Goal: Task Accomplishment & Management: Complete application form

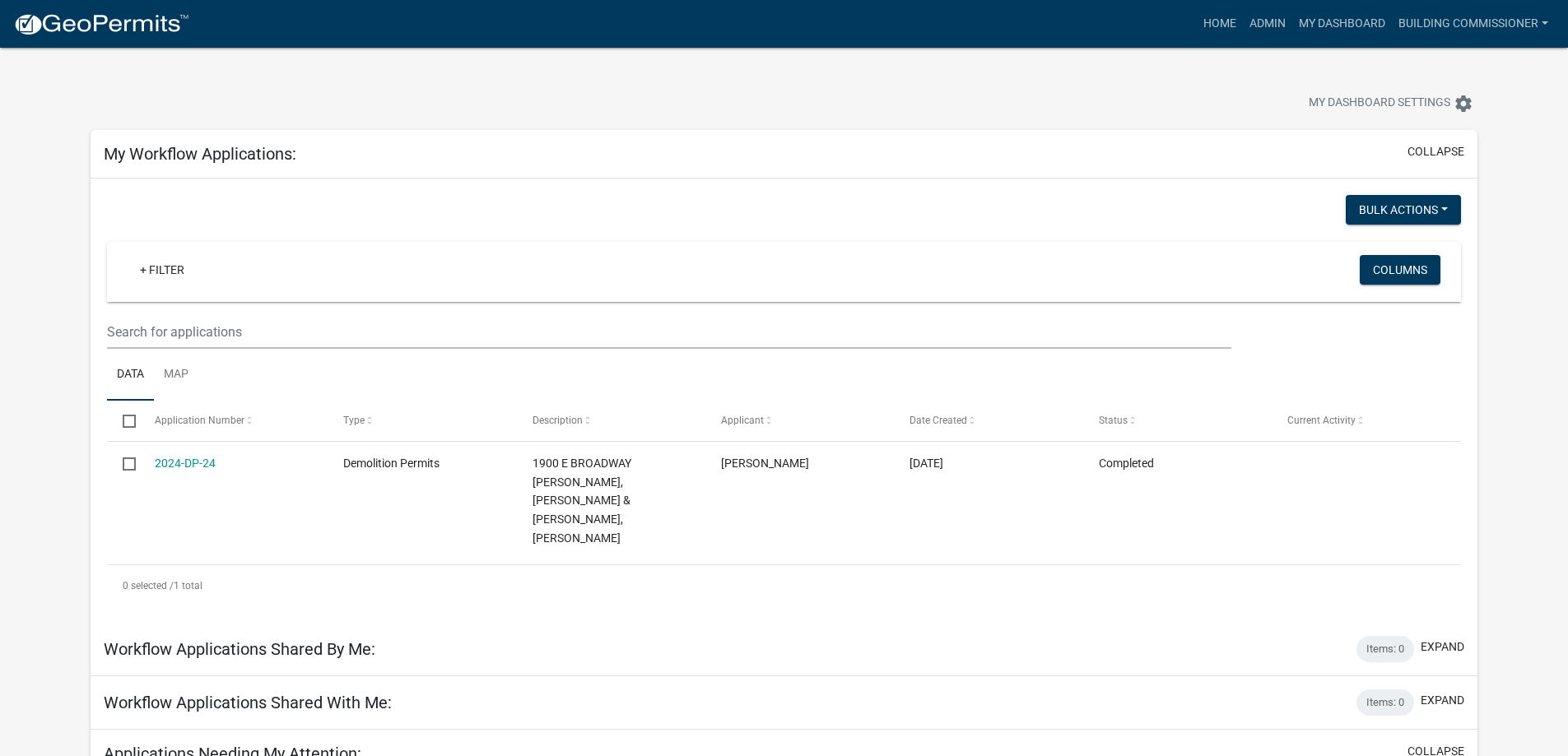
scroll to position [658, 0]
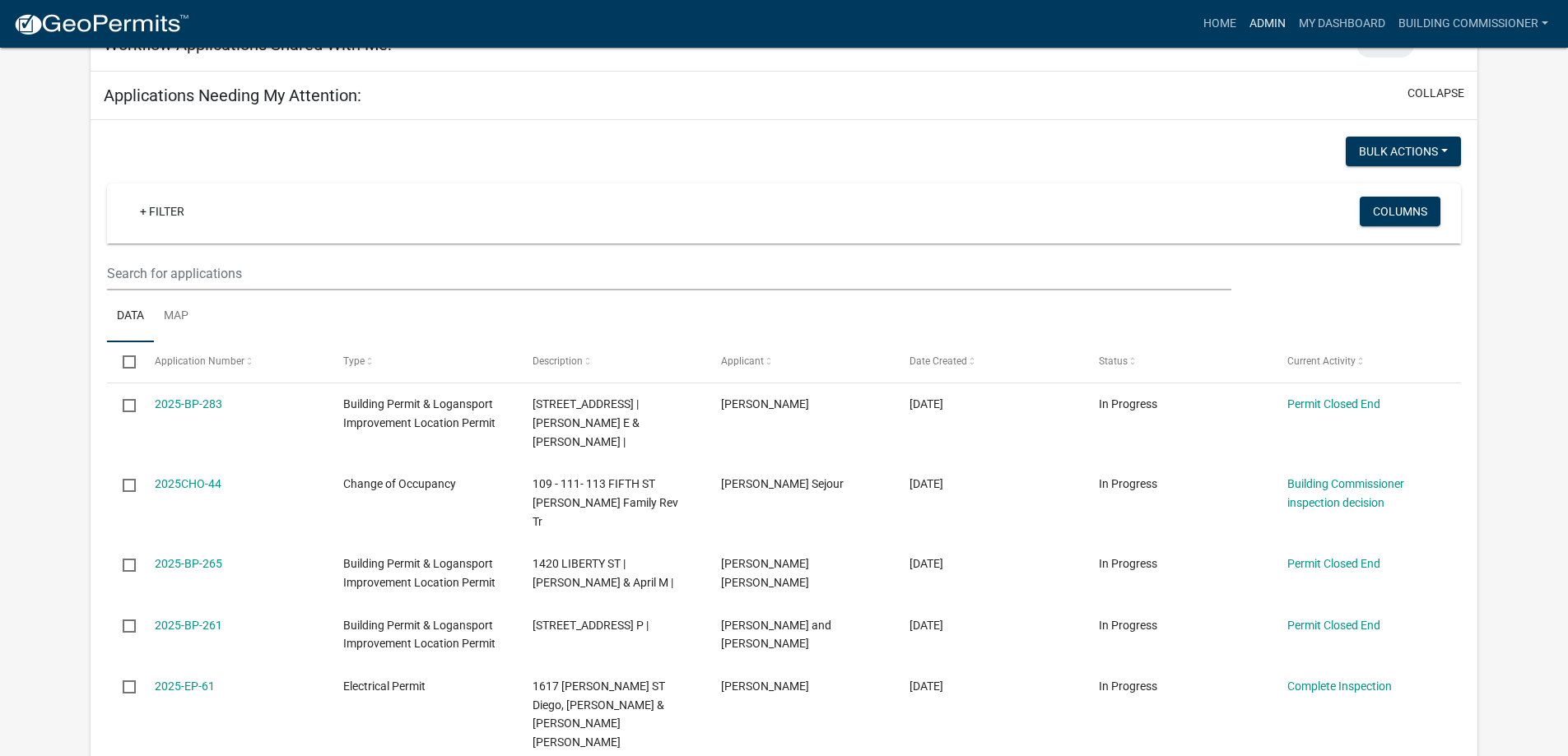
click at [1257, 23] on link "Admin" at bounding box center [1267, 24] width 49 height 31
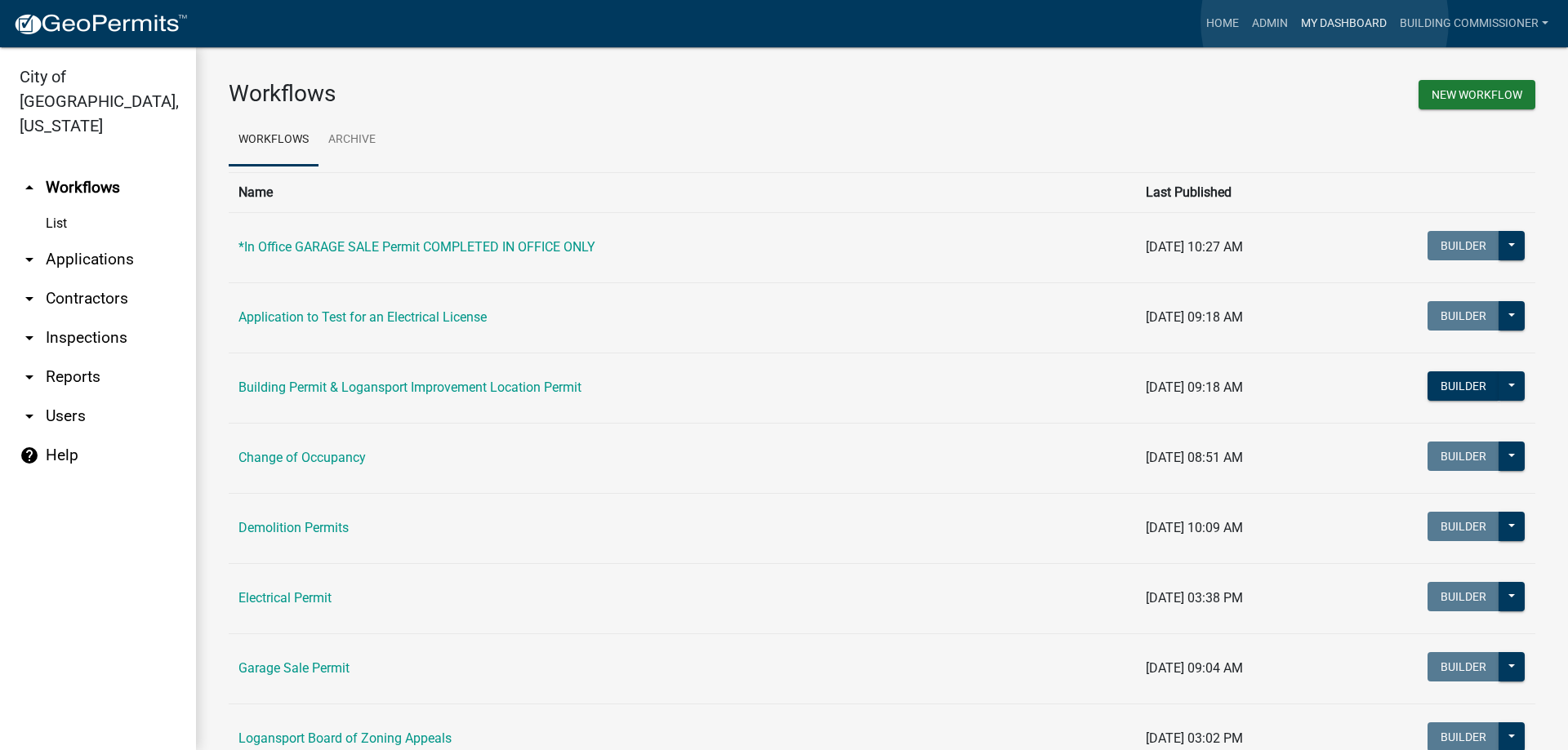
click at [1325, 21] on link "My Dashboard" at bounding box center [1343, 24] width 99 height 31
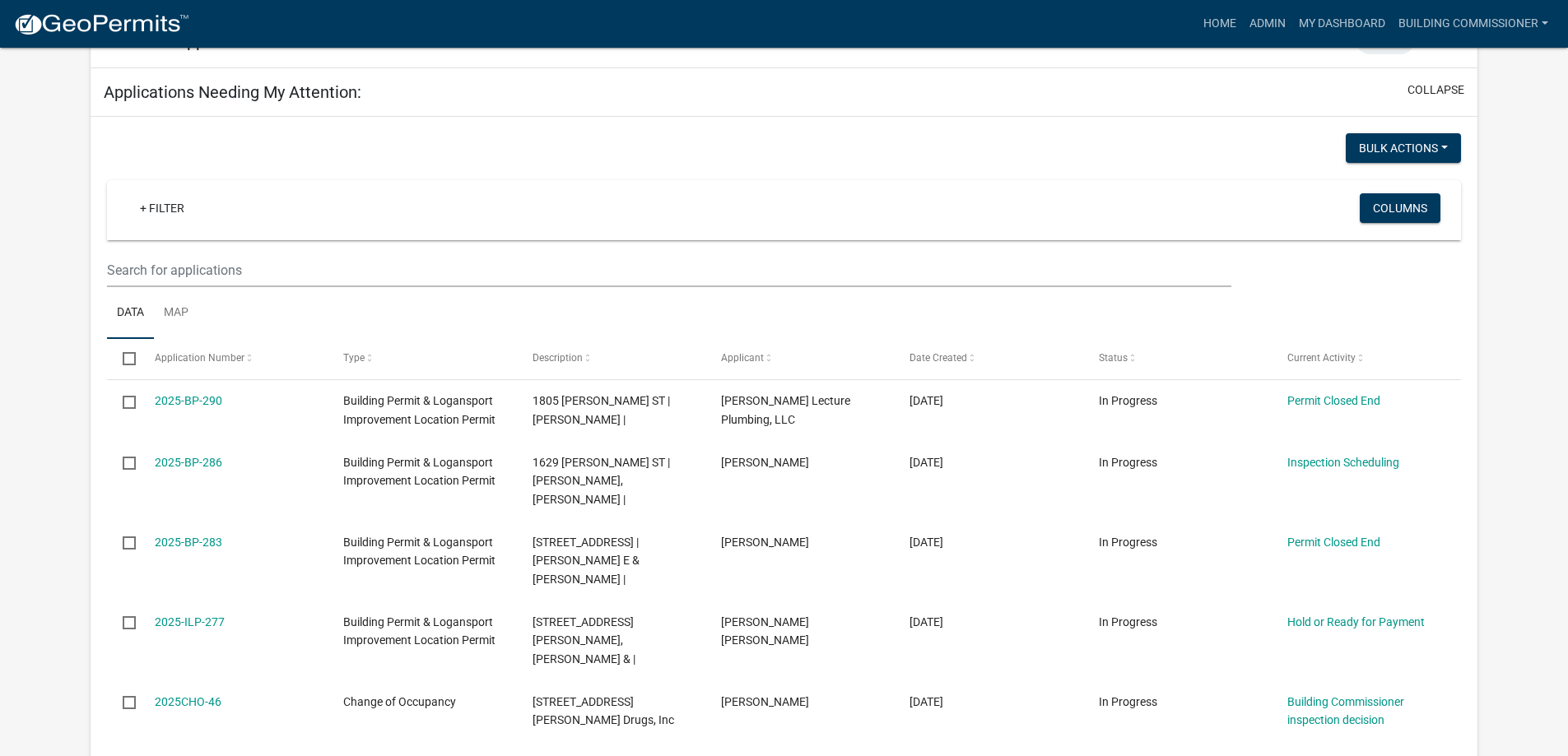
scroll to position [658, 0]
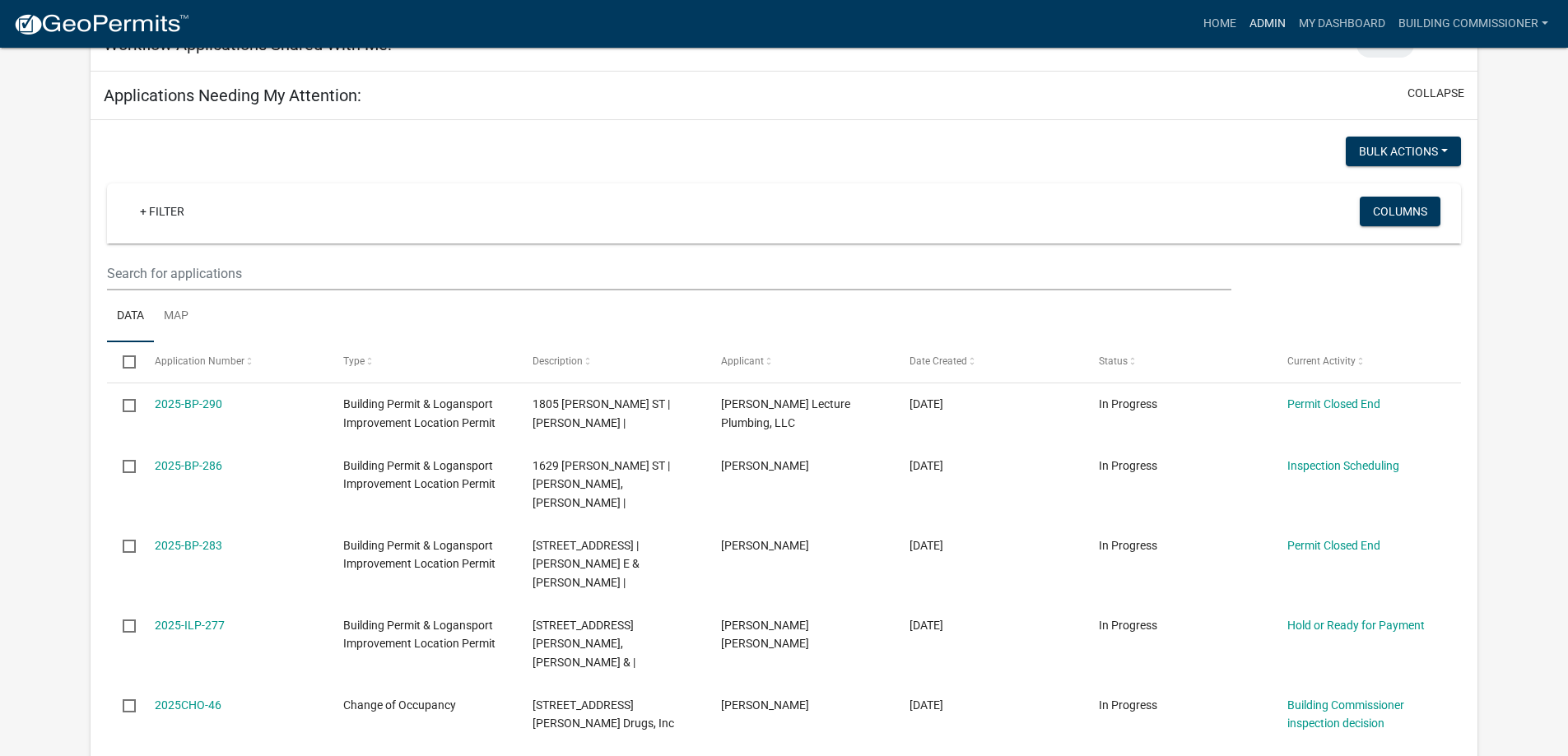
click at [1262, 20] on link "Admin" at bounding box center [1267, 24] width 49 height 31
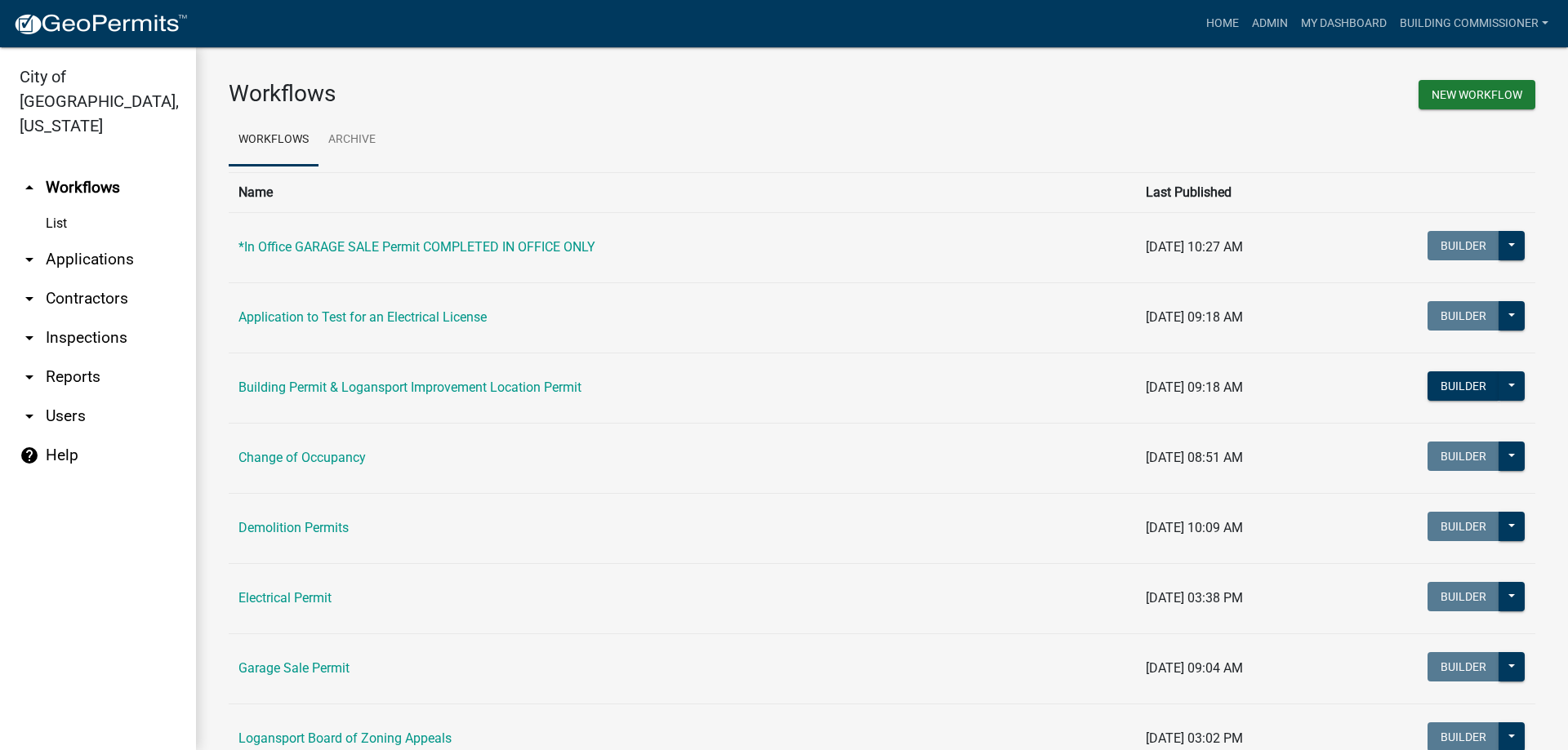
click at [74, 240] on link "arrow_drop_down Applications" at bounding box center [98, 259] width 196 height 39
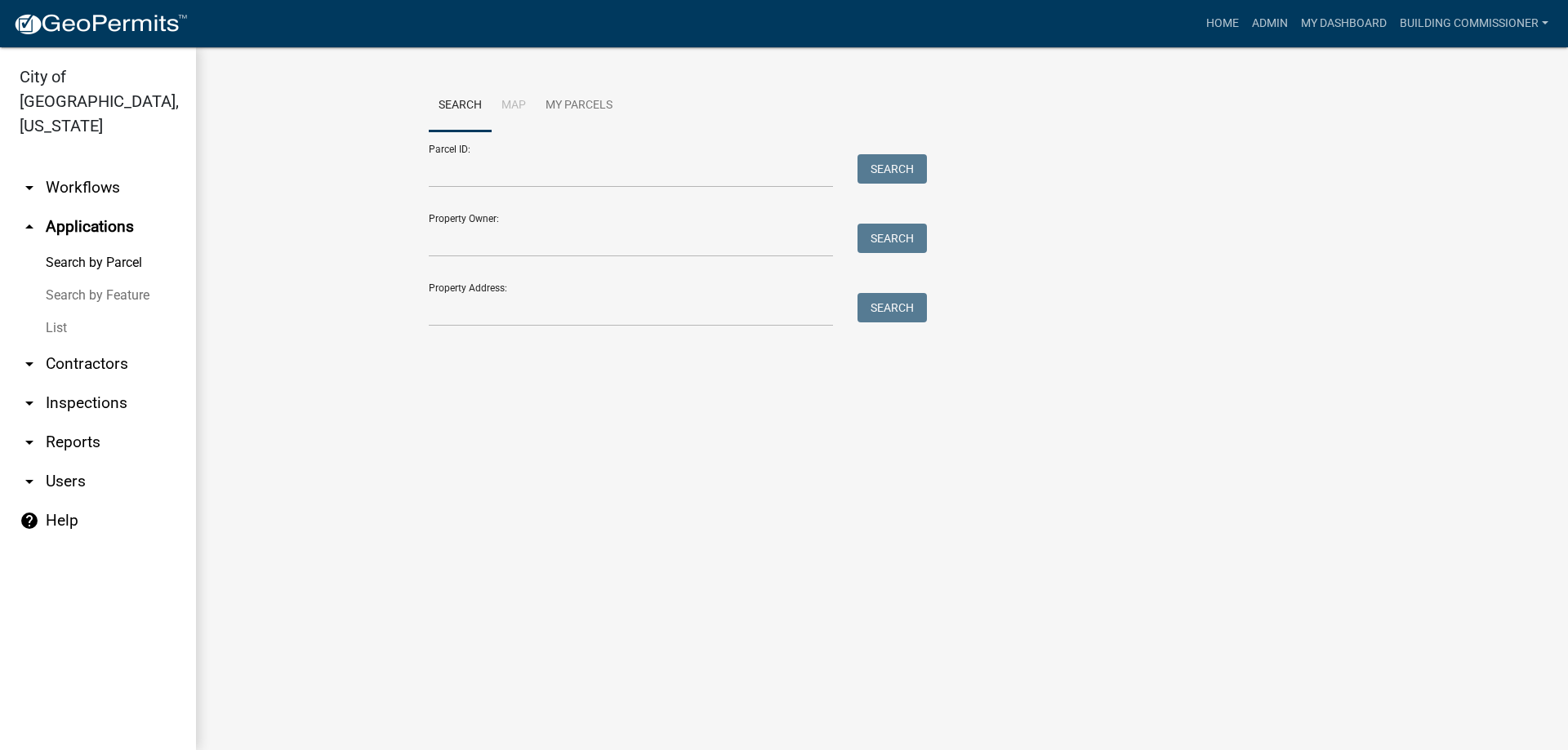
click at [62, 312] on link "List" at bounding box center [98, 328] width 196 height 33
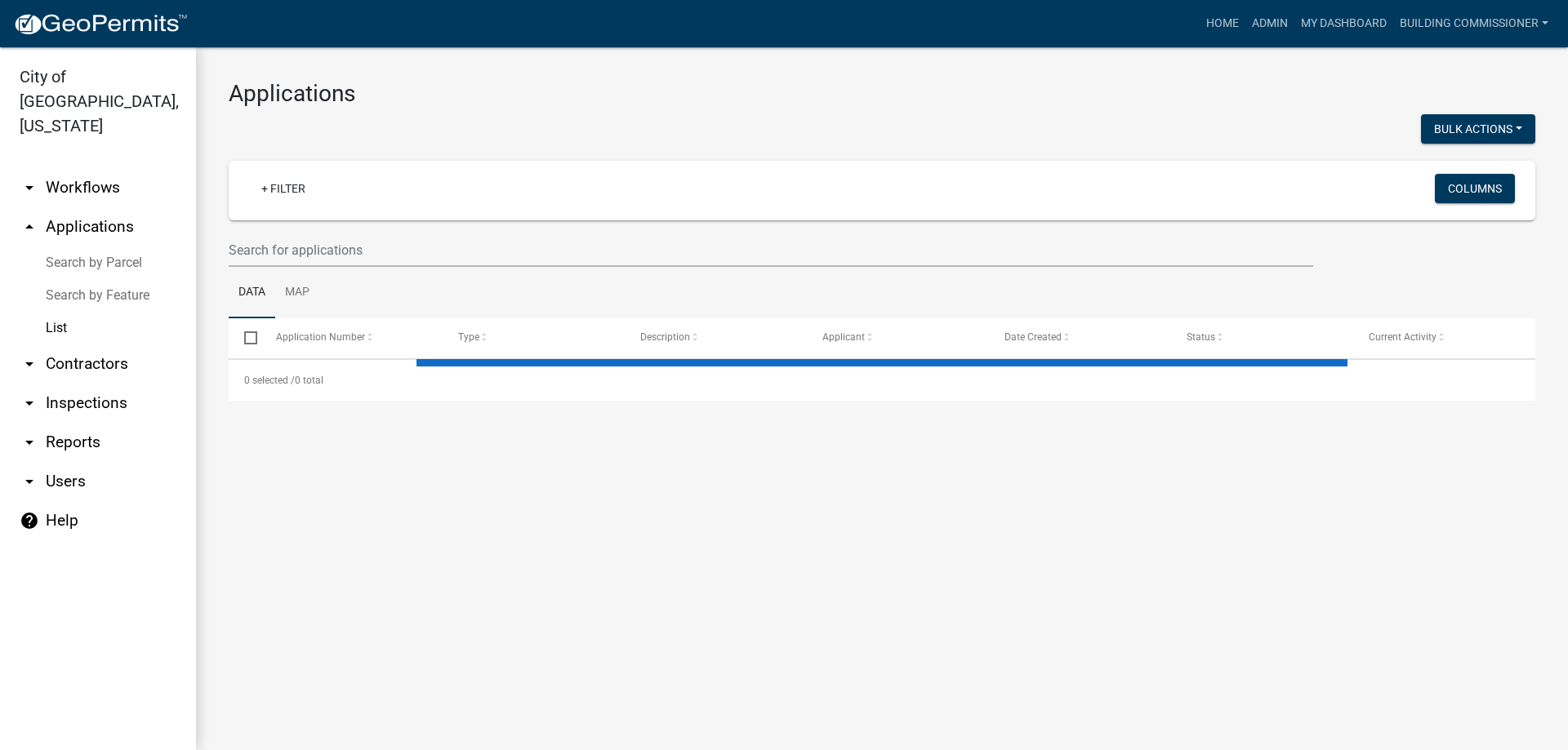
select select "3: 100"
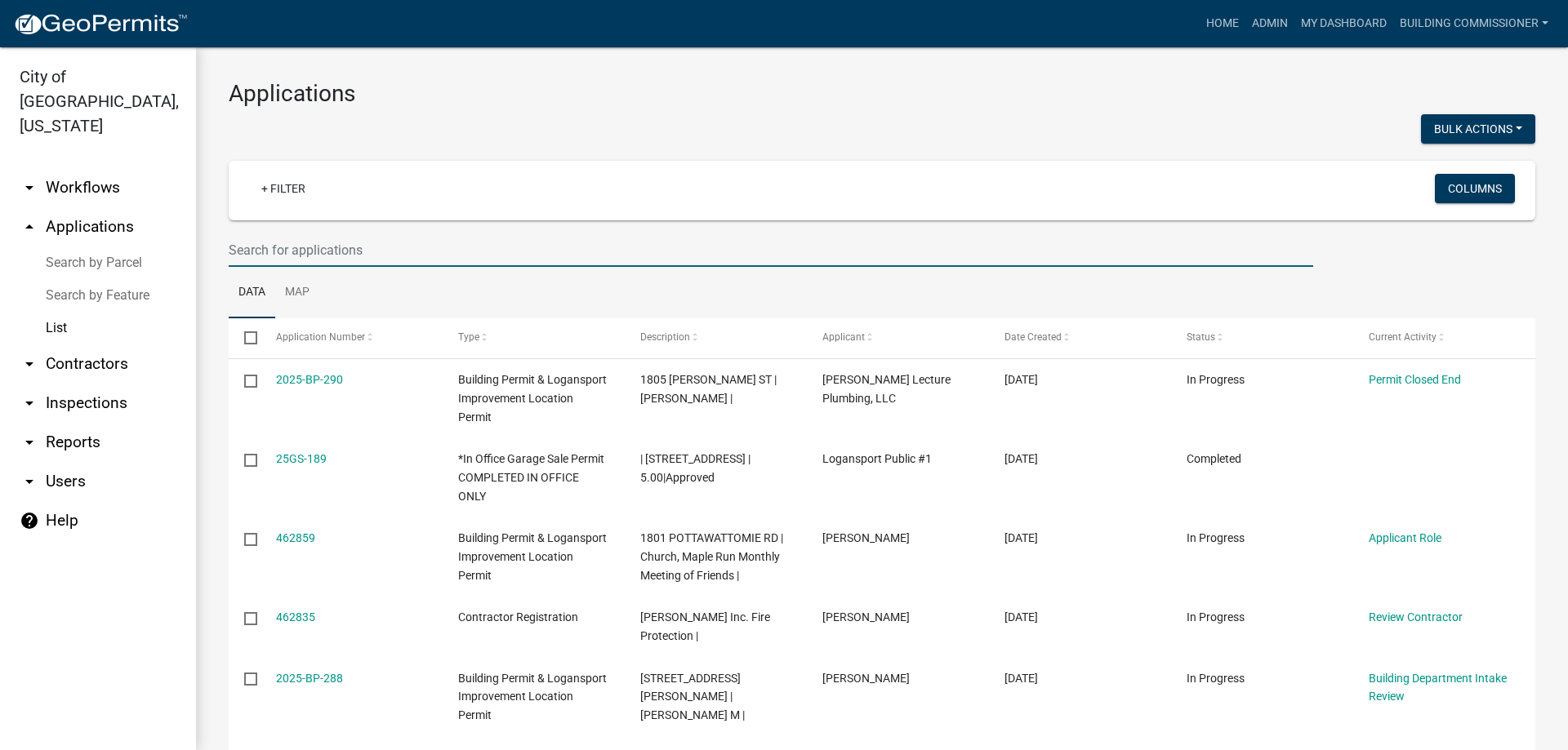
click at [320, 248] on input "text" at bounding box center [770, 250] width 1085 height 34
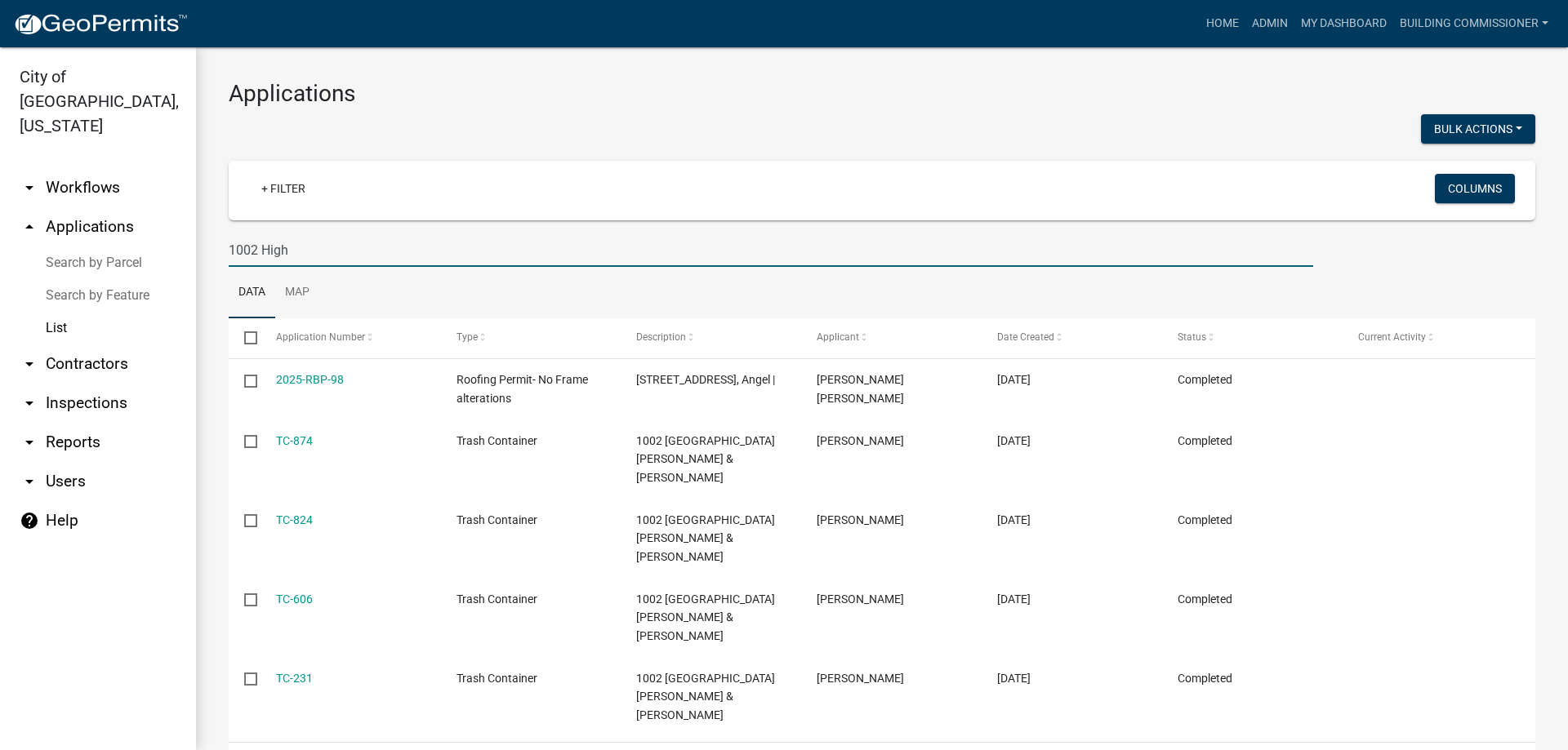
click at [294, 250] on input "1002 High" at bounding box center [770, 250] width 1085 height 34
type input "1"
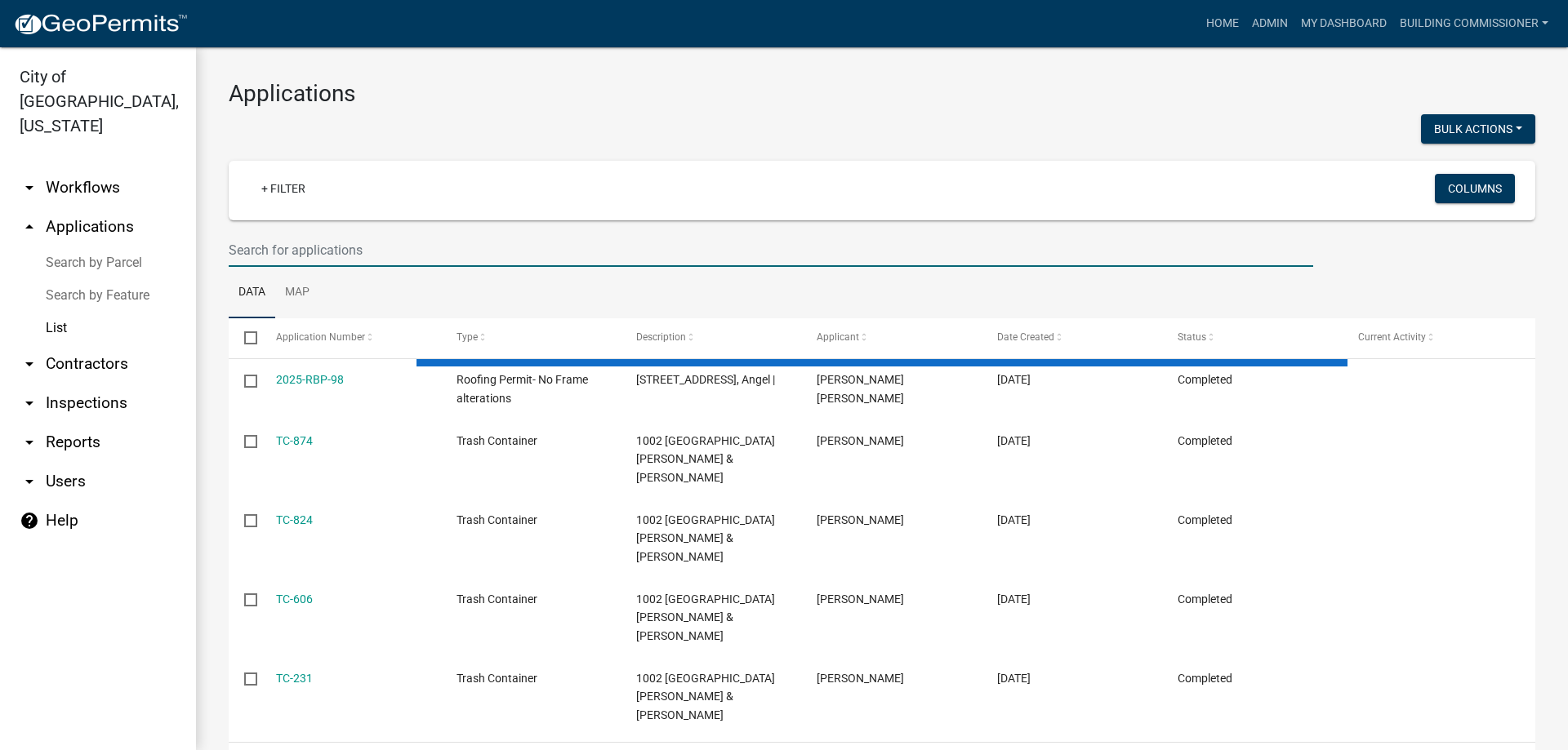
select select "3: 100"
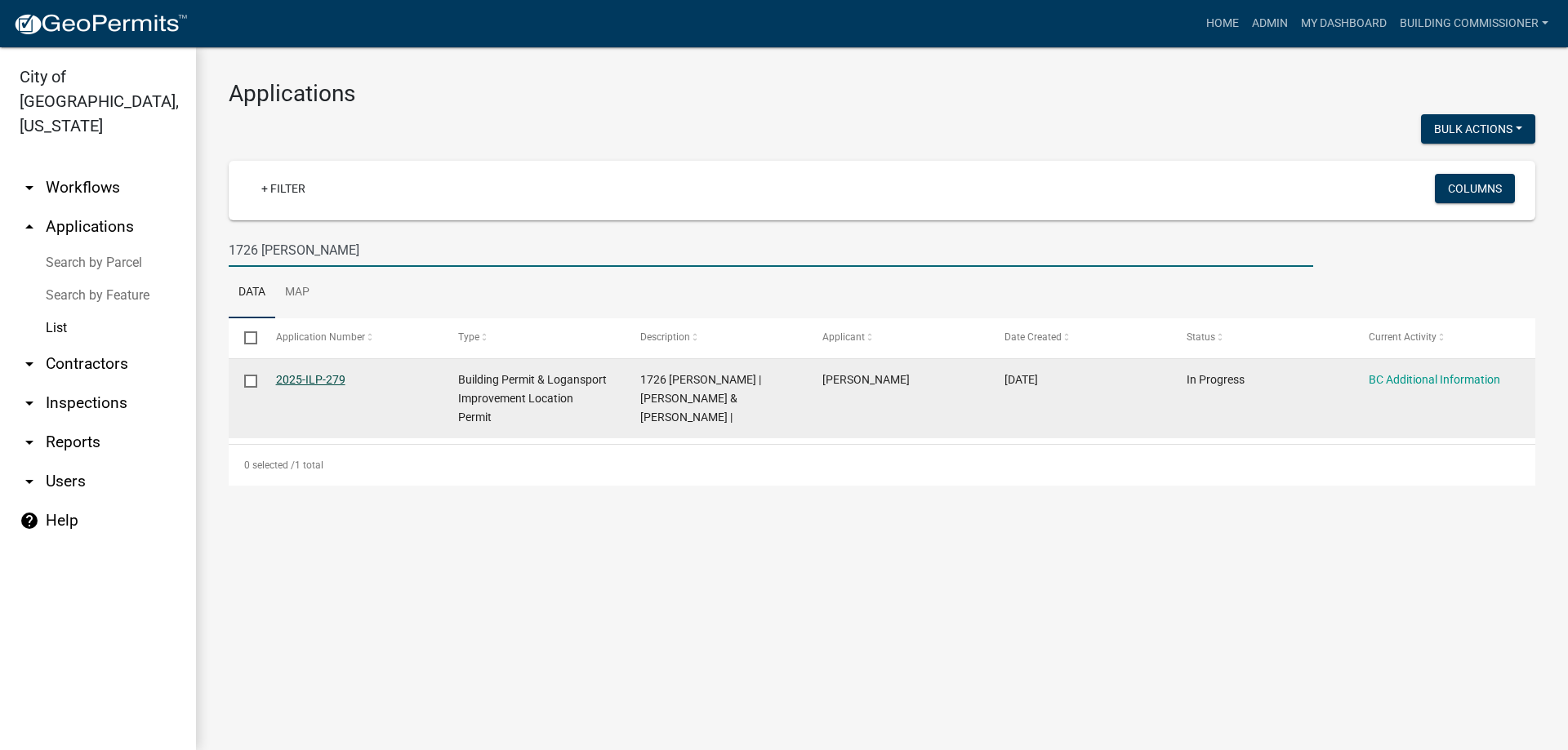
type input "1726 [PERSON_NAME]"
click at [307, 379] on link "2025-ILP-279" at bounding box center [311, 379] width 69 height 13
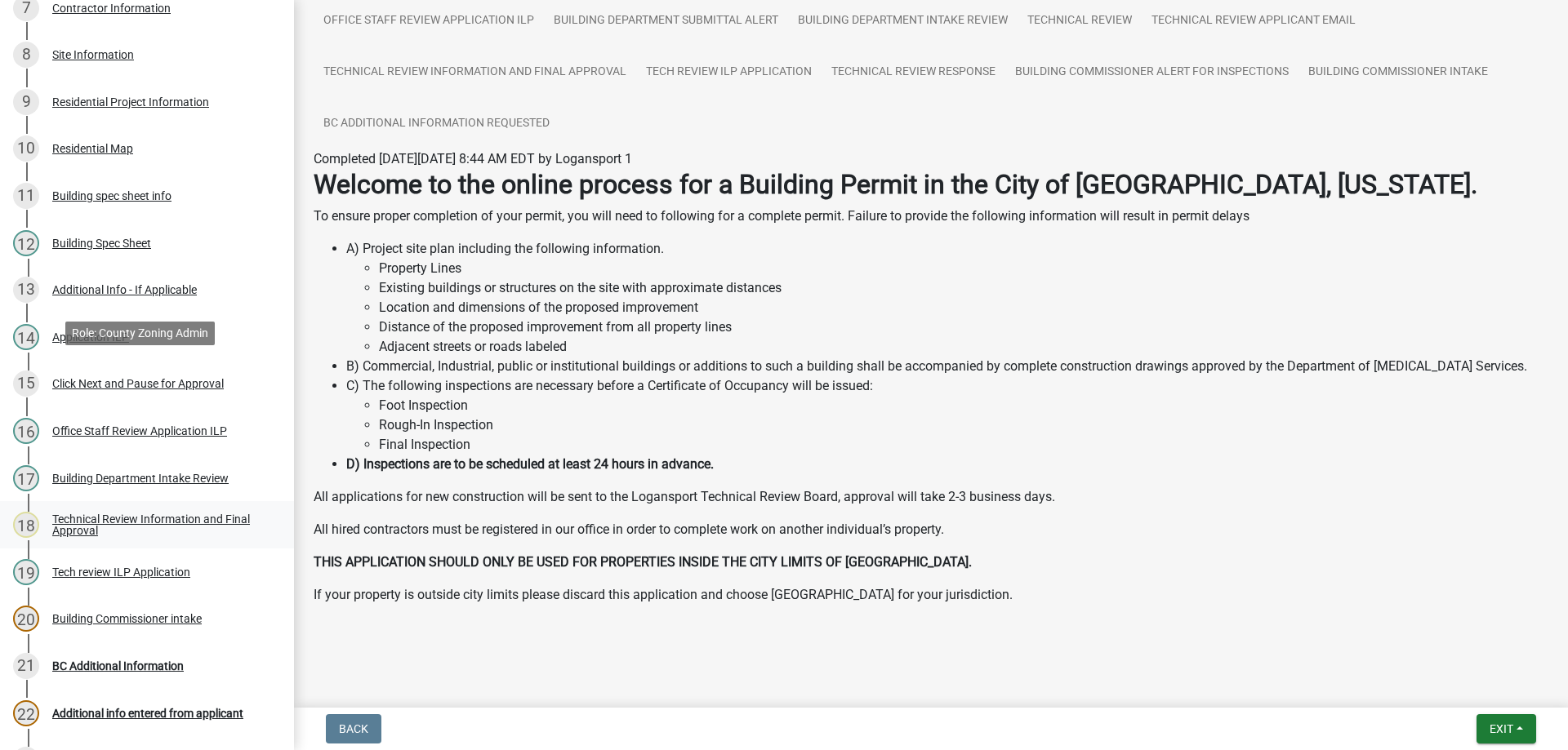
scroll to position [735, 0]
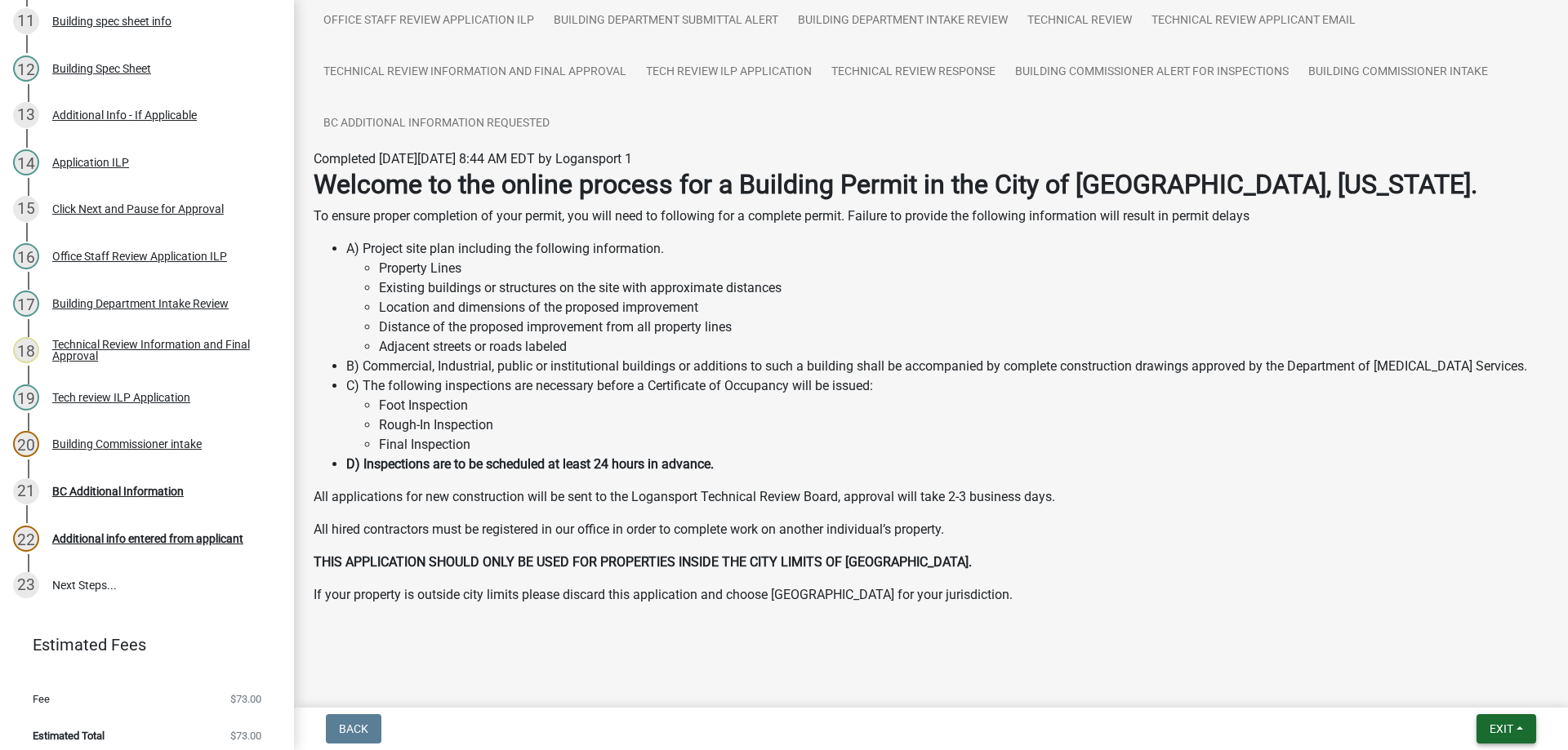
click at [1493, 725] on span "Exit" at bounding box center [1502, 729] width 24 height 13
click at [1461, 689] on button "Save & Exit" at bounding box center [1472, 686] width 131 height 39
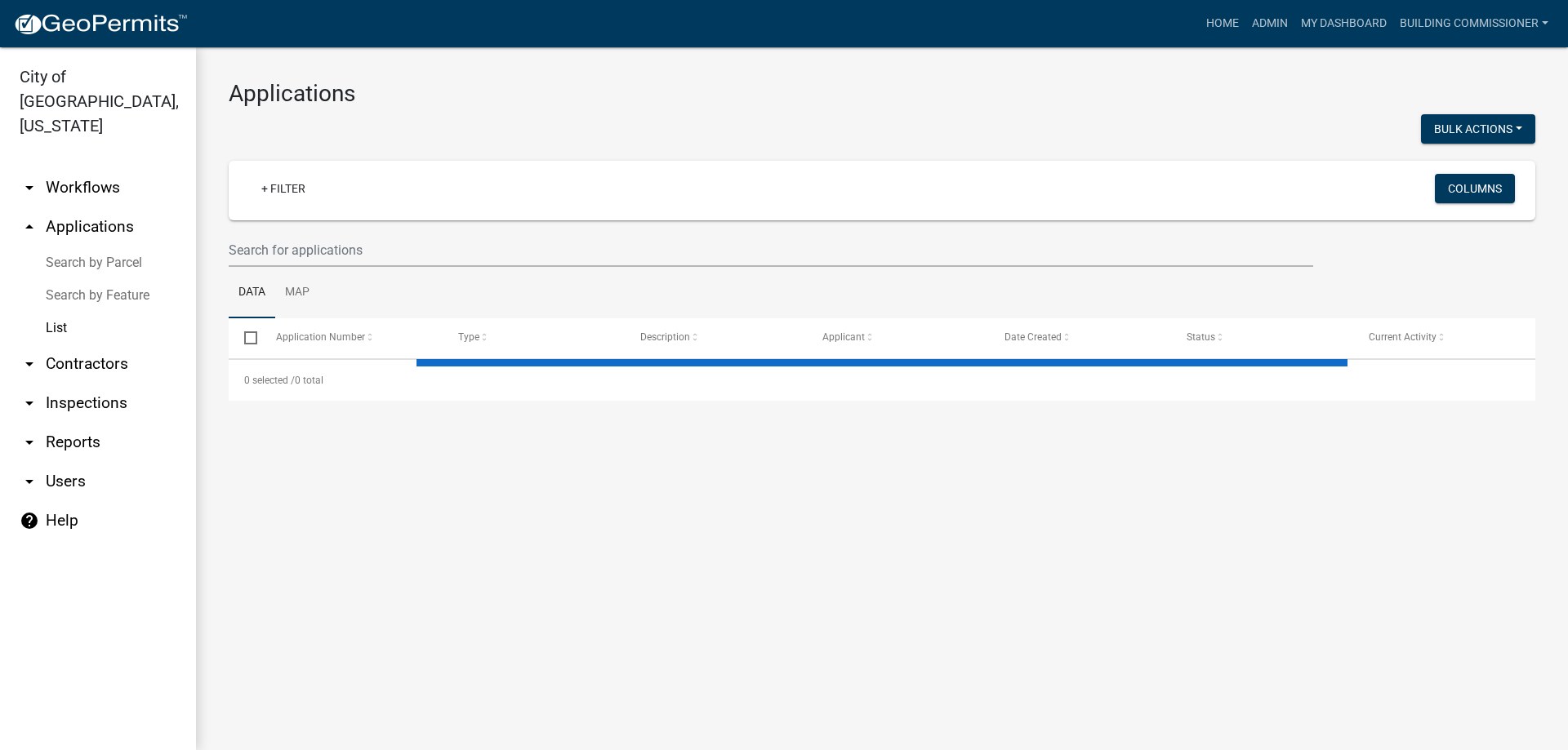
select select "3: 100"
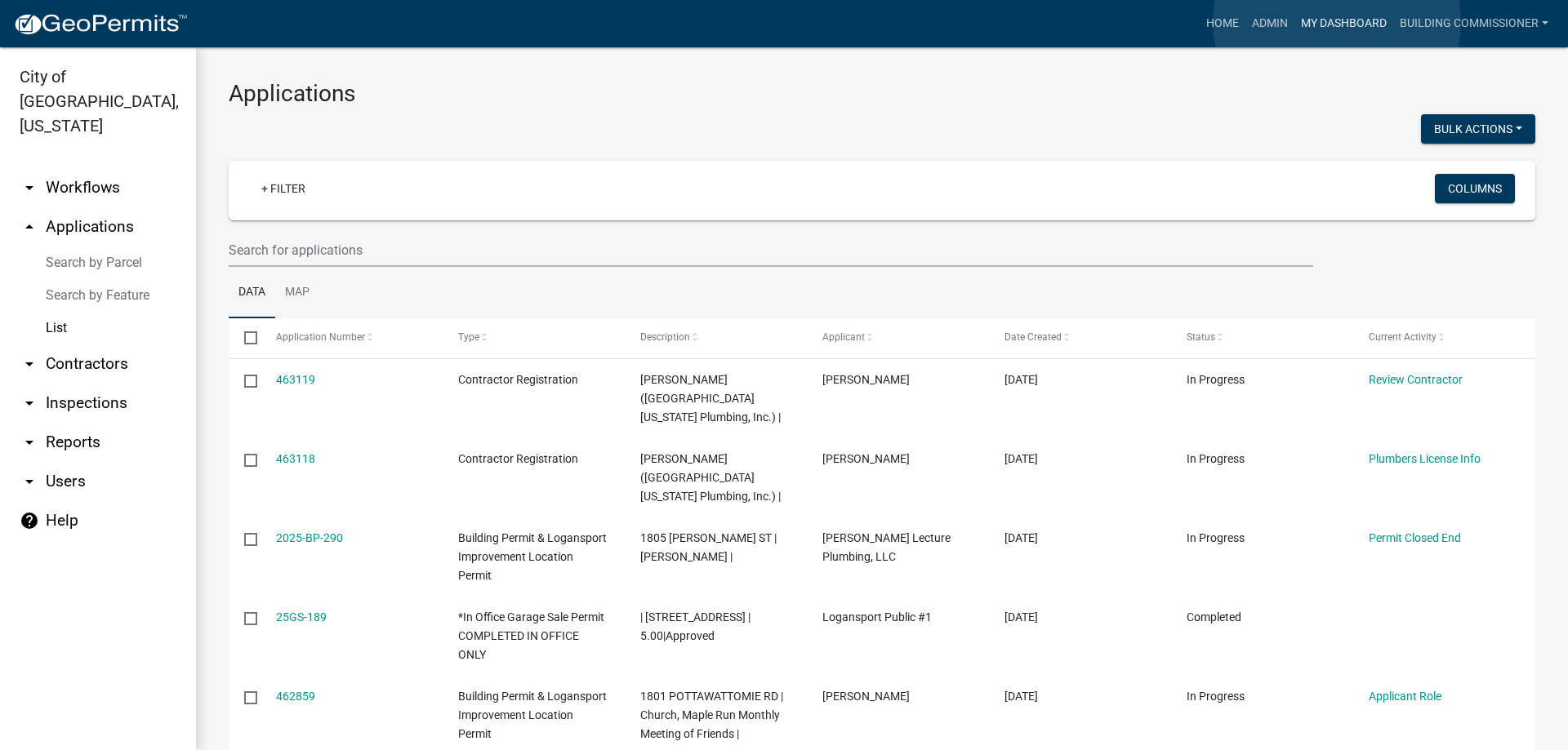
click at [1337, 22] on link "My Dashboard" at bounding box center [1343, 24] width 99 height 31
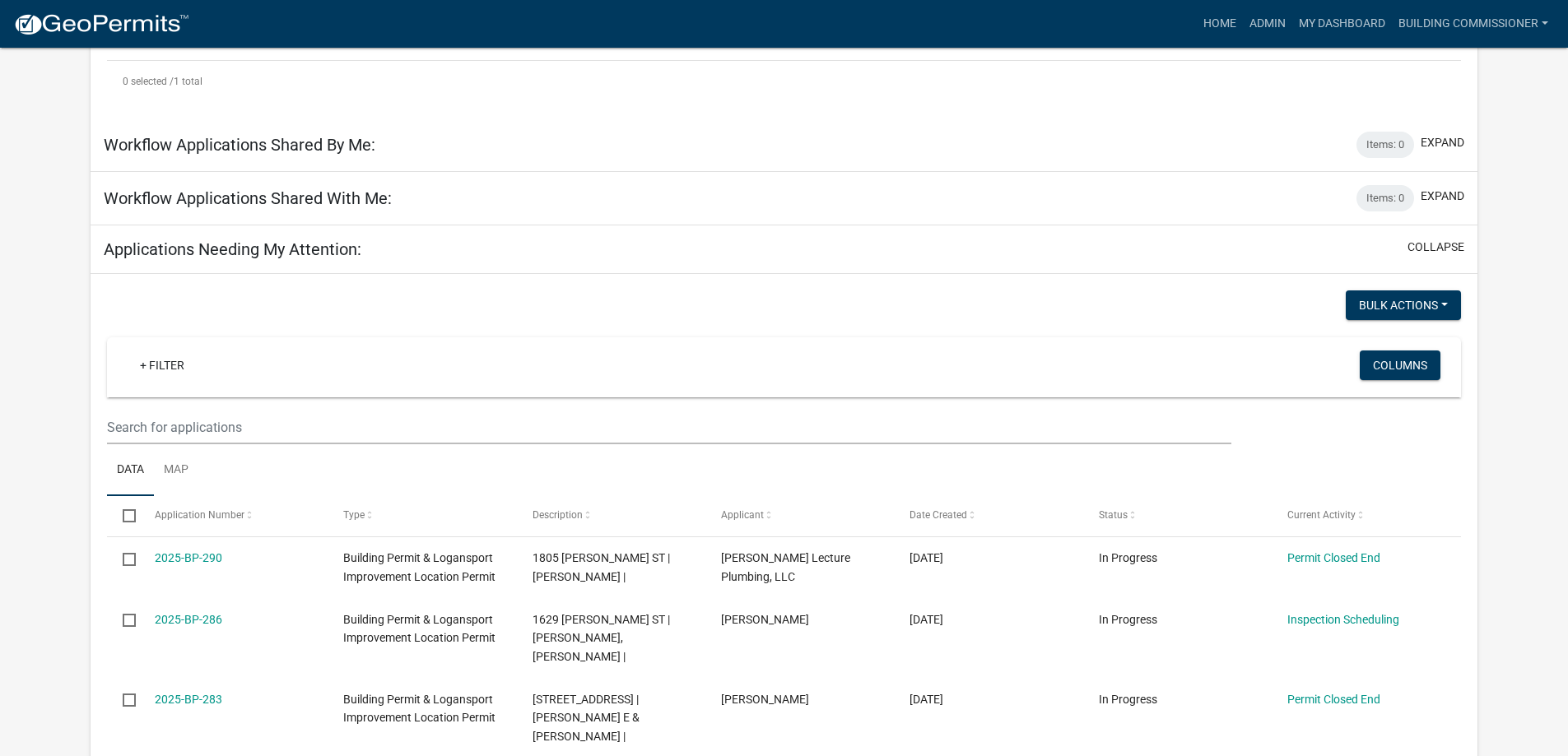
scroll to position [740, 0]
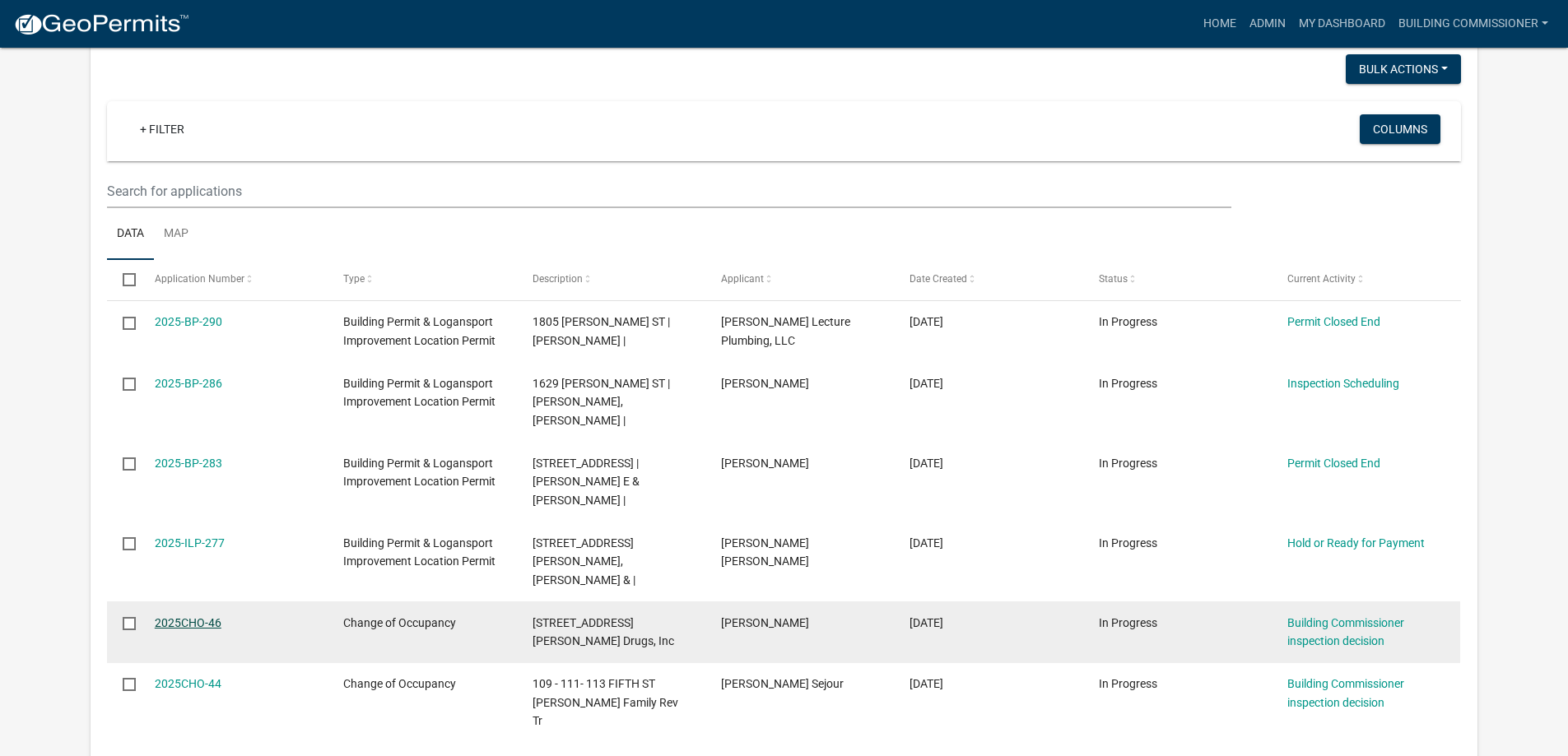
click at [177, 617] on link "2025CHO-46" at bounding box center [188, 623] width 67 height 13
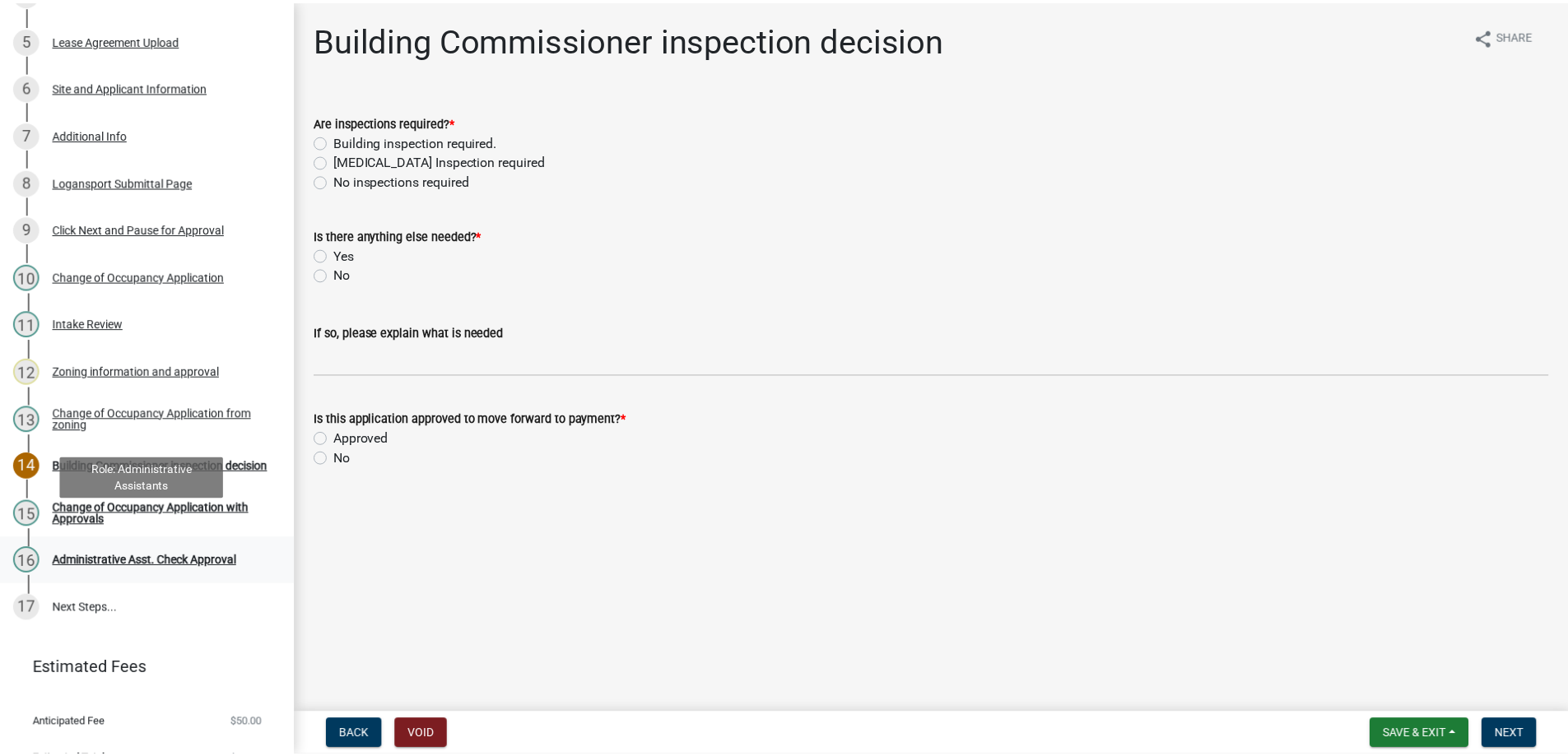
scroll to position [417, 0]
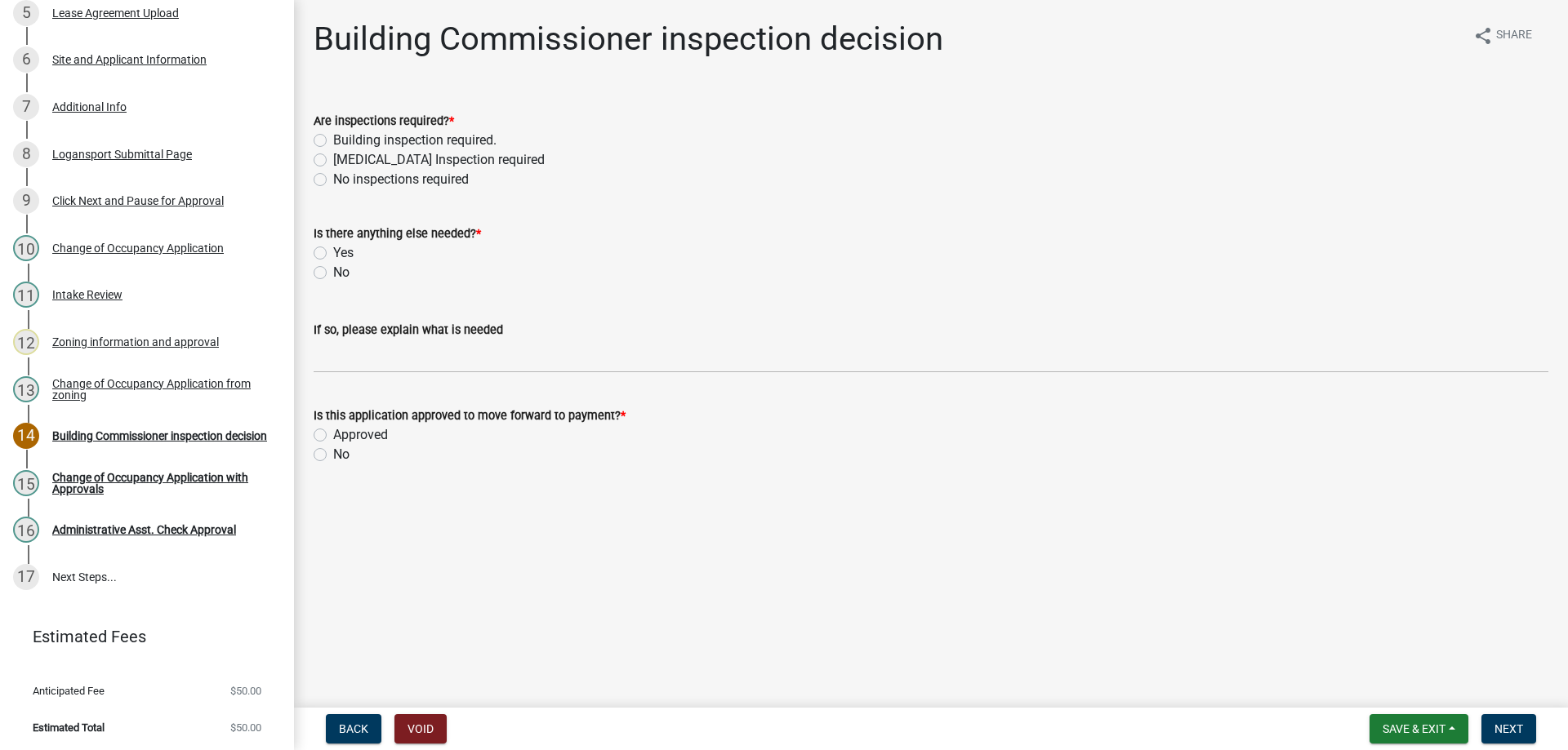
click at [333, 162] on label "[MEDICAL_DATA] Inspection required" at bounding box center [438, 160] width 212 height 20
click at [333, 161] on input "[MEDICAL_DATA] Inspection required" at bounding box center [338, 155] width 11 height 11
radio input "true"
click at [333, 274] on label "No" at bounding box center [341, 273] width 16 height 20
click at [333, 274] on input "No" at bounding box center [338, 268] width 11 height 11
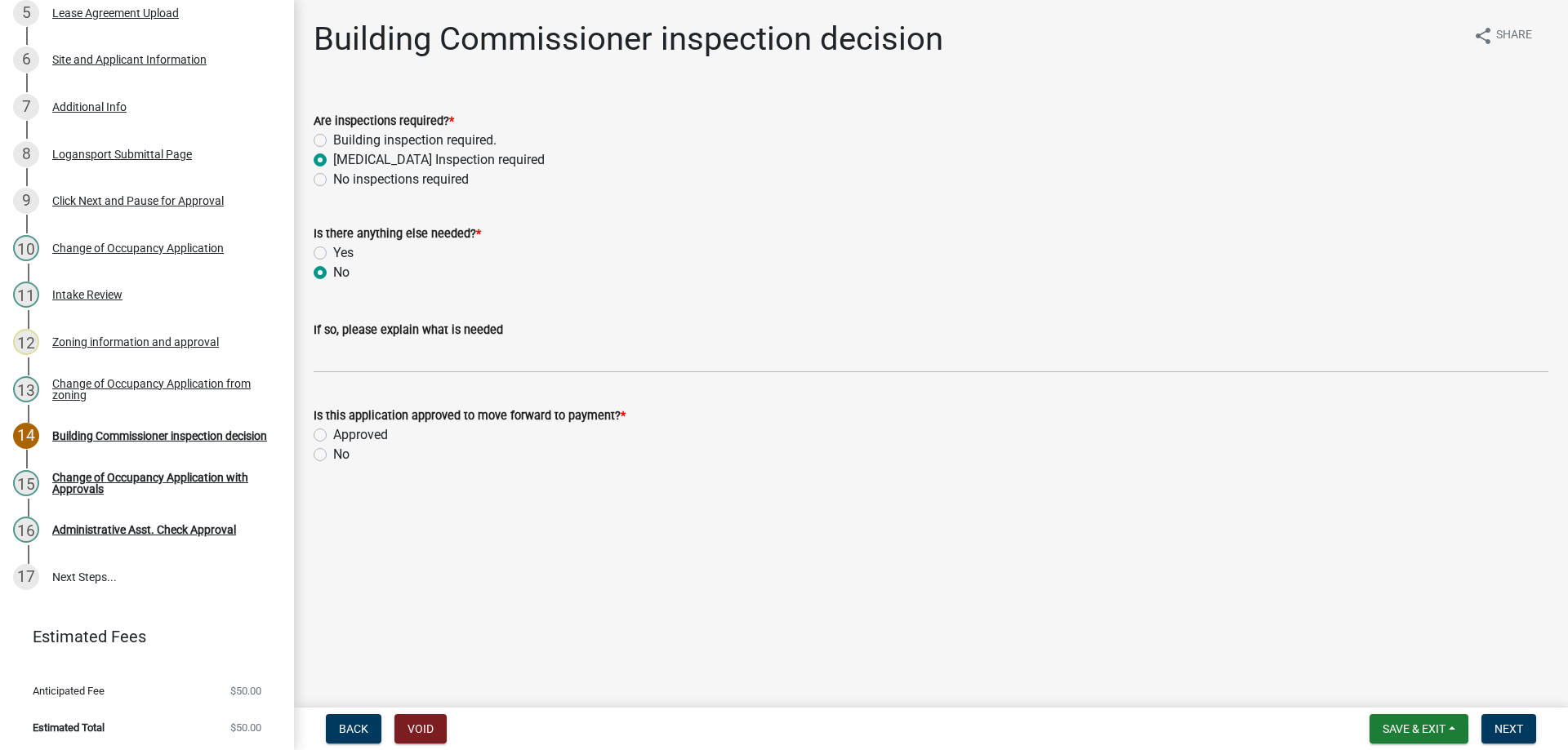
radio input "true"
click at [333, 435] on label "Approved" at bounding box center [360, 435] width 55 height 20
click at [333, 435] on input "Approved" at bounding box center [338, 431] width 11 height 11
radio input "true"
click at [1519, 723] on span "Next" at bounding box center [1508, 729] width 28 height 13
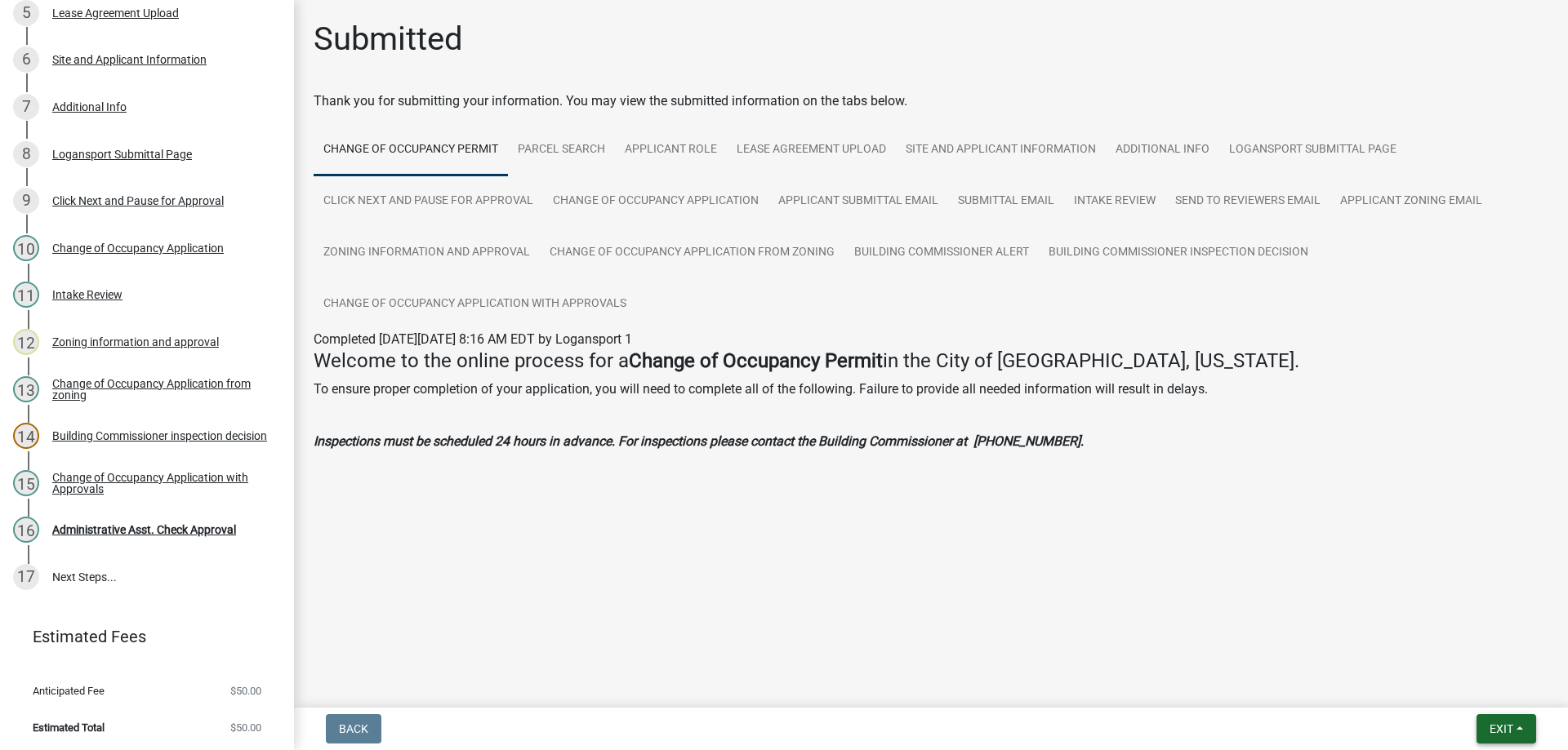
click at [1503, 723] on span "Exit" at bounding box center [1502, 729] width 24 height 13
click at [1460, 685] on button "Save & Exit" at bounding box center [1472, 686] width 131 height 39
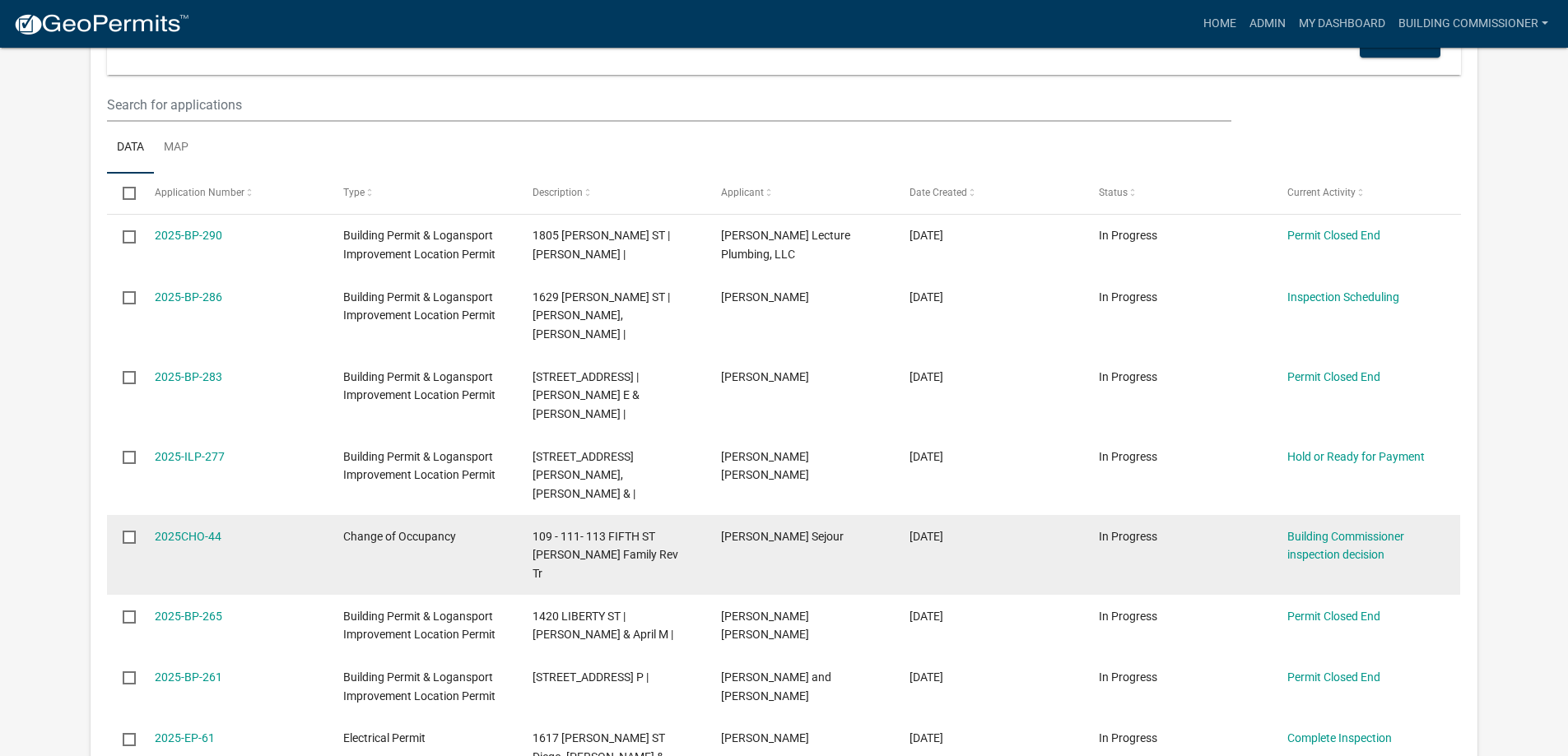
scroll to position [823, 0]
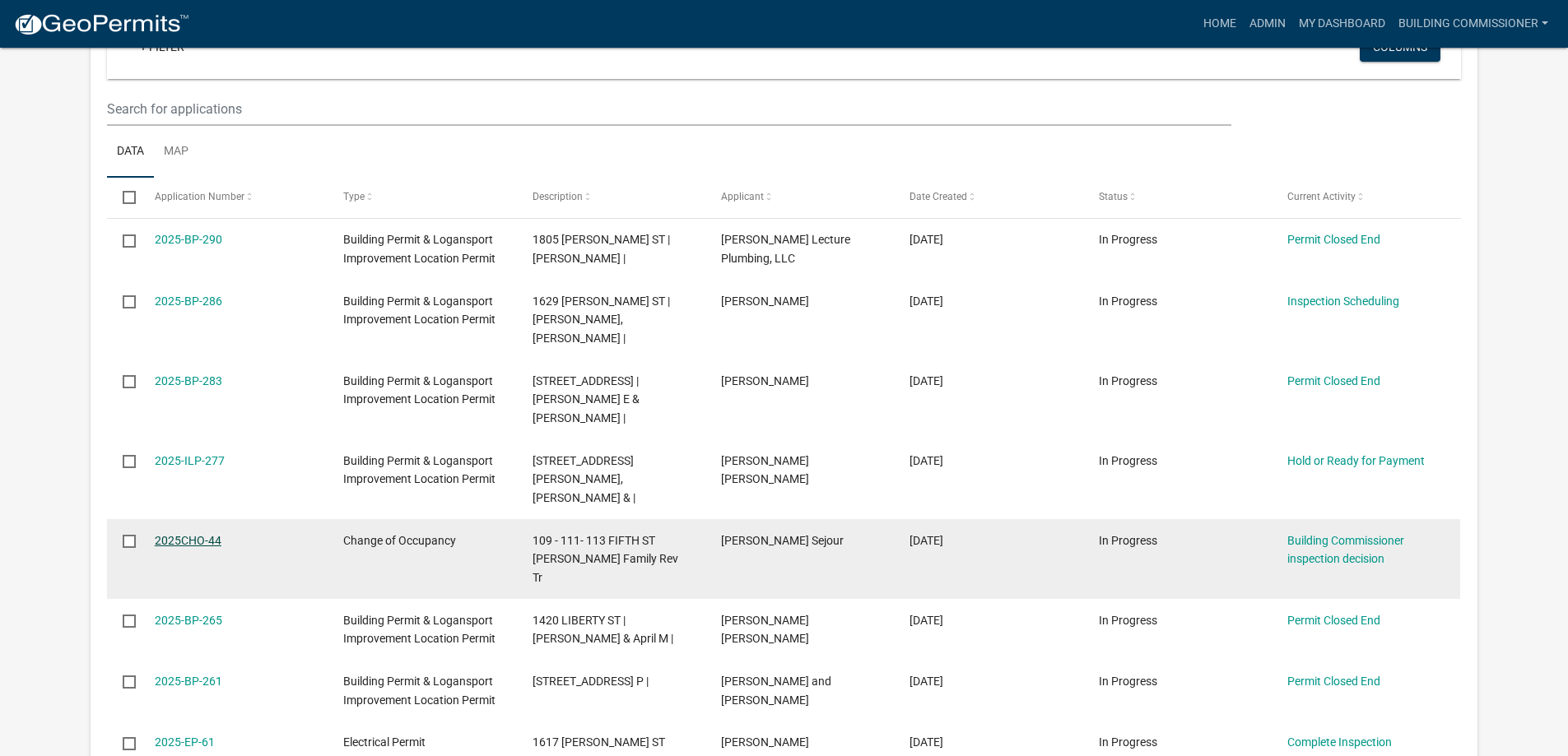
click at [185, 534] on link "2025CHO-44" at bounding box center [188, 541] width 67 height 13
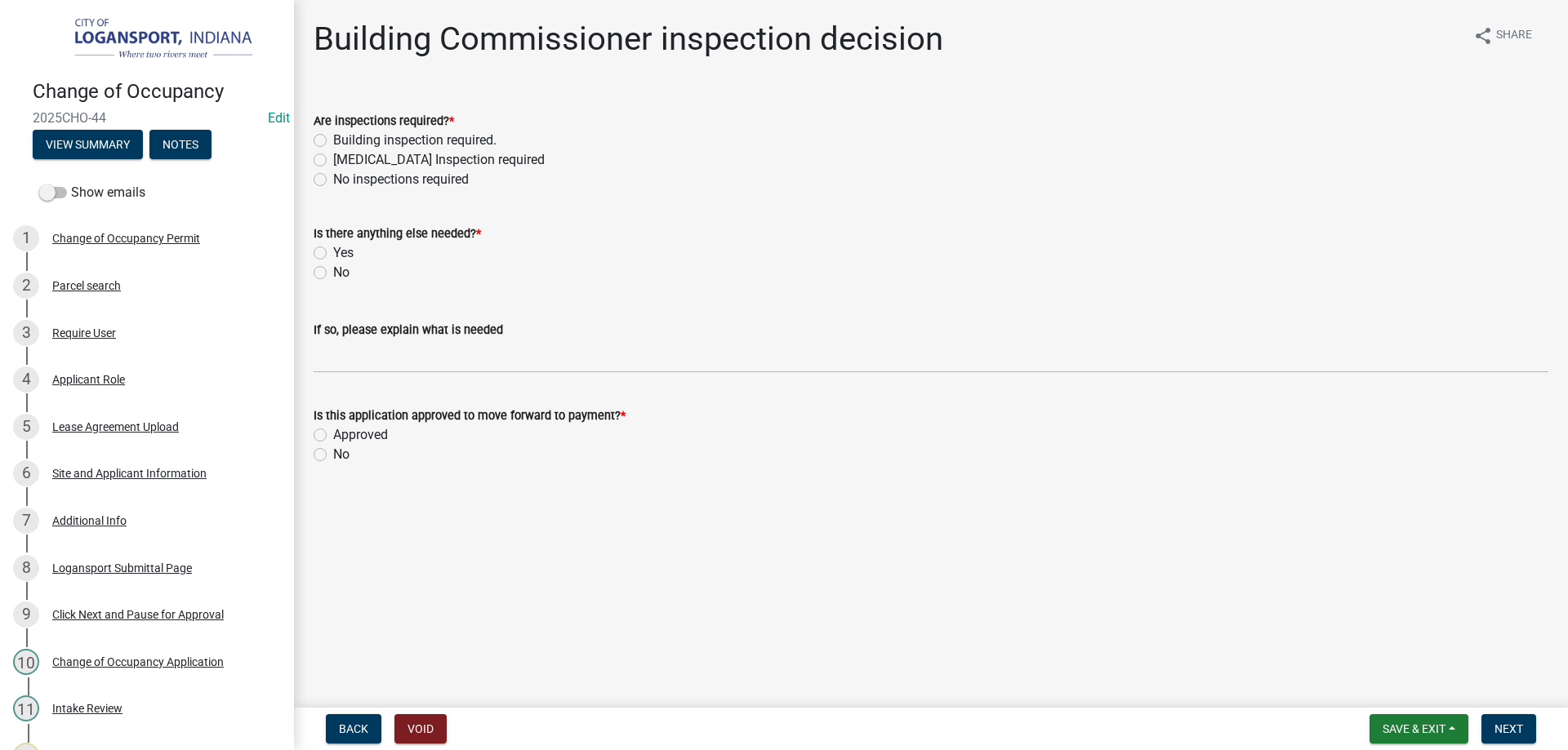
click at [333, 158] on label "[MEDICAL_DATA] Inspection required" at bounding box center [438, 160] width 212 height 20
click at [333, 158] on input "[MEDICAL_DATA] Inspection required" at bounding box center [338, 155] width 11 height 11
radio input "true"
click at [333, 275] on label "No" at bounding box center [341, 273] width 16 height 20
click at [333, 274] on input "No" at bounding box center [338, 268] width 11 height 11
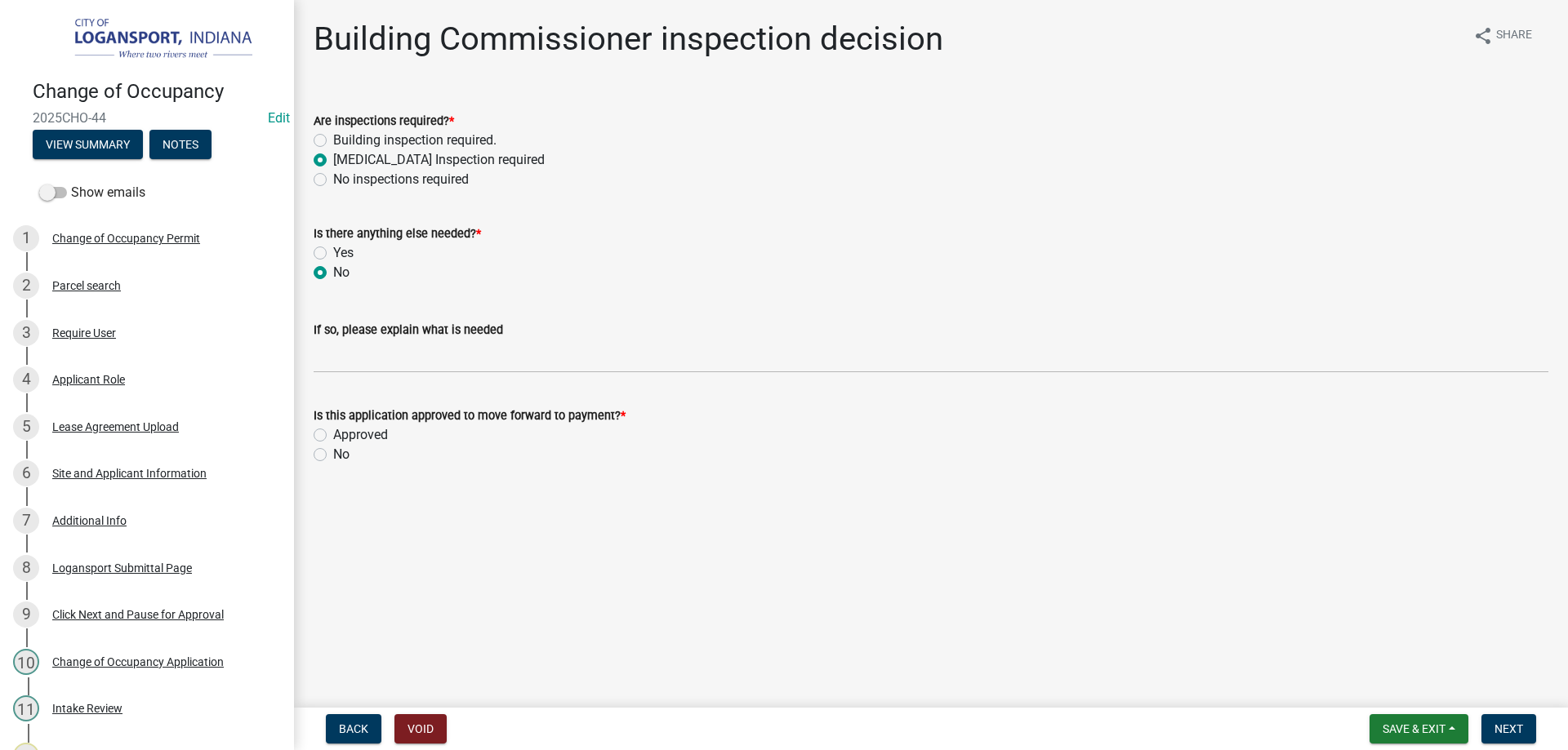
radio input "true"
click at [333, 435] on label "Approved" at bounding box center [360, 435] width 55 height 20
click at [333, 435] on input "Approved" at bounding box center [338, 431] width 11 height 11
radio input "true"
click at [1503, 725] on span "Next" at bounding box center [1508, 729] width 28 height 13
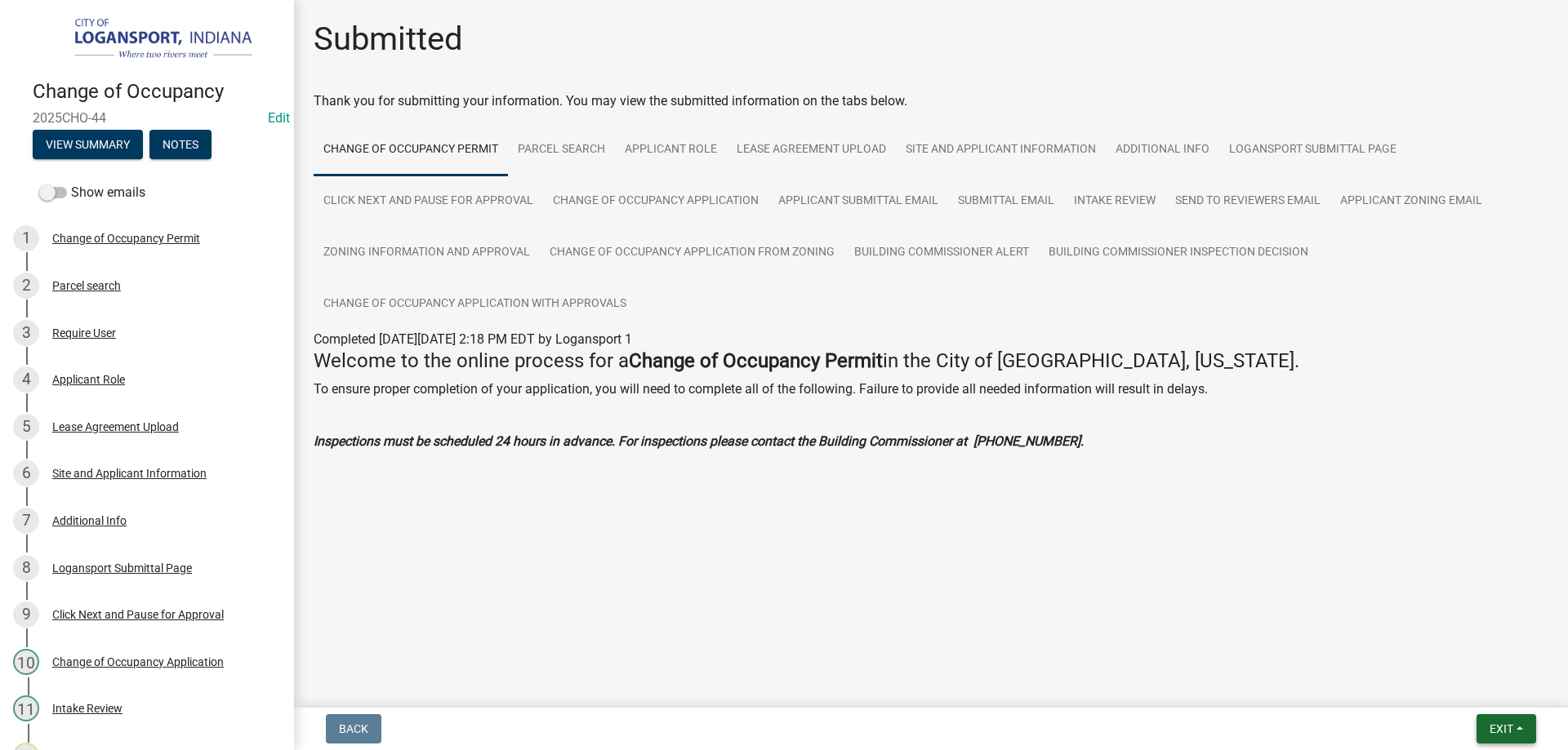
click at [1523, 725] on button "Exit" at bounding box center [1507, 729] width 60 height 29
click at [1495, 691] on button "Save & Exit" at bounding box center [1472, 686] width 131 height 39
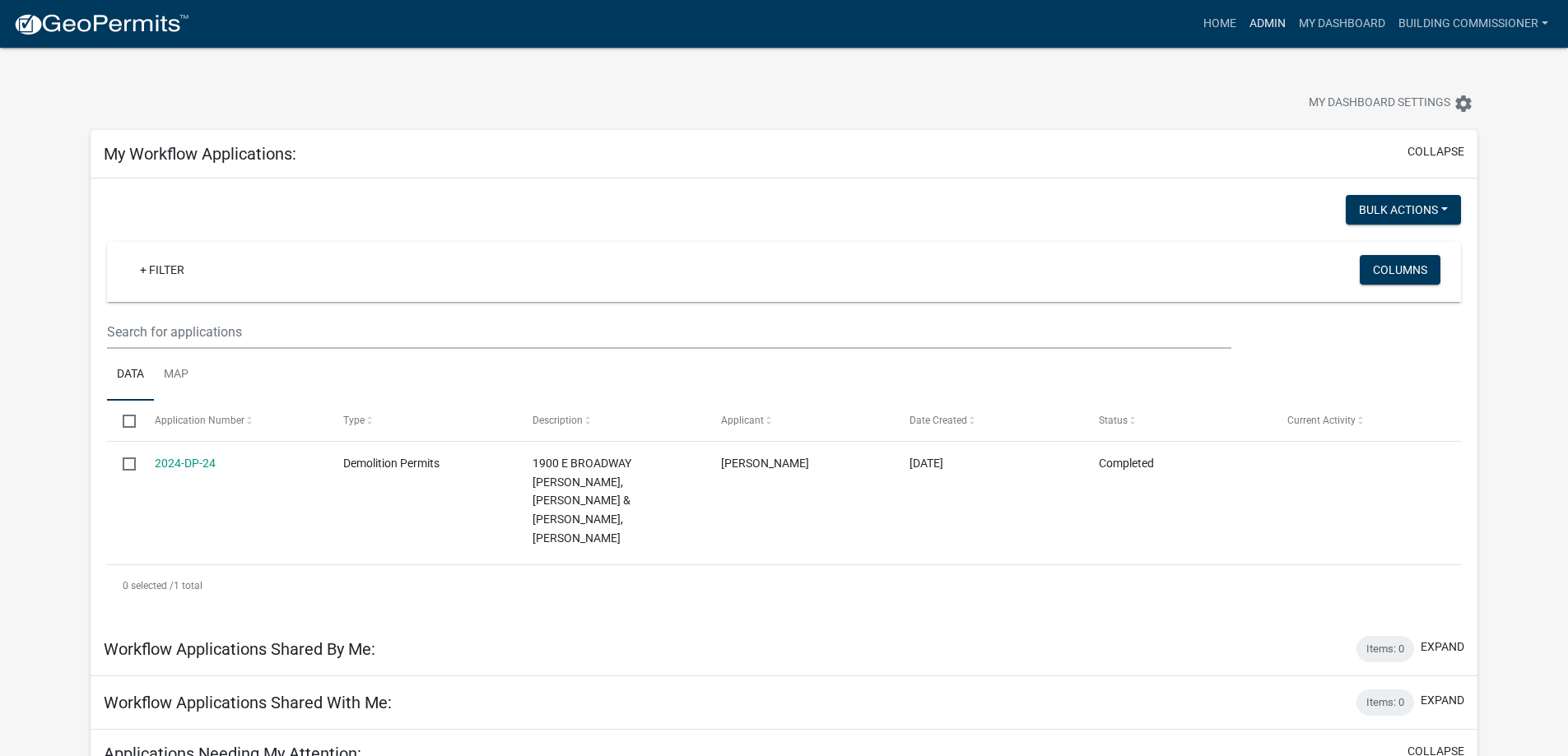
click at [1267, 22] on link "Admin" at bounding box center [1267, 24] width 49 height 31
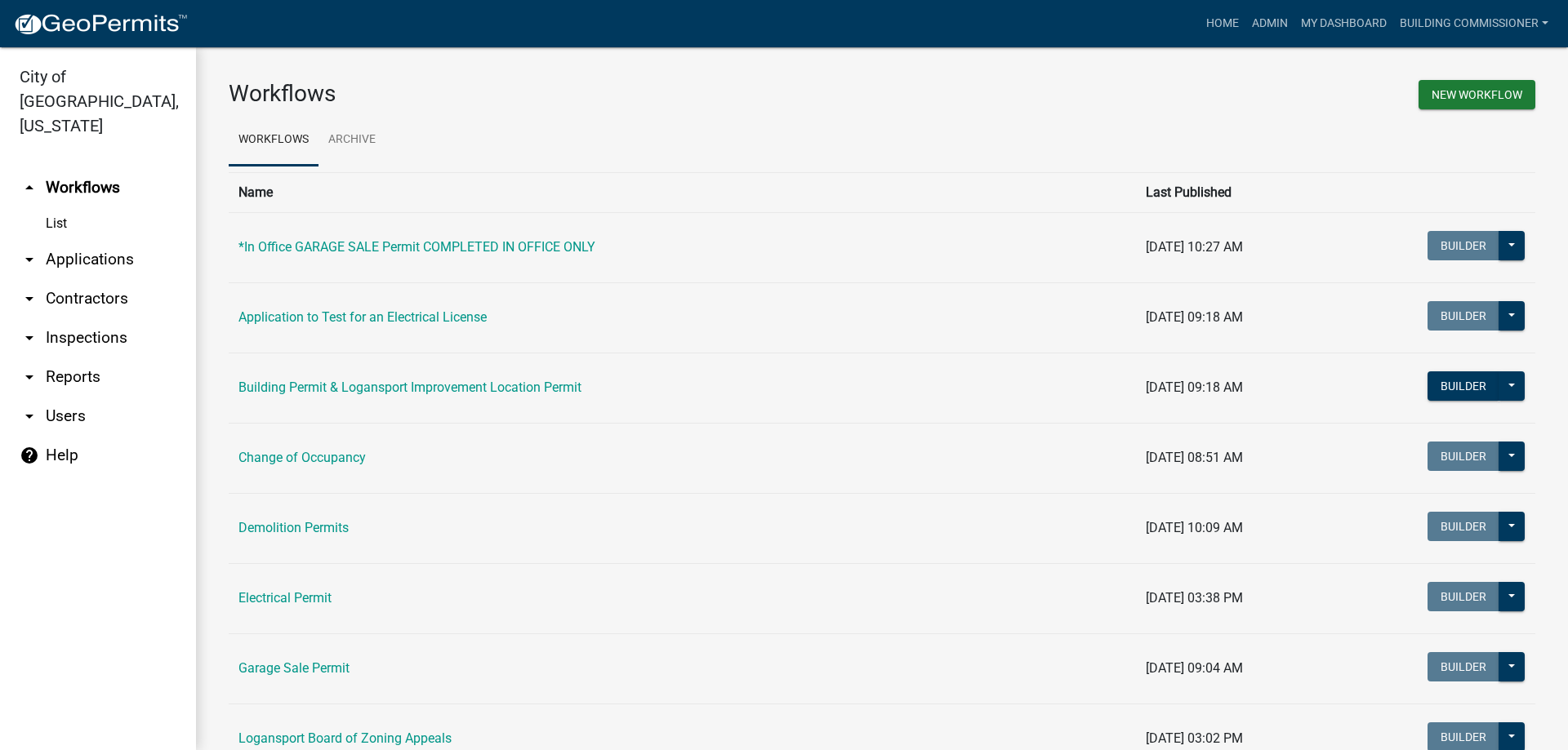
click at [81, 240] on link "arrow_drop_down Applications" at bounding box center [98, 259] width 196 height 39
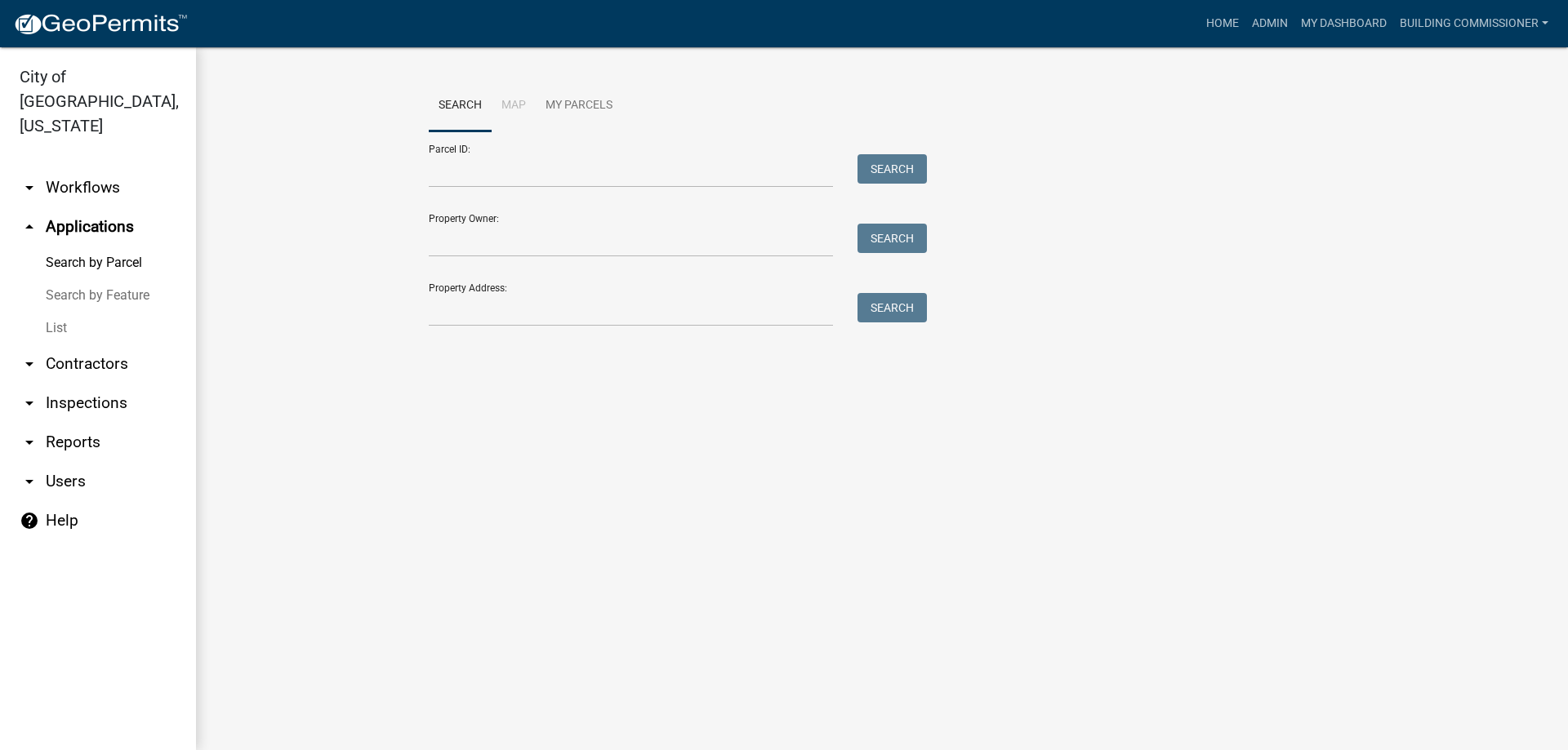
click at [47, 312] on link "List" at bounding box center [98, 328] width 196 height 33
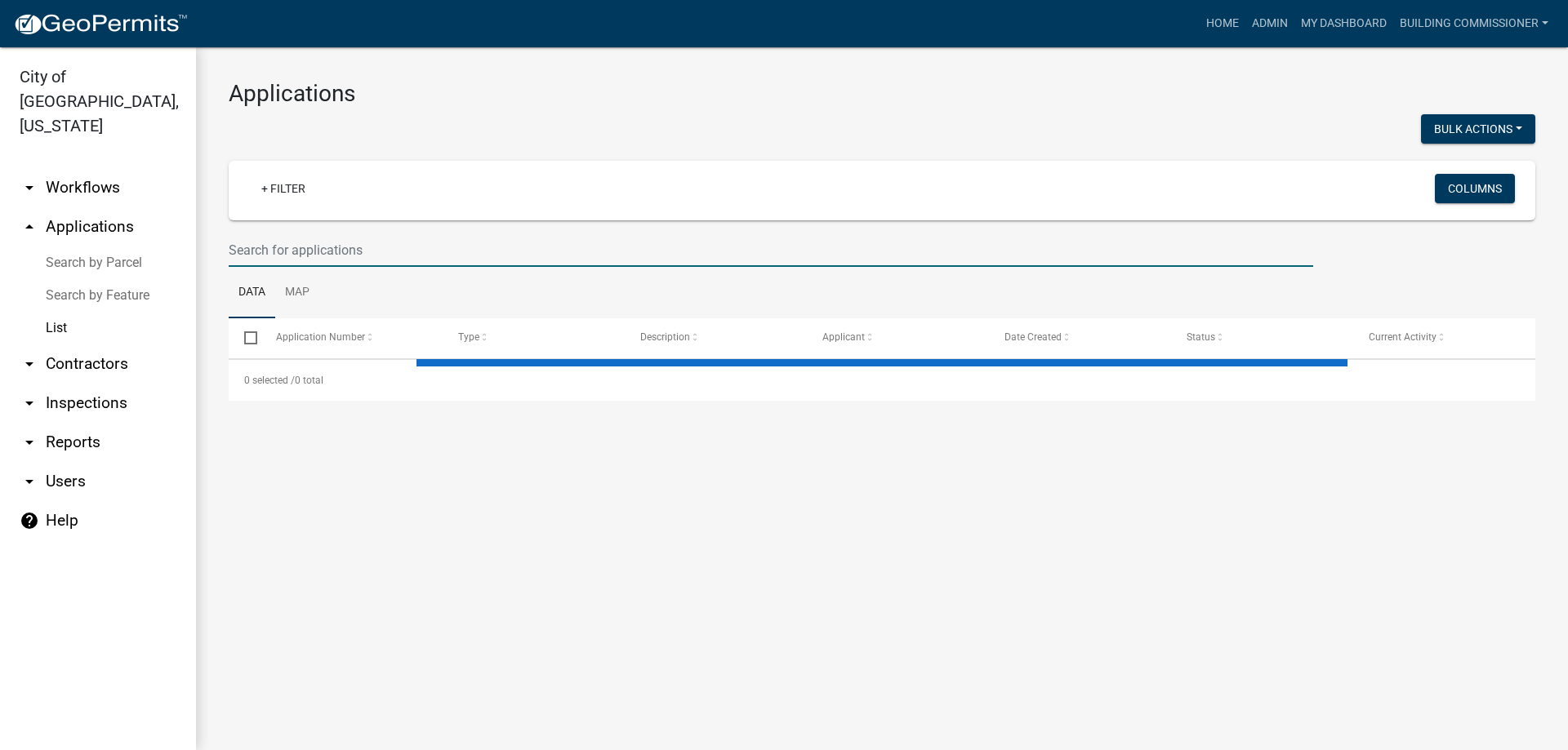
click at [253, 248] on input "text" at bounding box center [770, 250] width 1085 height 34
select select "3: 100"
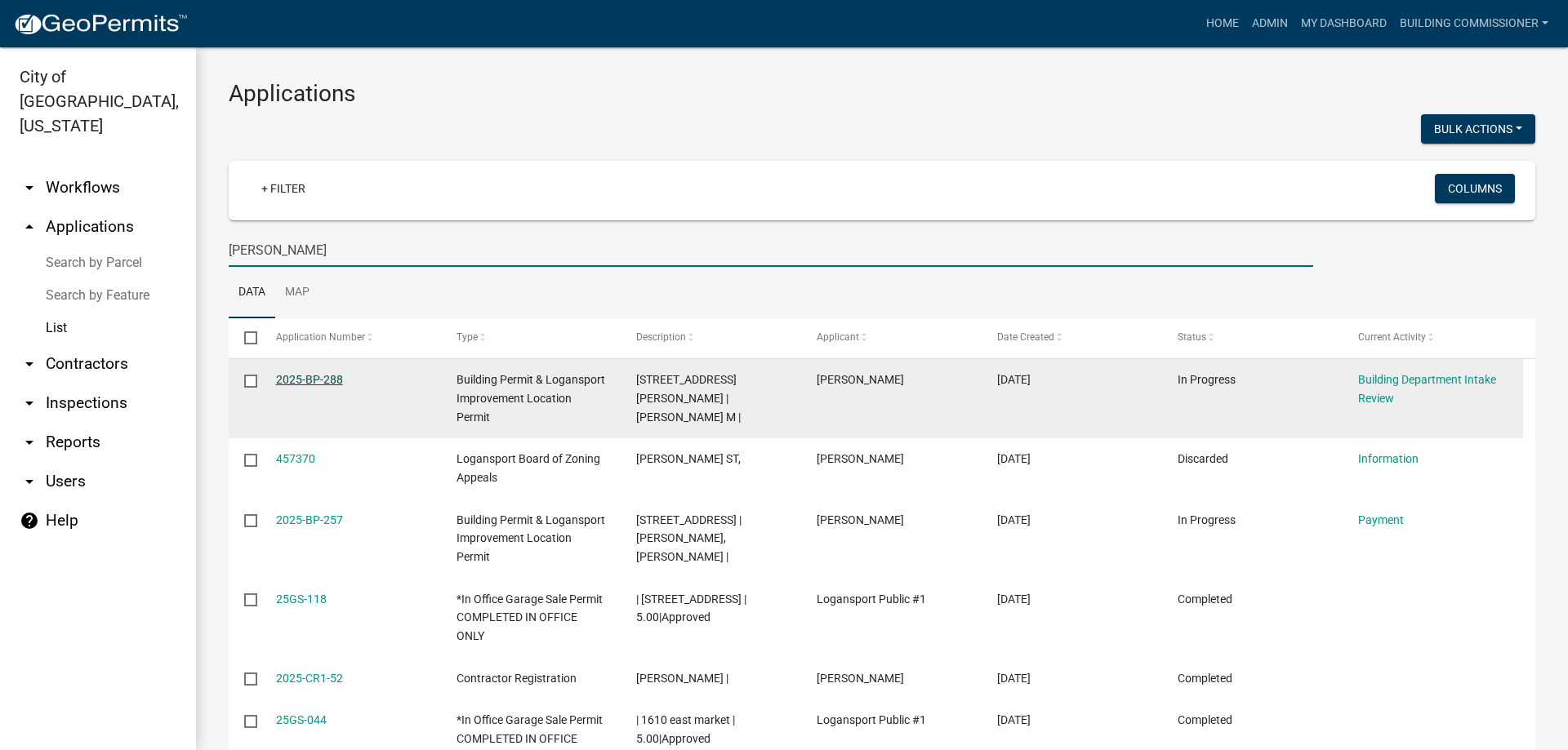
type input "[PERSON_NAME]"
click at [308, 380] on link "2025-BP-288" at bounding box center [310, 379] width 67 height 13
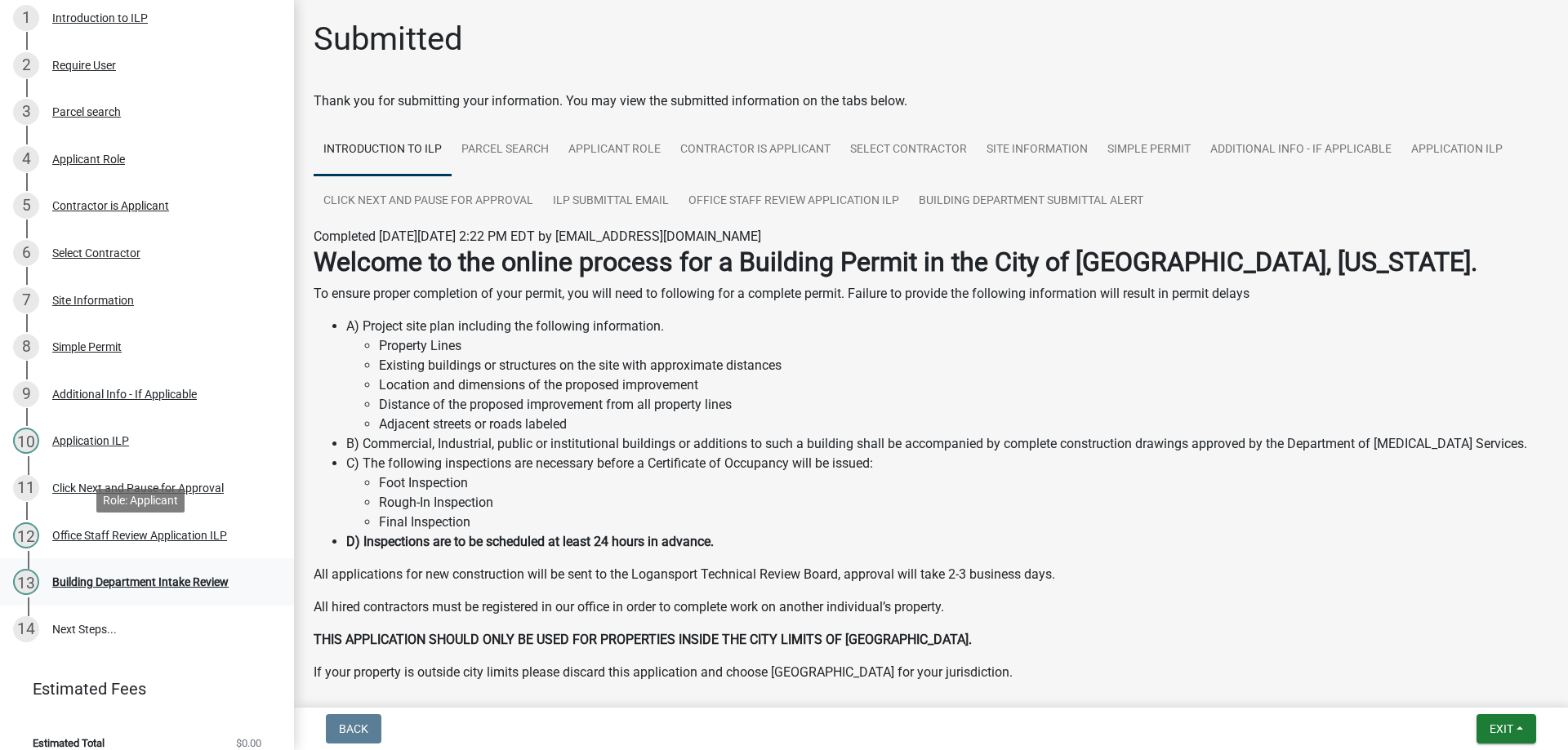
scroll to position [284, 0]
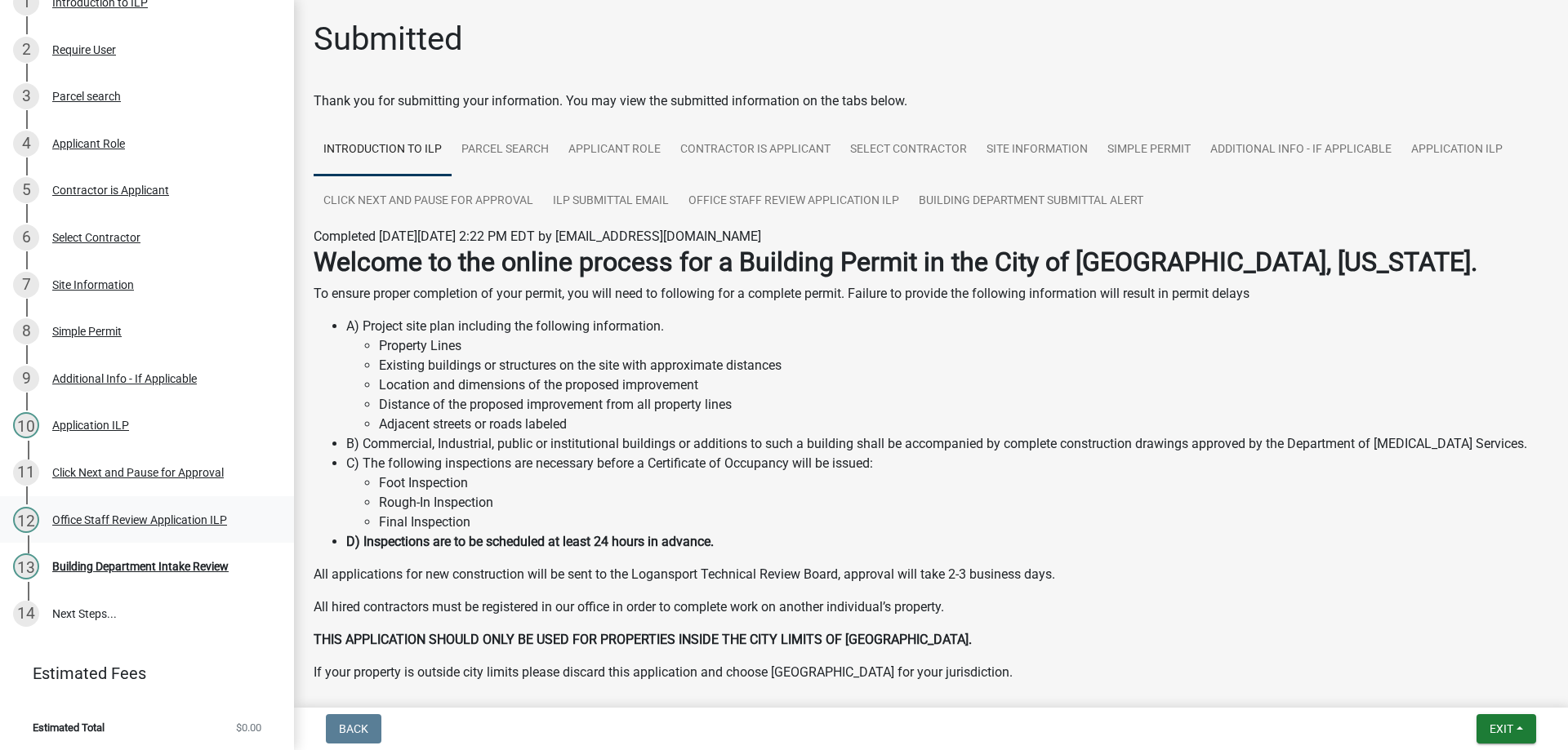
click at [104, 515] on div "Office Staff Review Application ILP" at bounding box center [139, 520] width 175 height 12
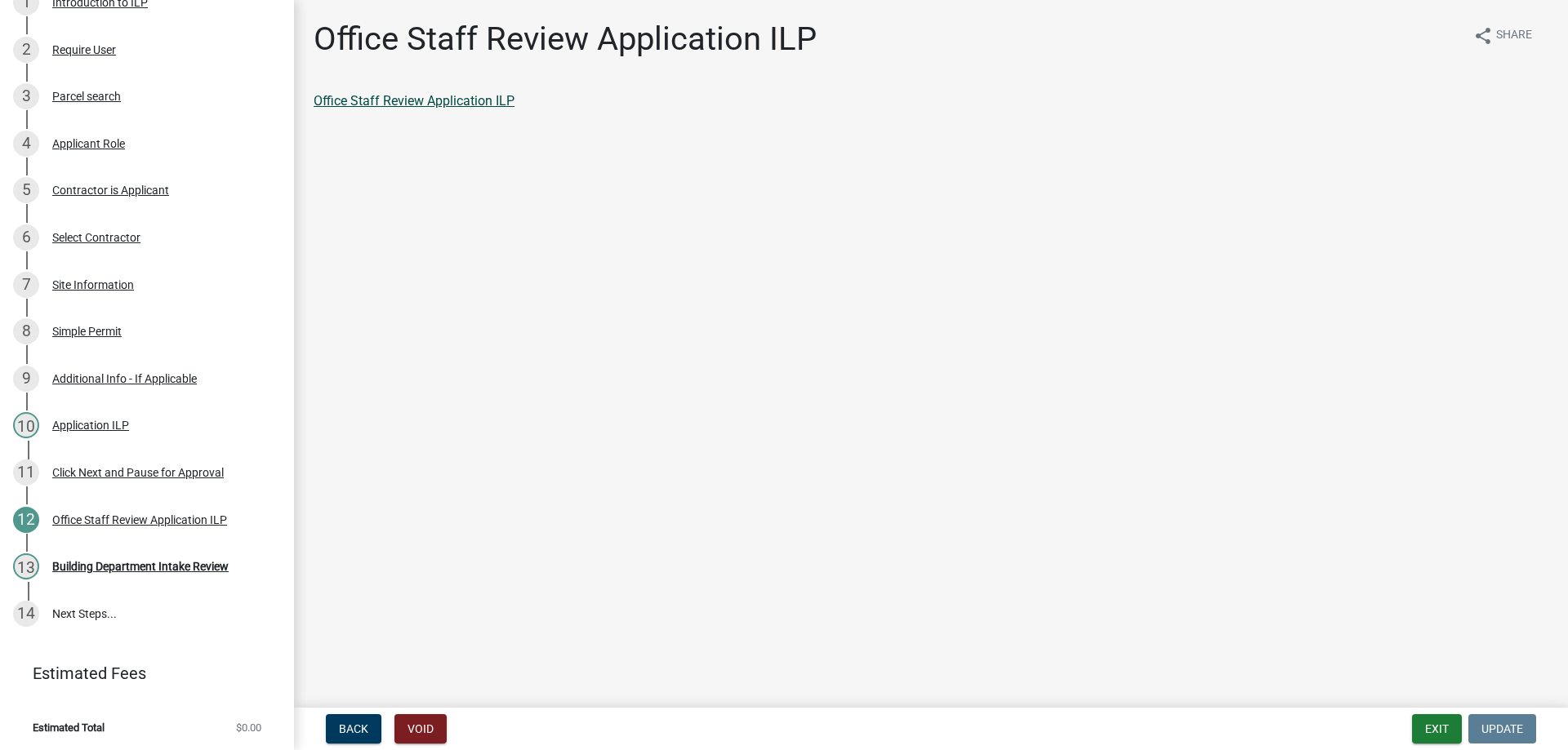
click at [444, 104] on link "Office Staff Review Application ILP" at bounding box center [414, 100] width 201 height 15
click at [140, 565] on div "Building Department Intake Review" at bounding box center [140, 566] width 176 height 12
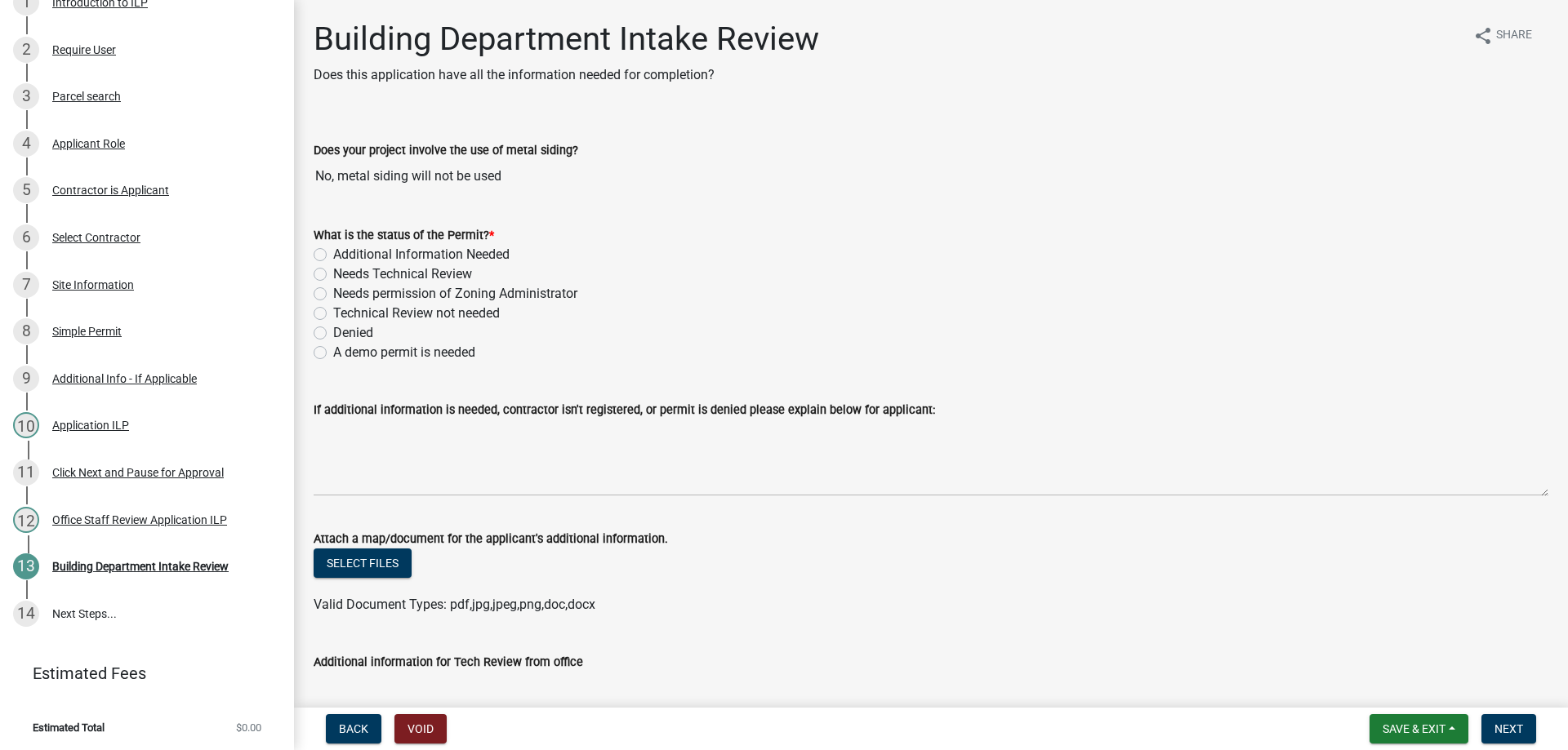
click at [333, 310] on label "Technical Review not needed" at bounding box center [416, 314] width 166 height 20
click at [333, 310] on input "Technical Review not needed" at bounding box center [338, 309] width 11 height 11
radio input "true"
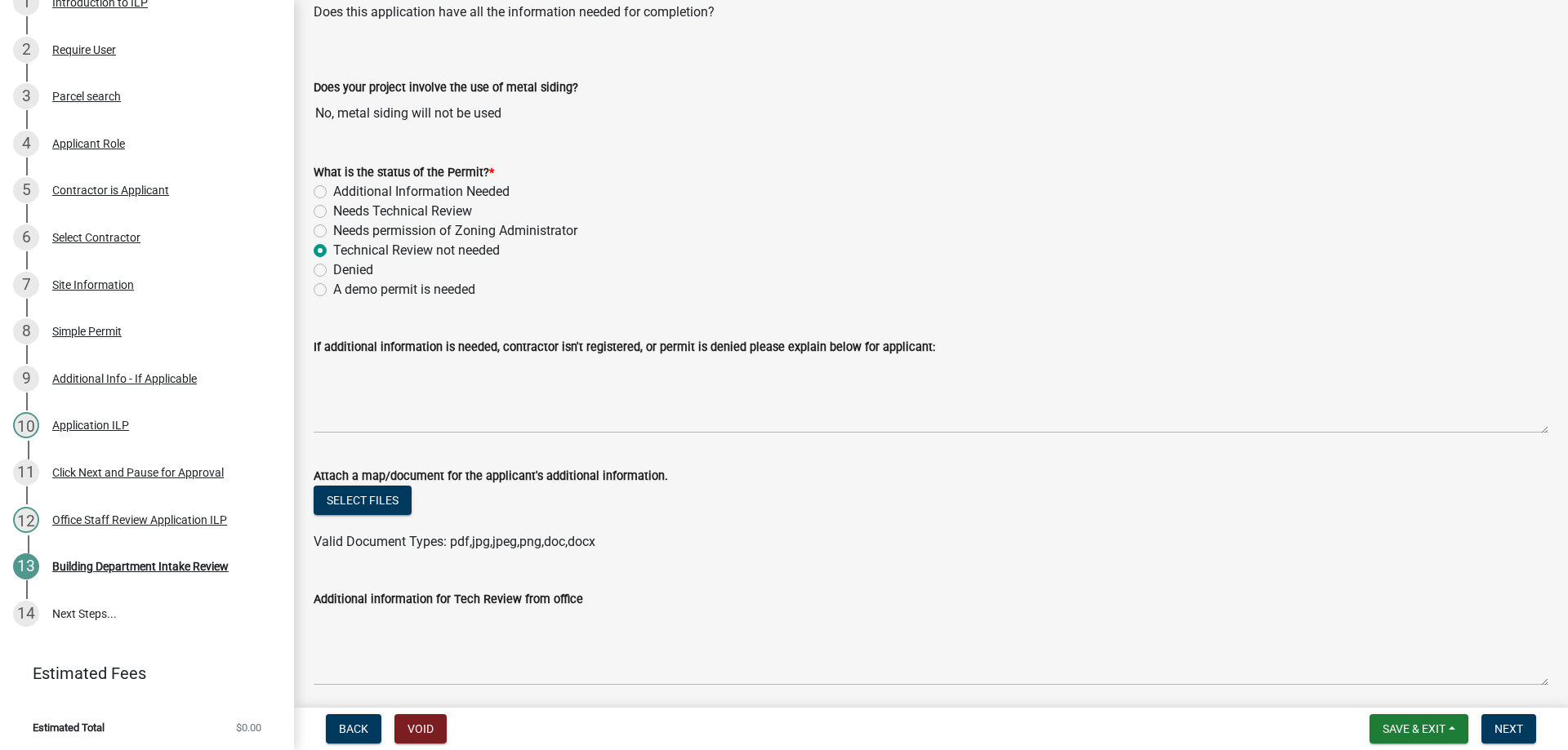
scroll to position [326, 0]
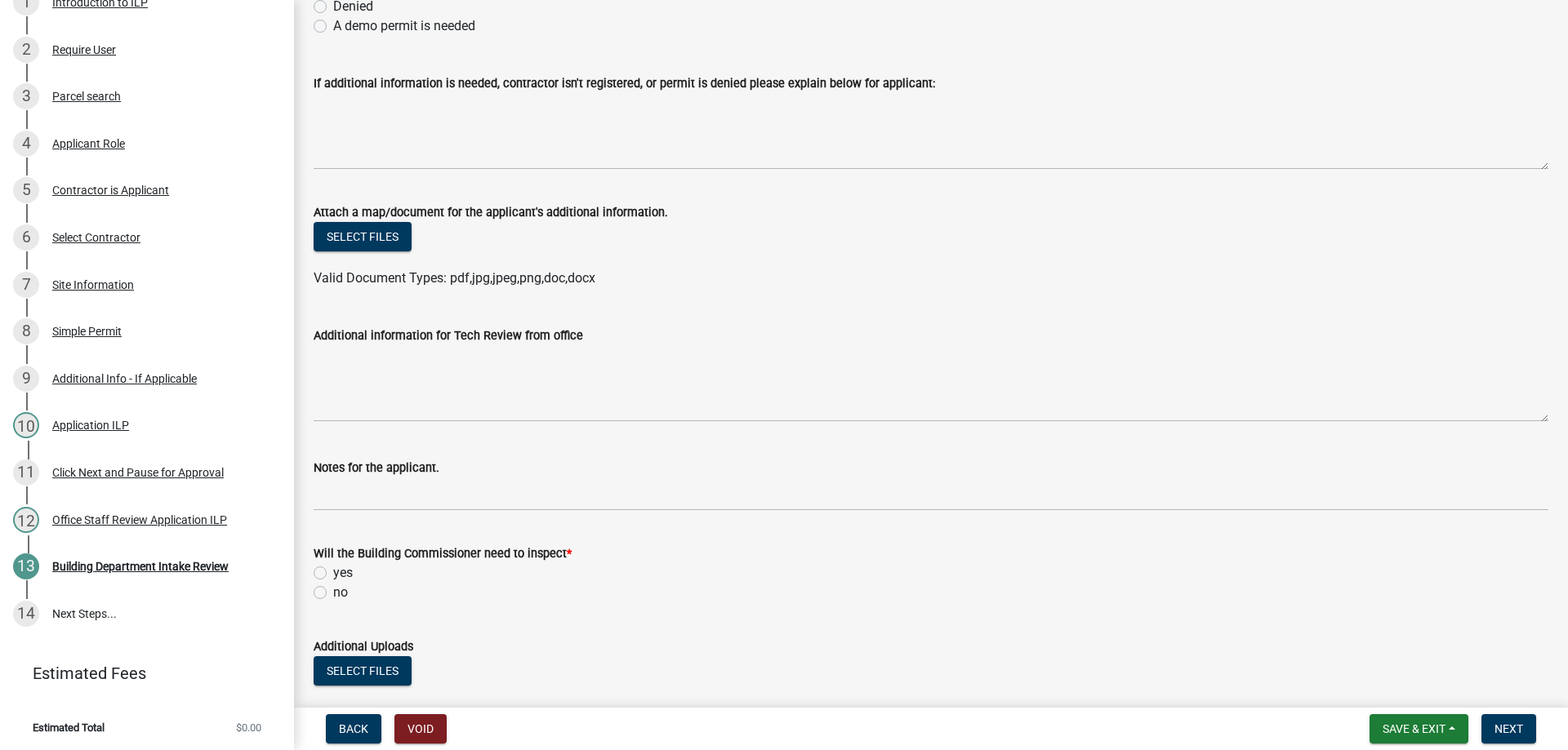
click at [333, 570] on label "yes" at bounding box center [343, 574] width 20 height 20
click at [333, 570] on input "yes" at bounding box center [338, 569] width 11 height 11
radio input "true"
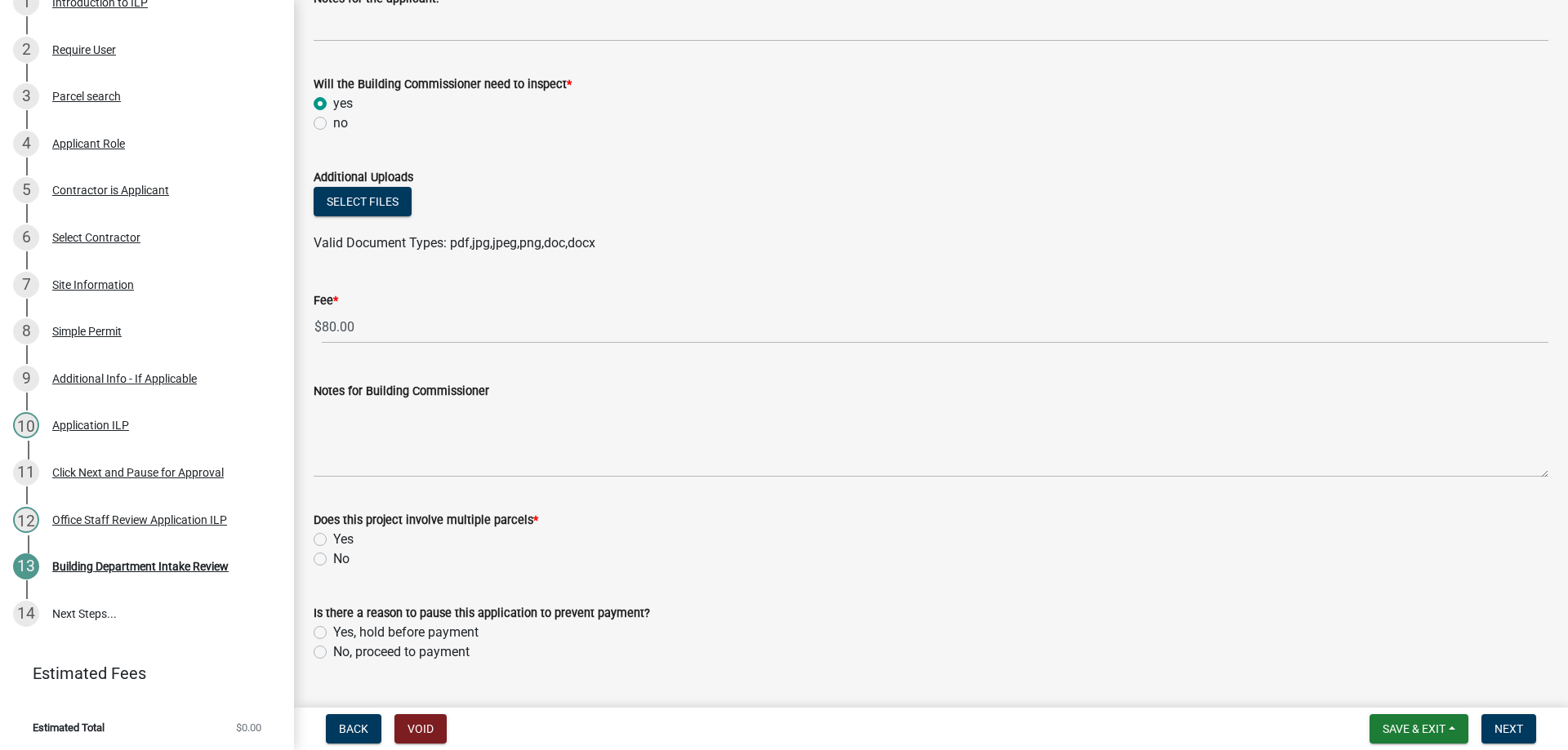
scroll to position [835, 0]
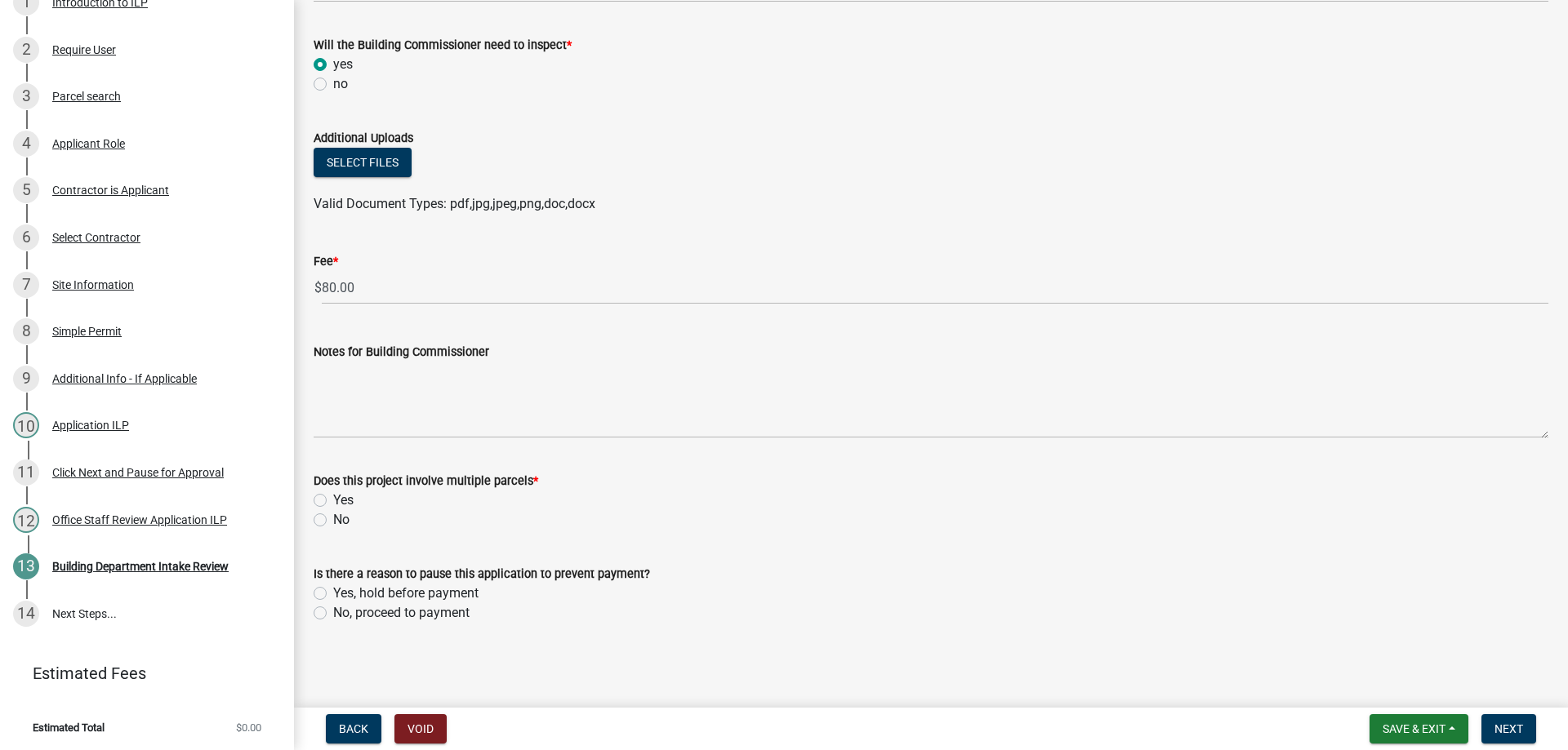
click at [333, 522] on label "No" at bounding box center [341, 520] width 16 height 20
click at [333, 521] on input "No" at bounding box center [338, 515] width 11 height 11
radio input "true"
click at [333, 614] on label "No, proceed to payment" at bounding box center [401, 614] width 136 height 20
click at [333, 614] on input "No, proceed to payment" at bounding box center [338, 609] width 11 height 11
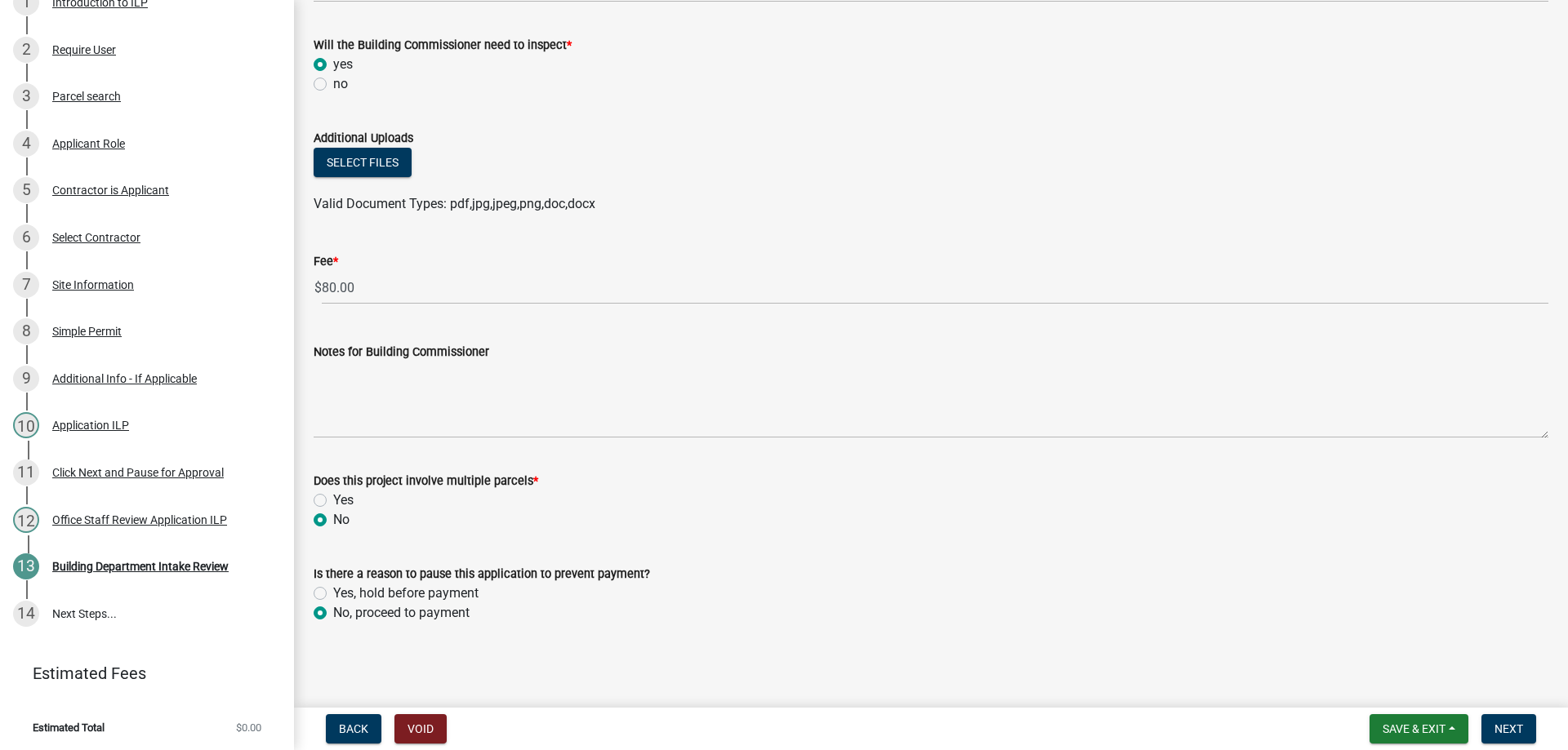
radio input "true"
click at [1505, 723] on span "Next" at bounding box center [1508, 729] width 28 height 13
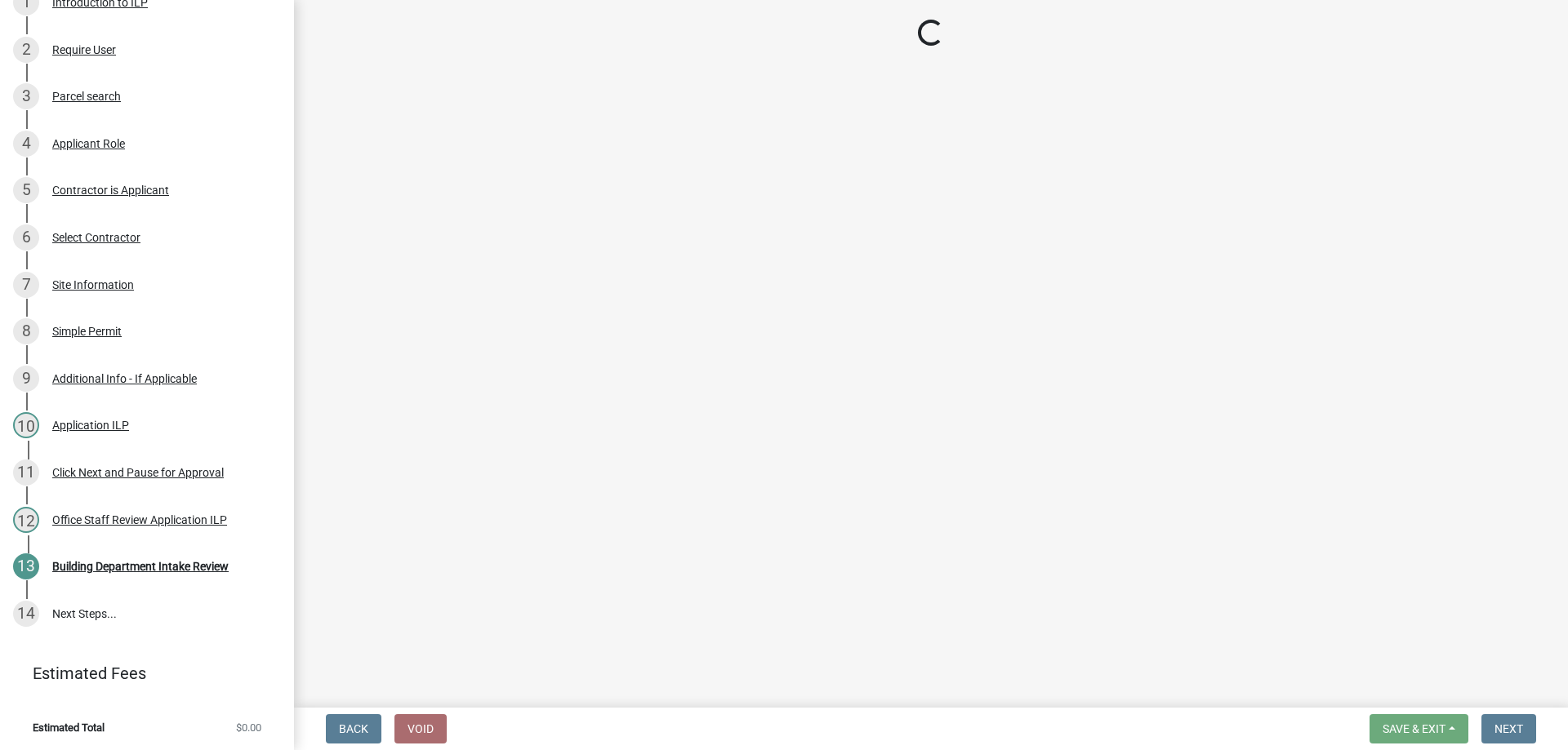
scroll to position [377, 0]
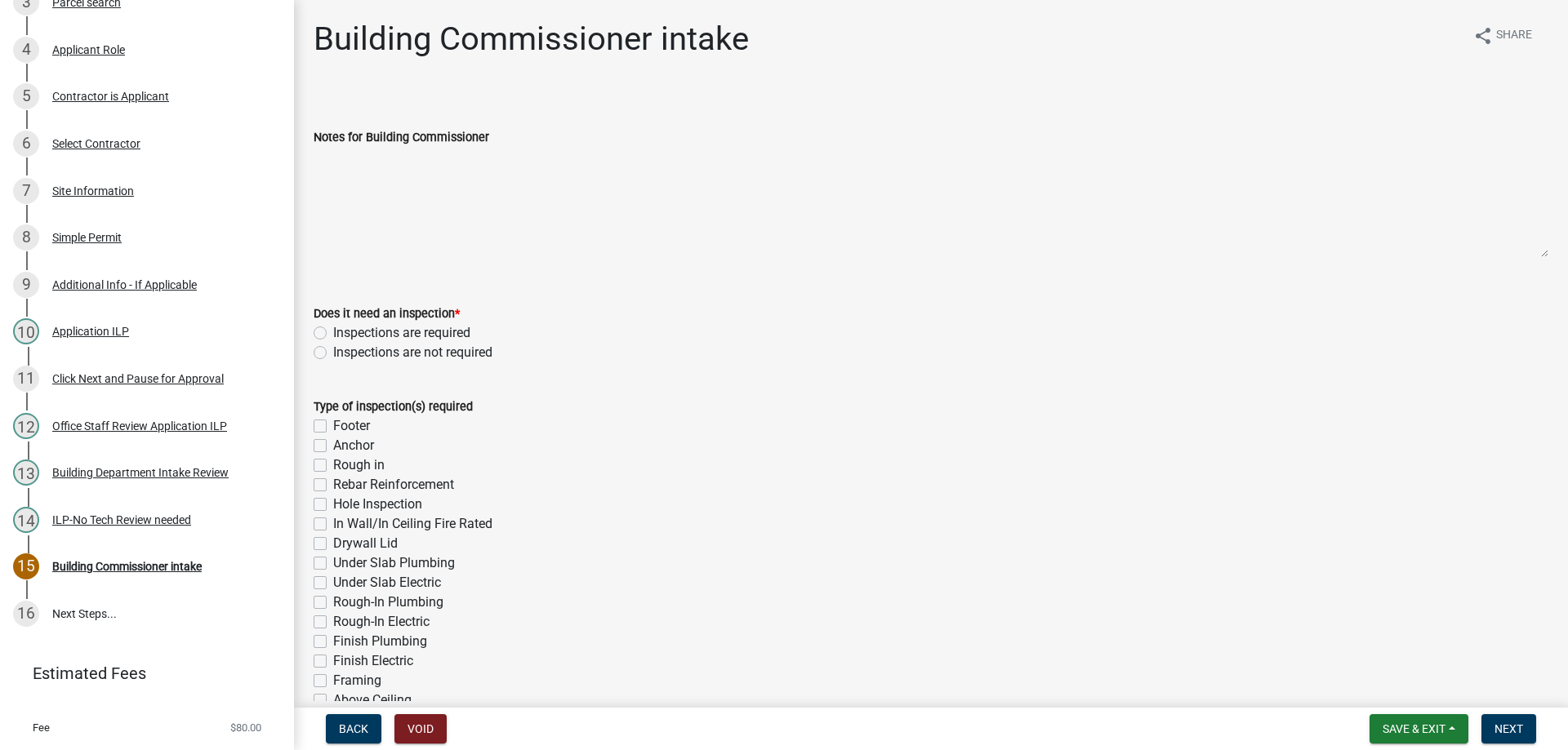
click at [333, 332] on label "Inspections are required" at bounding box center [401, 334] width 137 height 20
click at [333, 332] on input "Inspections are required" at bounding box center [338, 329] width 11 height 11
radio input "true"
click at [333, 506] on label "Hole Inspection" at bounding box center [377, 505] width 89 height 20
click at [333, 505] on input "Hole Inspection" at bounding box center [338, 500] width 11 height 11
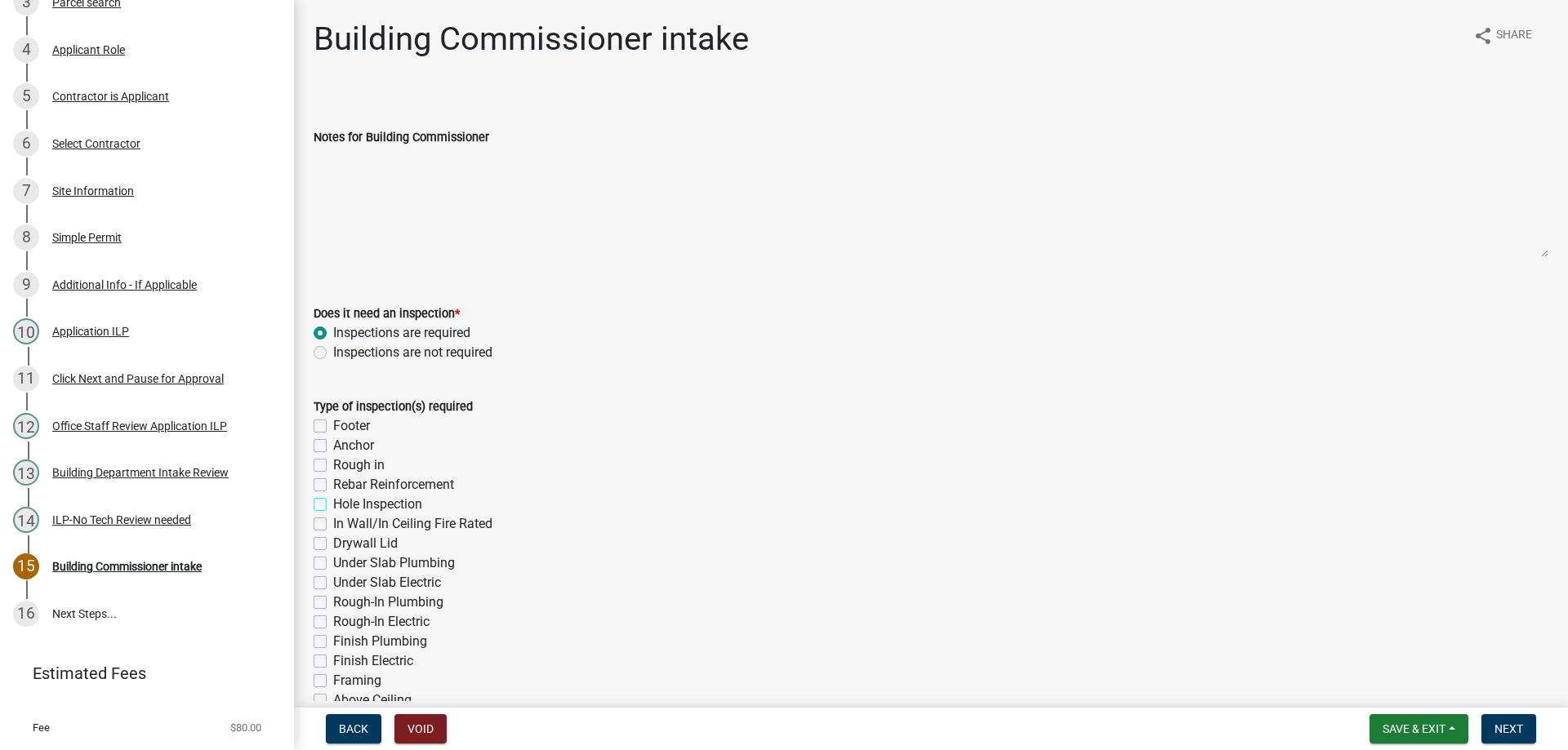
checkbox input "true"
checkbox input "false"
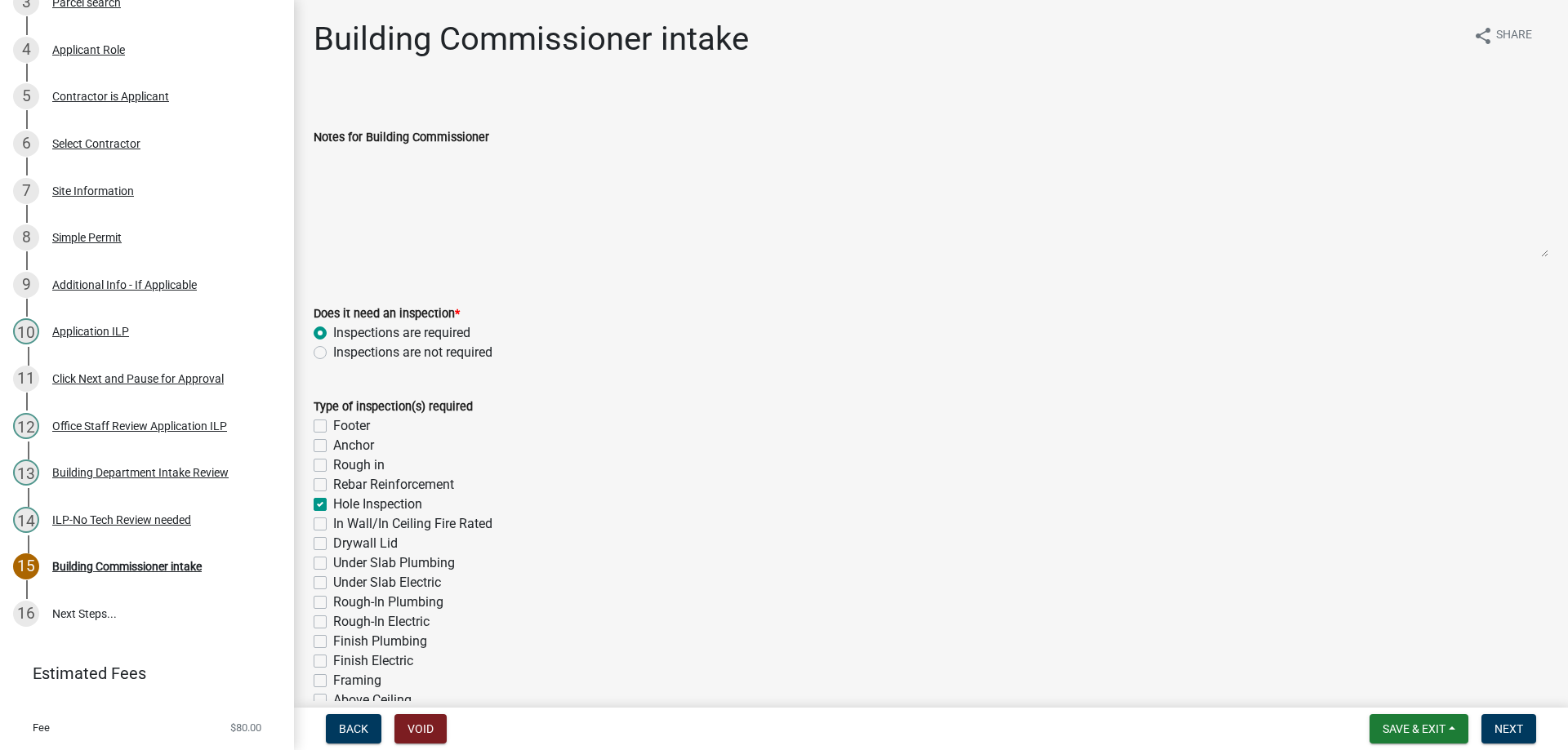
checkbox input "true"
checkbox input "false"
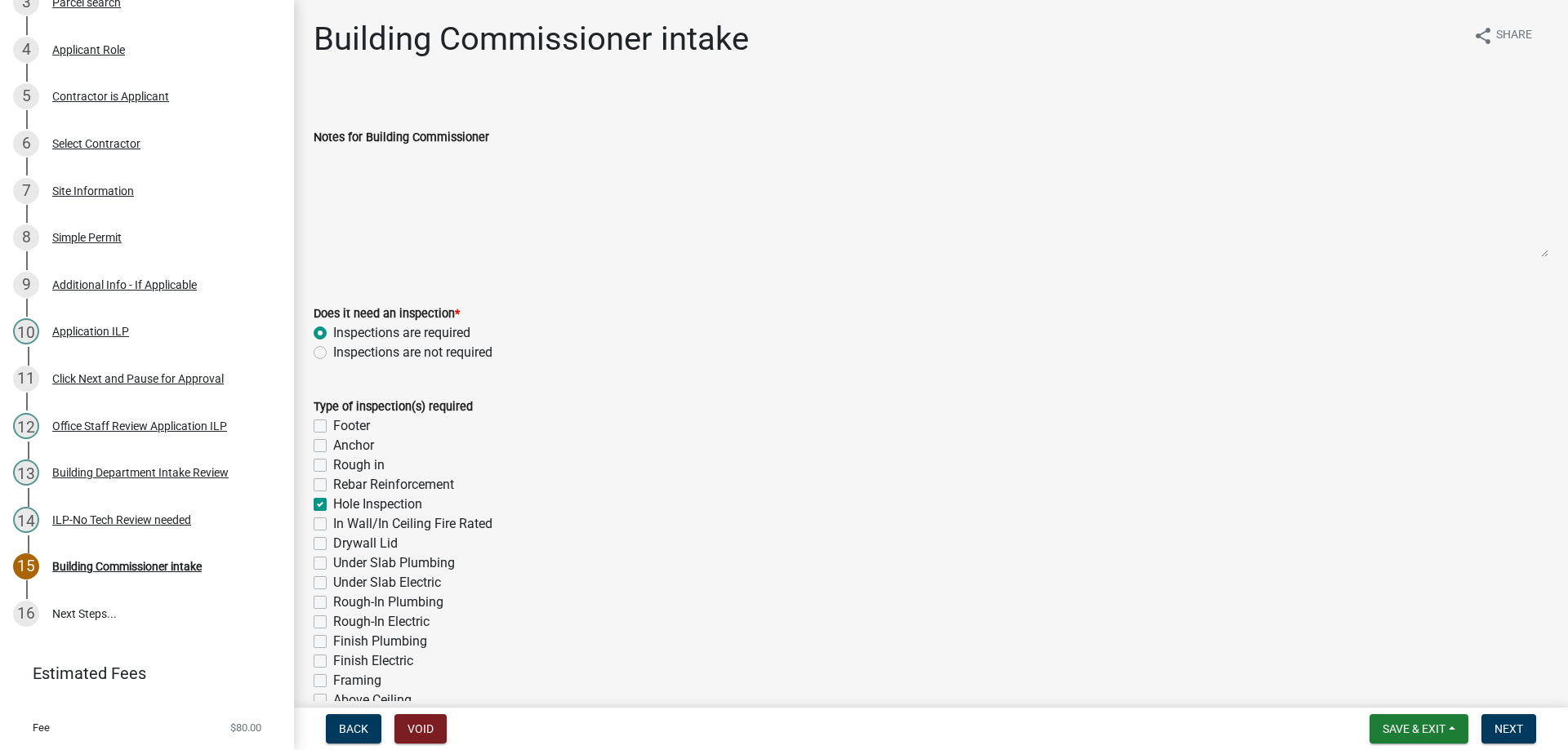
checkbox input "false"
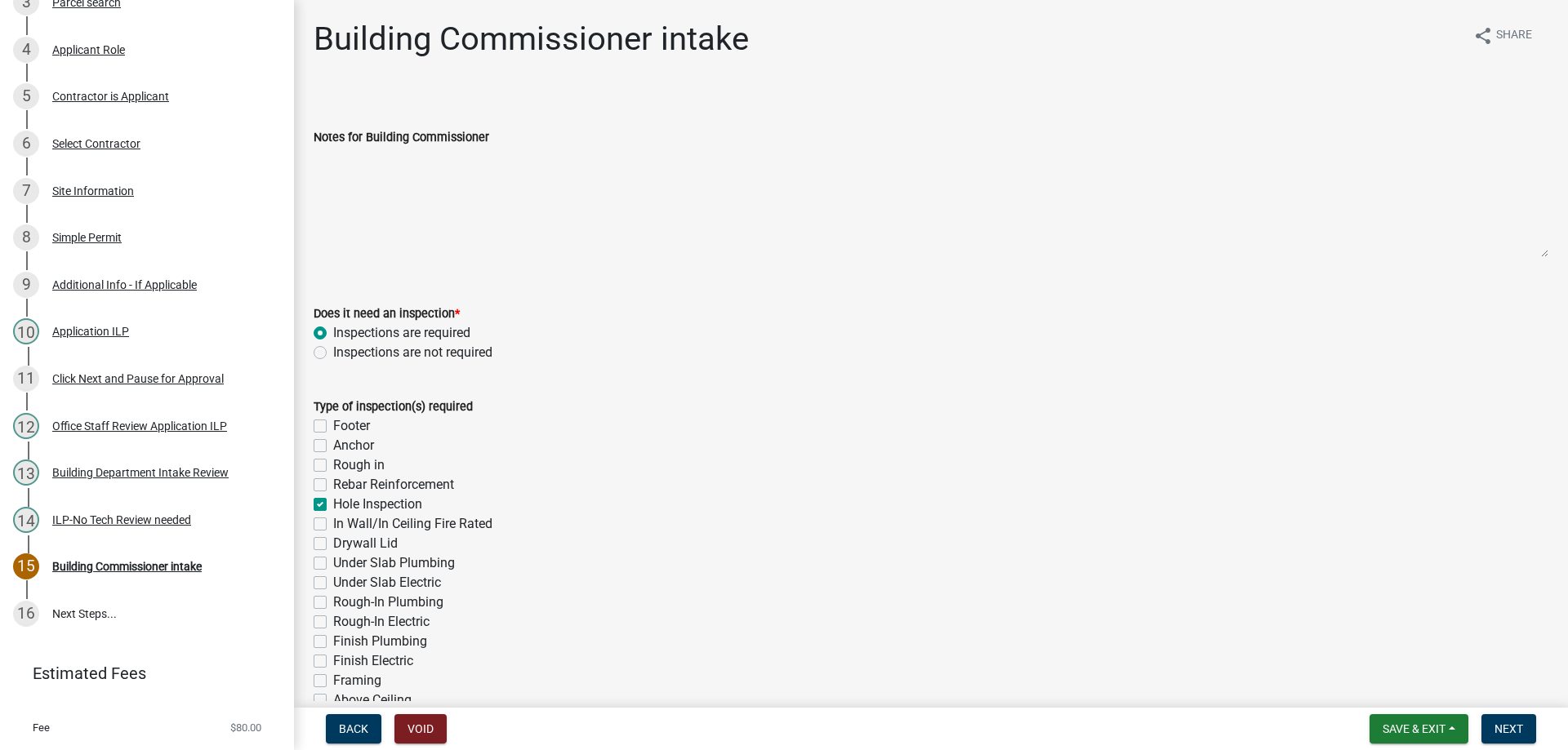
checkbox input "false"
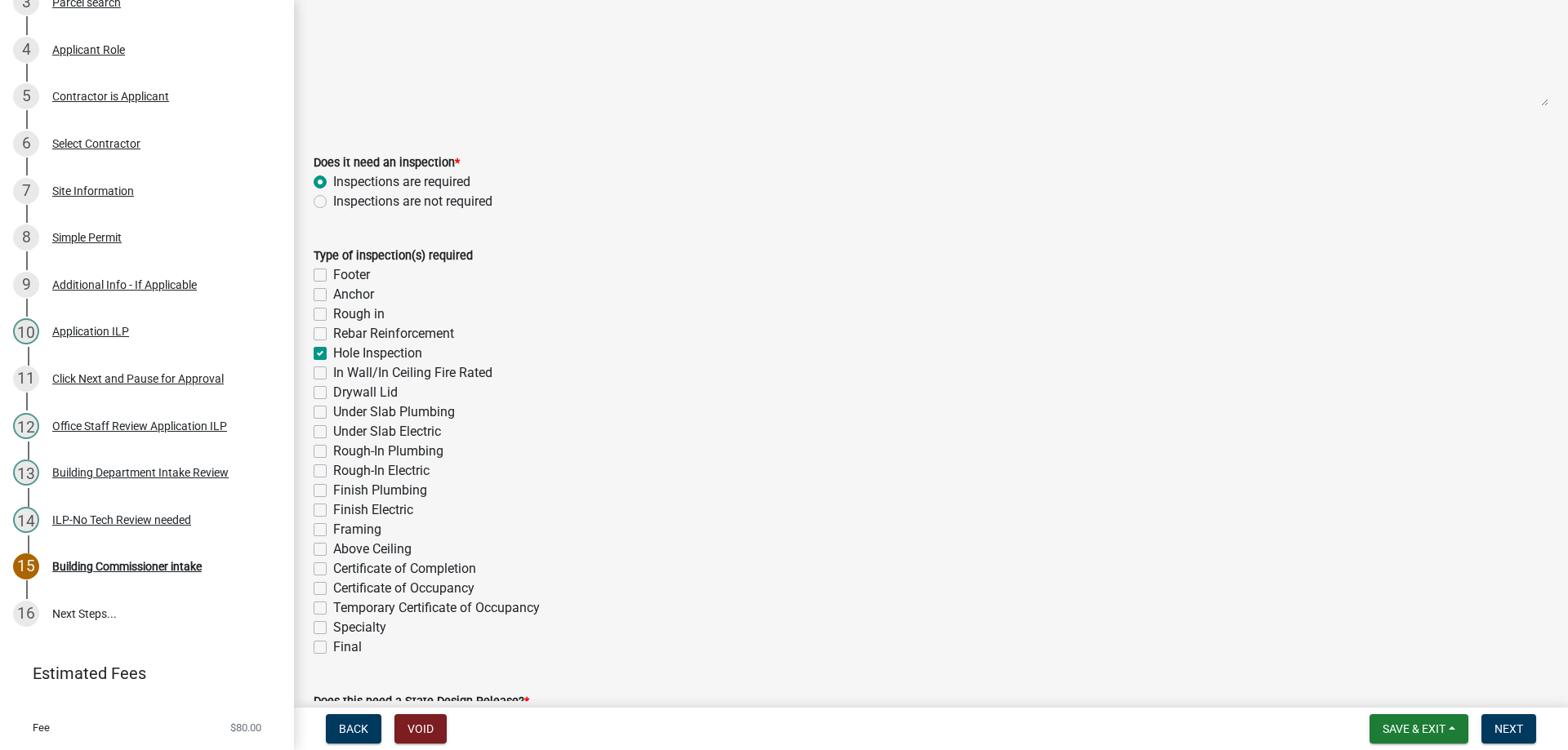
scroll to position [326, 0]
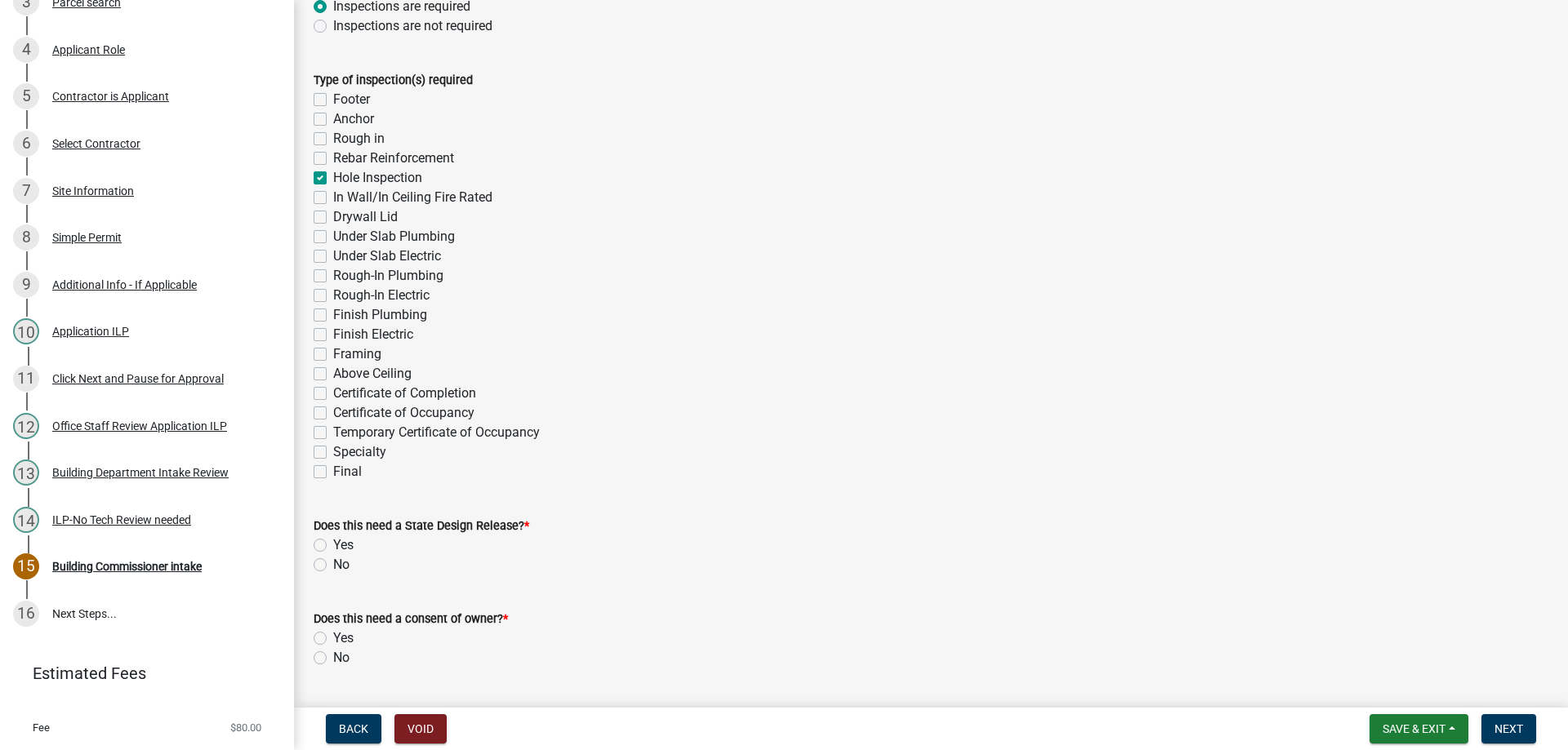
click at [327, 473] on div "Final" at bounding box center [931, 472] width 1235 height 20
click at [333, 471] on label "Final" at bounding box center [347, 472] width 28 height 20
click at [333, 471] on input "Final" at bounding box center [338, 467] width 11 height 11
checkbox input "true"
checkbox input "false"
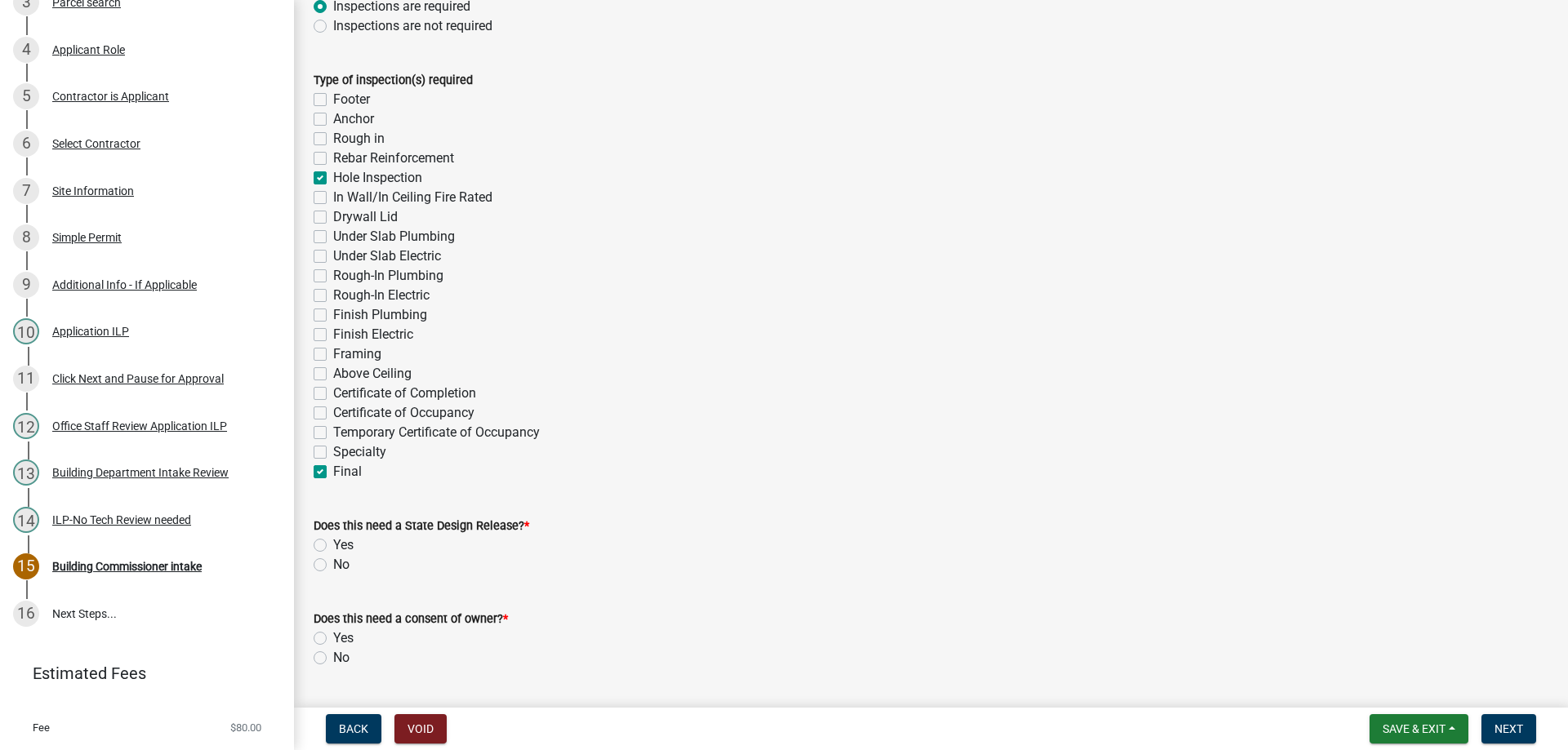
checkbox input "false"
checkbox input "true"
checkbox input "false"
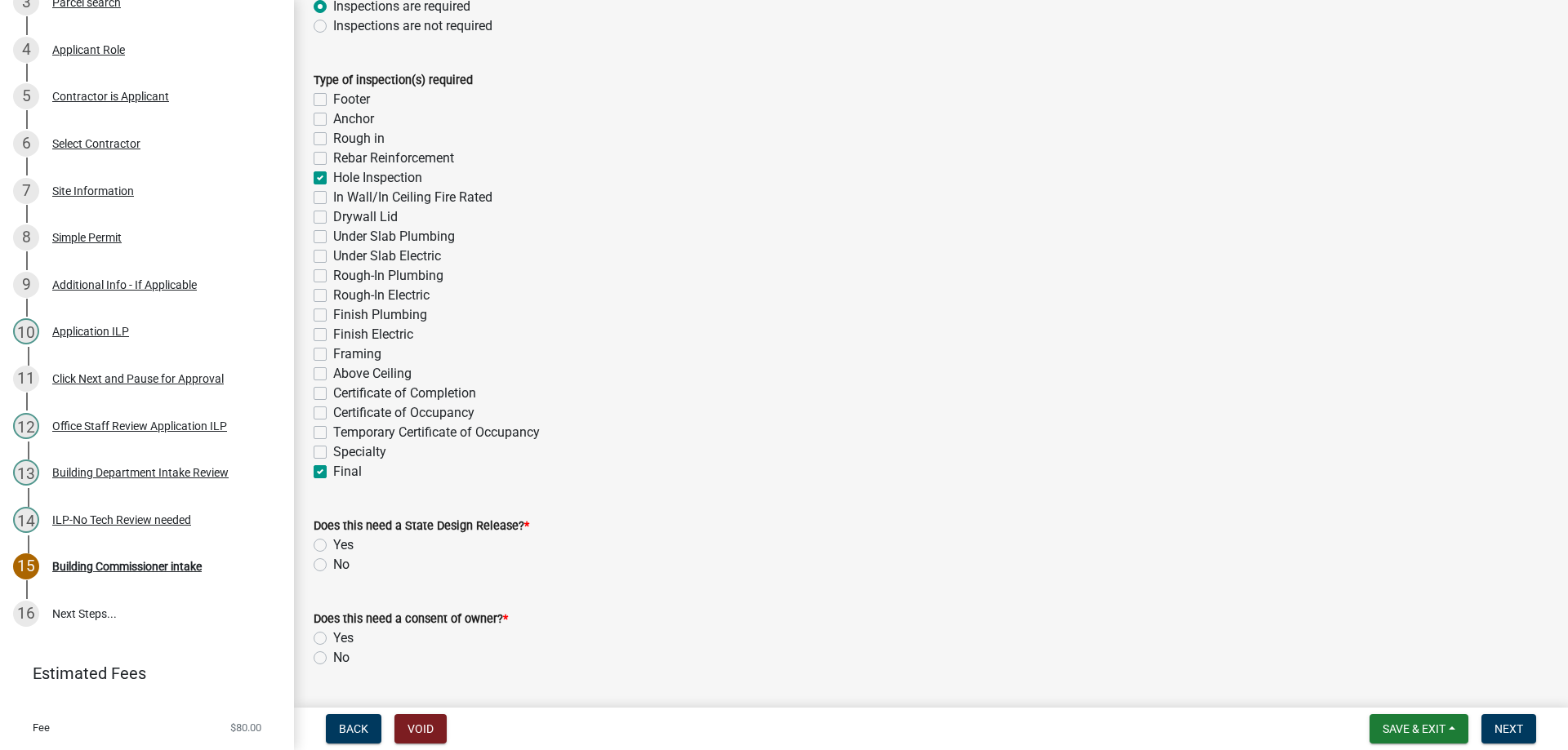
checkbox input "false"
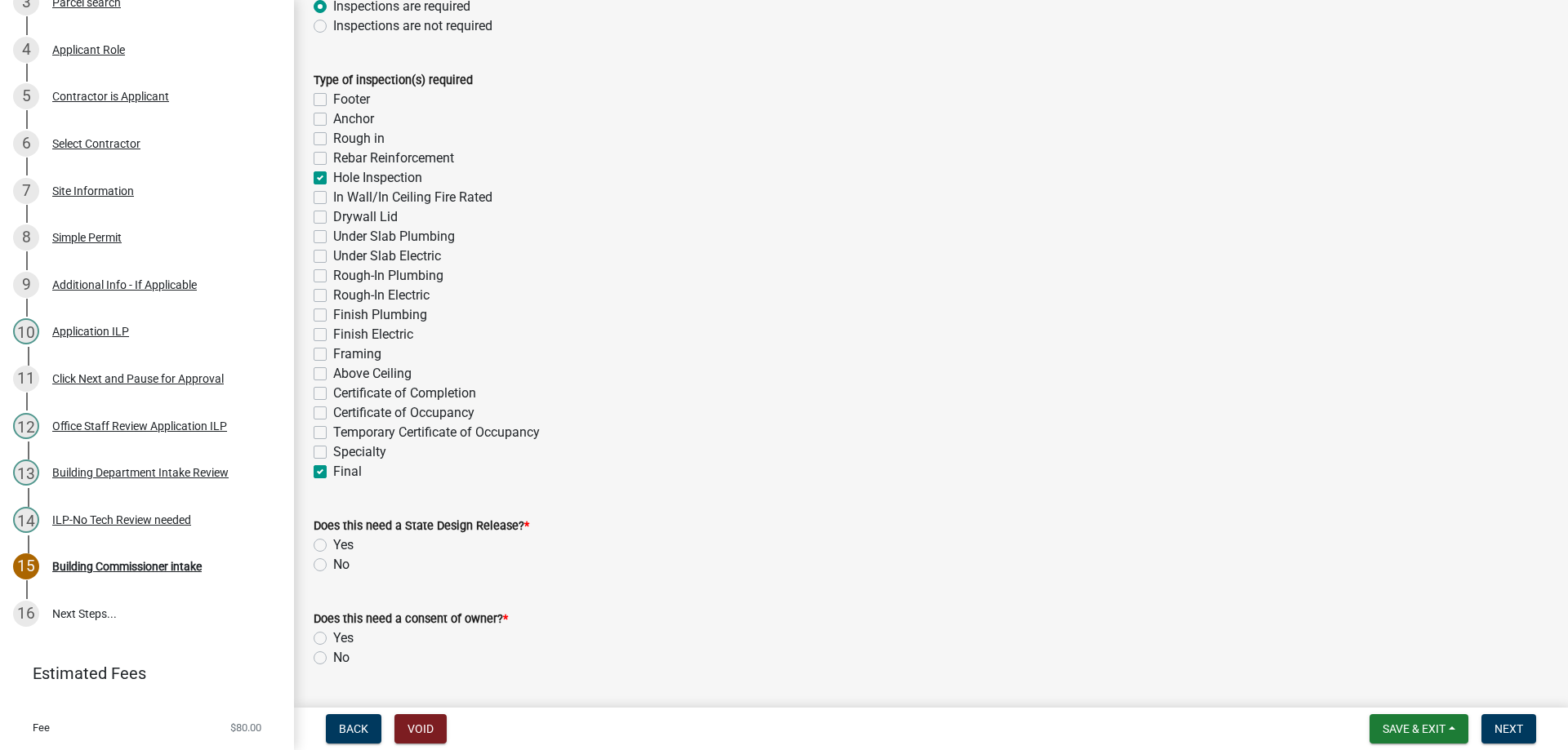
checkbox input "false"
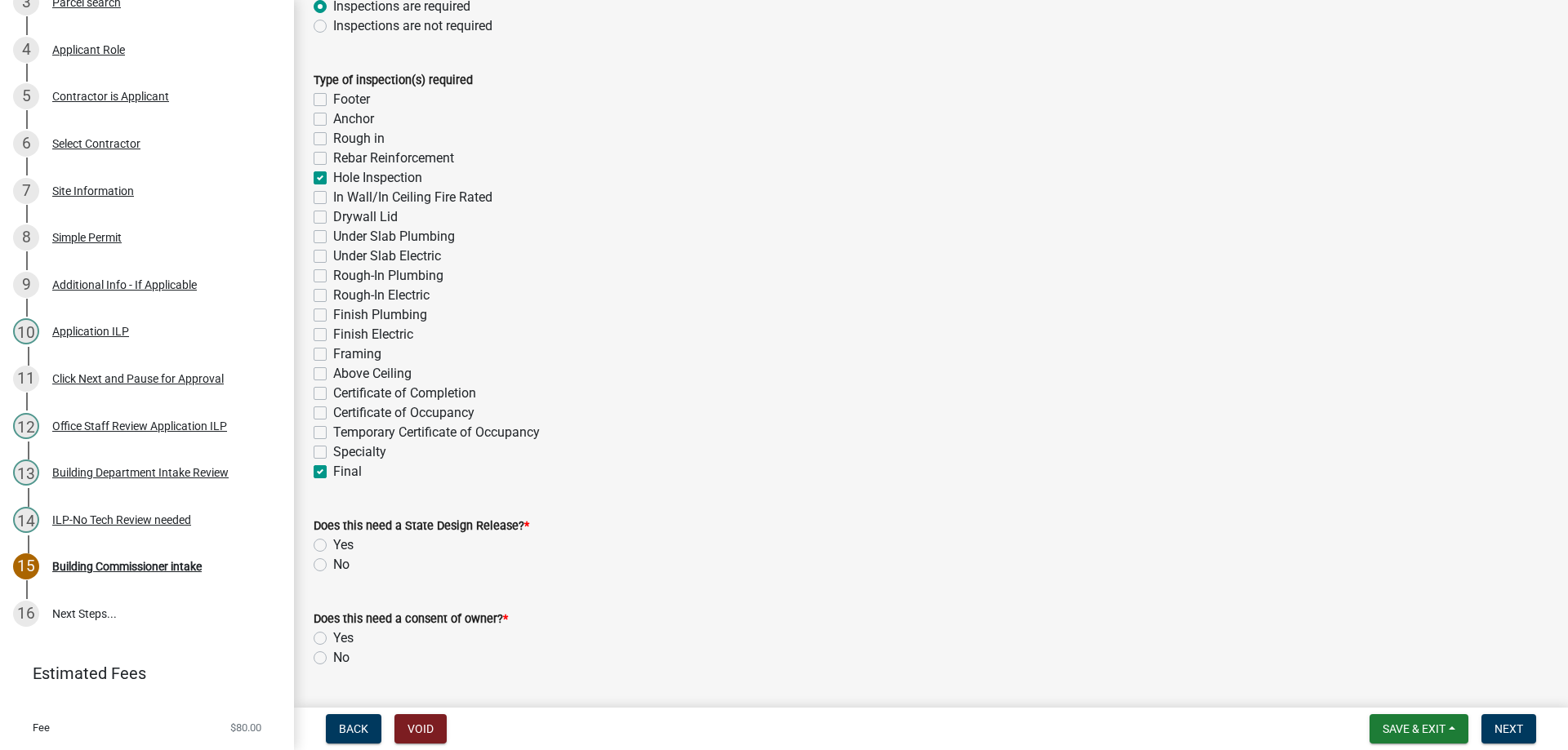
checkbox input "false"
checkbox input "true"
click at [333, 565] on label "No" at bounding box center [341, 565] width 16 height 20
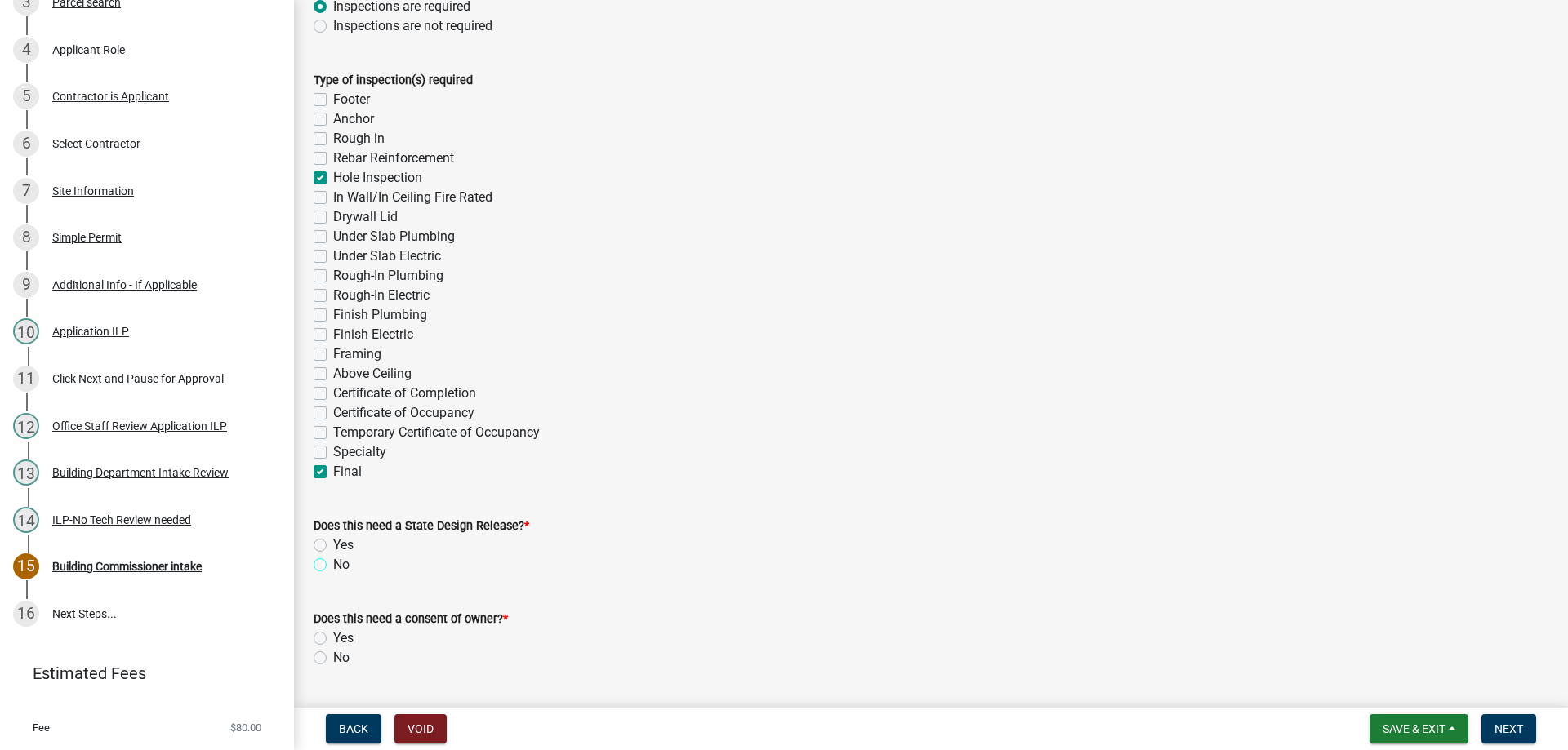
click at [333, 565] on input "No" at bounding box center [338, 561] width 11 height 11
radio input "true"
click at [333, 656] on label "No" at bounding box center [341, 658] width 16 height 20
click at [333, 656] on input "No" at bounding box center [338, 654] width 11 height 11
radio input "true"
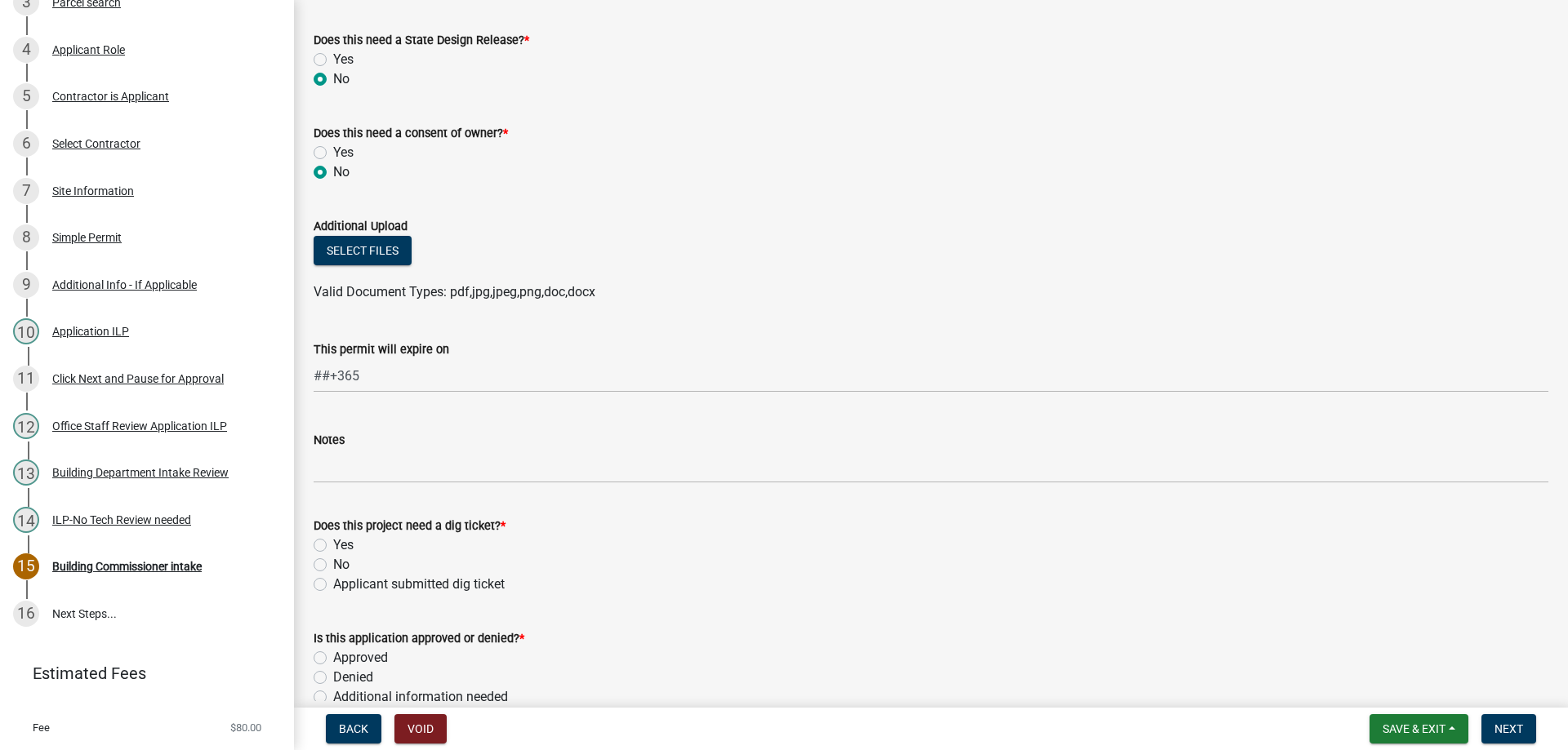
scroll to position [816, 0]
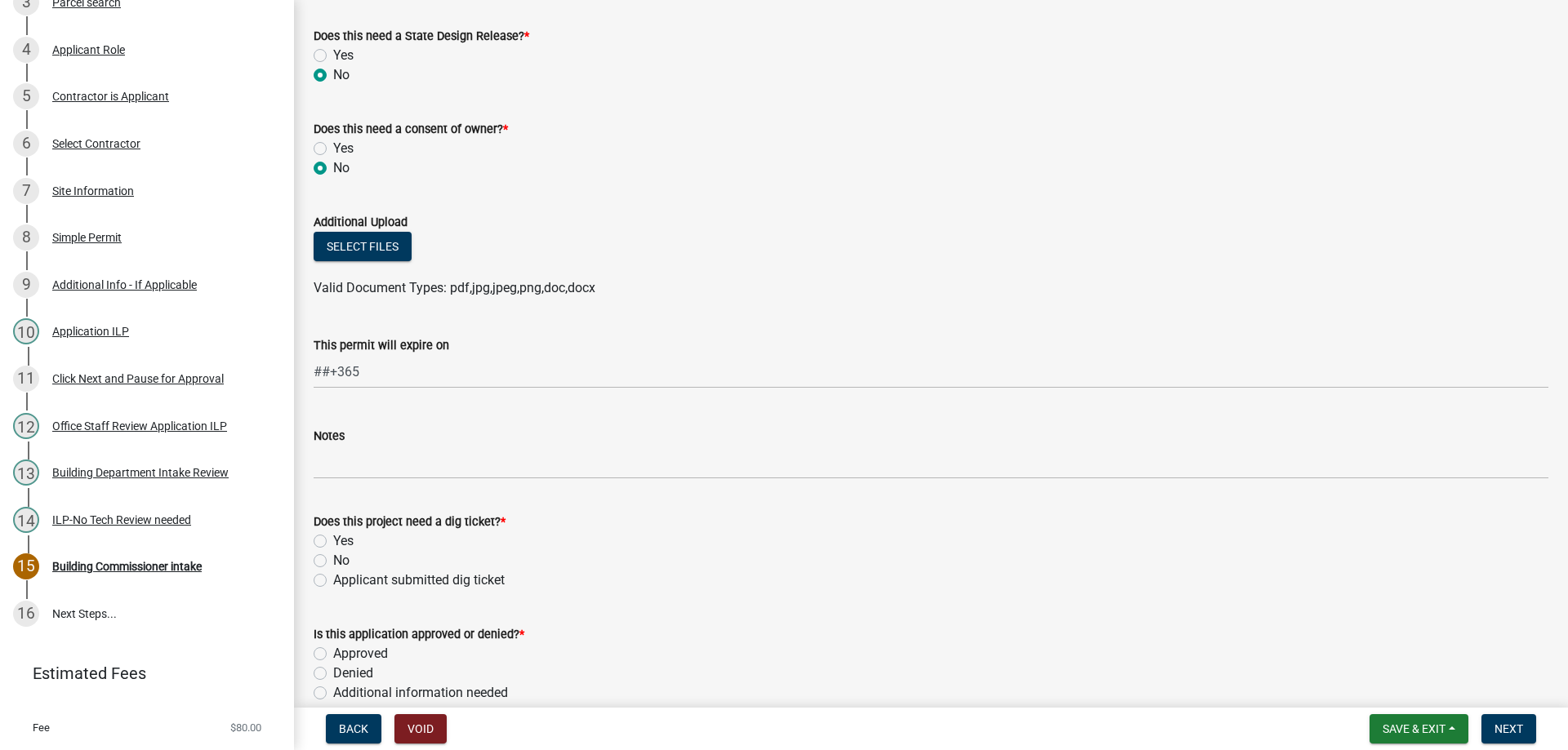
click at [333, 561] on label "No" at bounding box center [341, 561] width 16 height 20
click at [333, 561] on input "No" at bounding box center [338, 556] width 11 height 11
radio input "true"
click at [333, 655] on label "Approved" at bounding box center [360, 655] width 55 height 20
click at [333, 655] on input "Approved" at bounding box center [338, 650] width 11 height 11
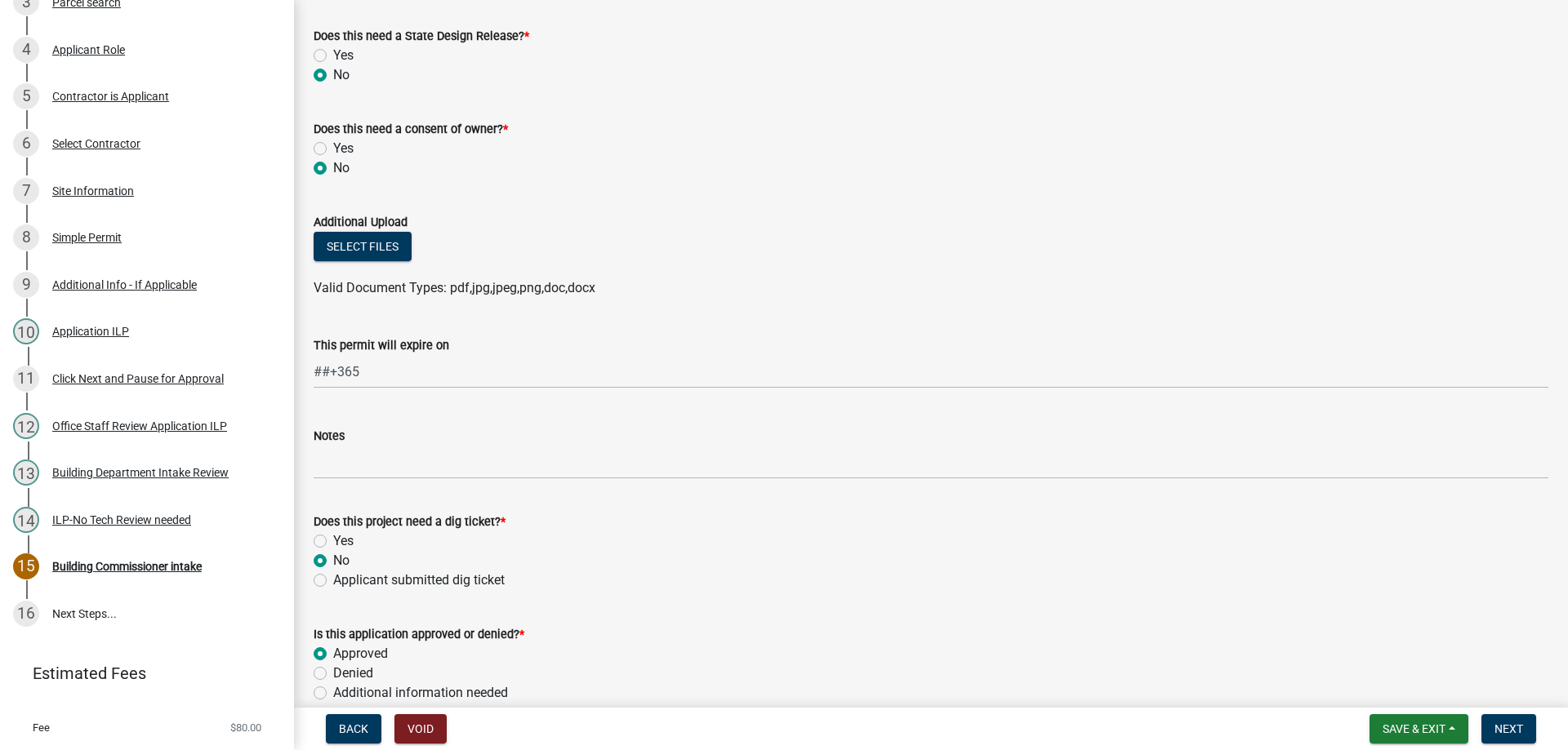
radio input "true"
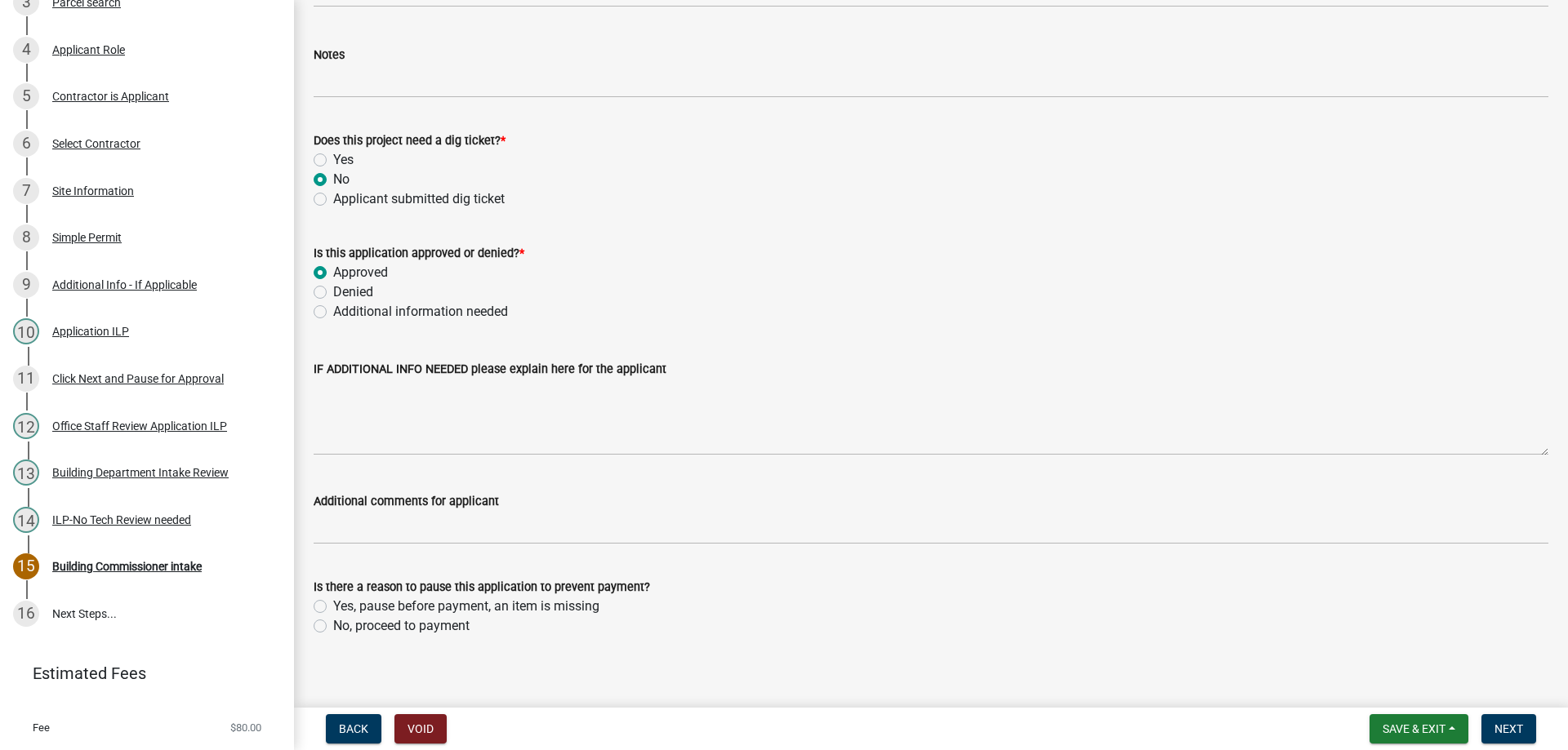
scroll to position [1211, 0]
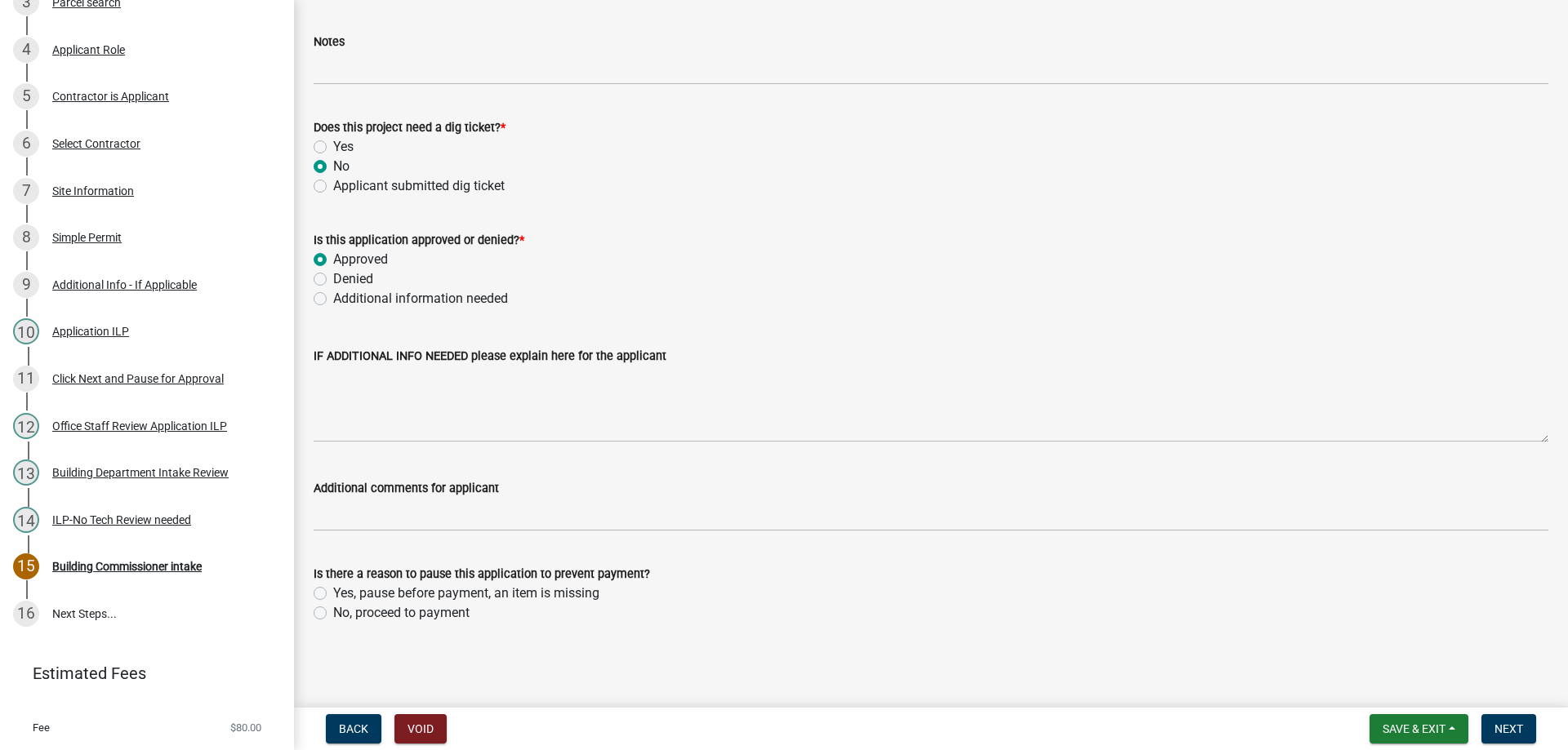
click at [333, 610] on label "No, proceed to payment" at bounding box center [401, 614] width 136 height 20
click at [333, 610] on input "No, proceed to payment" at bounding box center [338, 609] width 11 height 11
radio input "true"
click at [1503, 718] on button "Next" at bounding box center [1509, 729] width 55 height 29
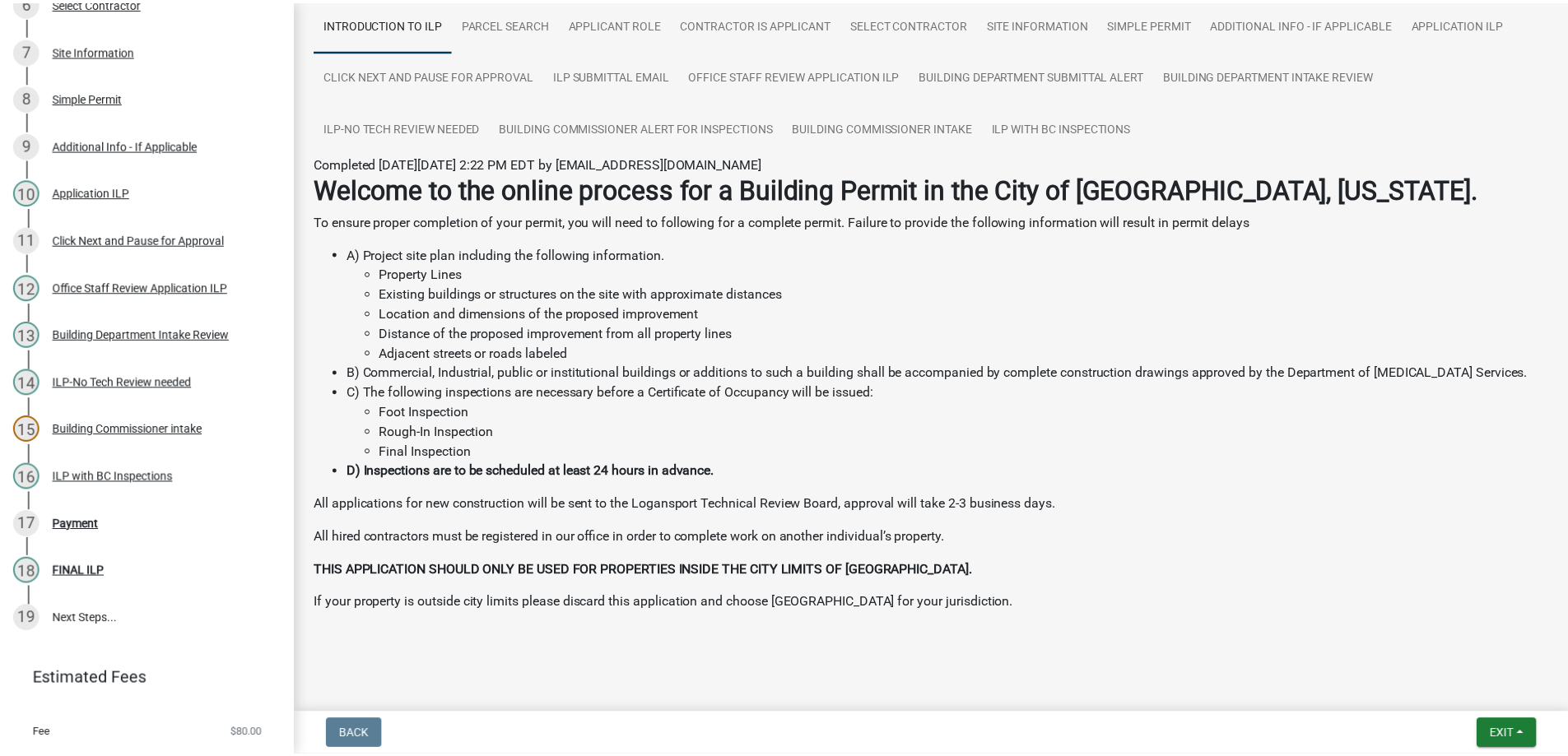
scroll to position [130, 0]
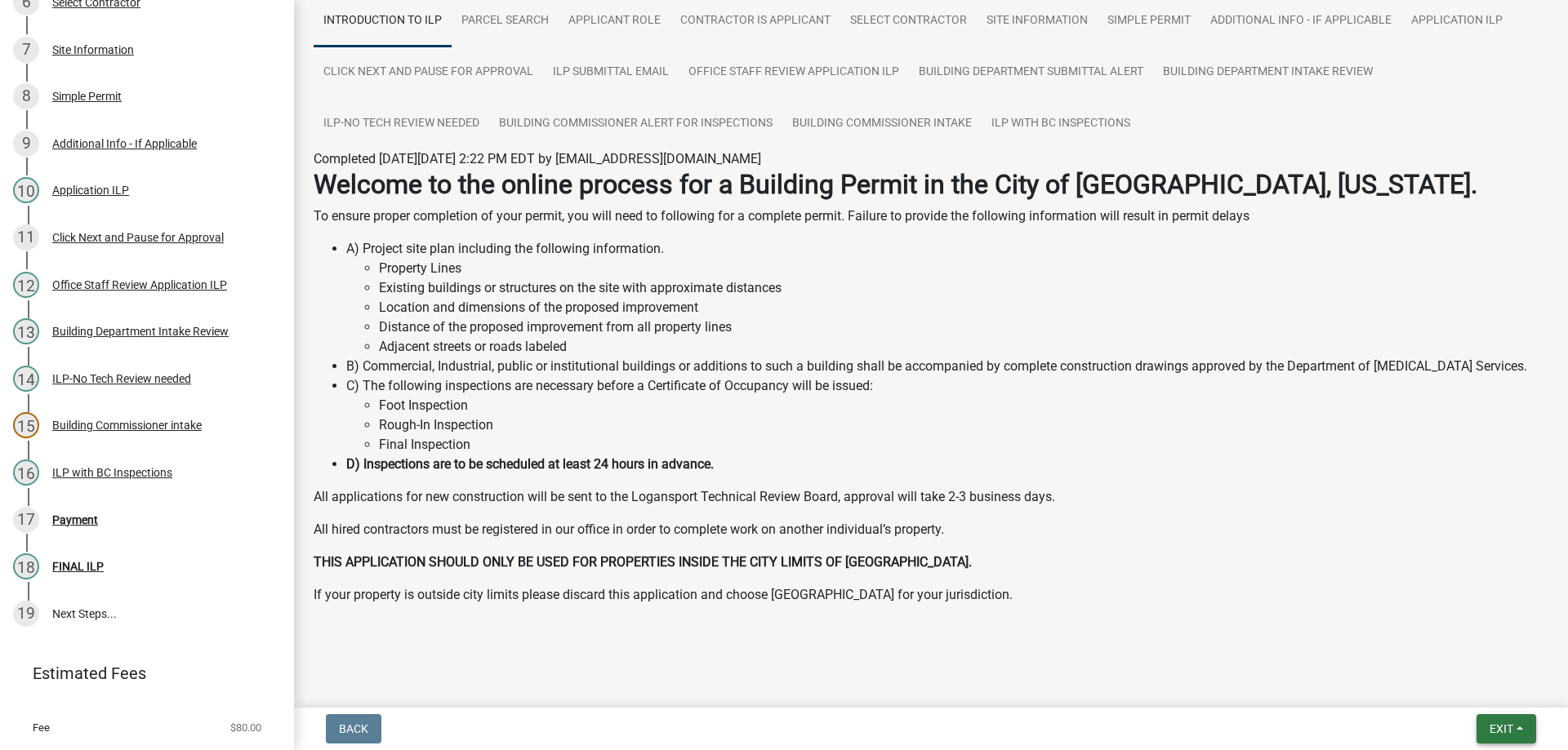
click at [1497, 721] on button "Exit" at bounding box center [1507, 729] width 60 height 29
click at [1449, 685] on button "Save & Exit" at bounding box center [1472, 686] width 131 height 39
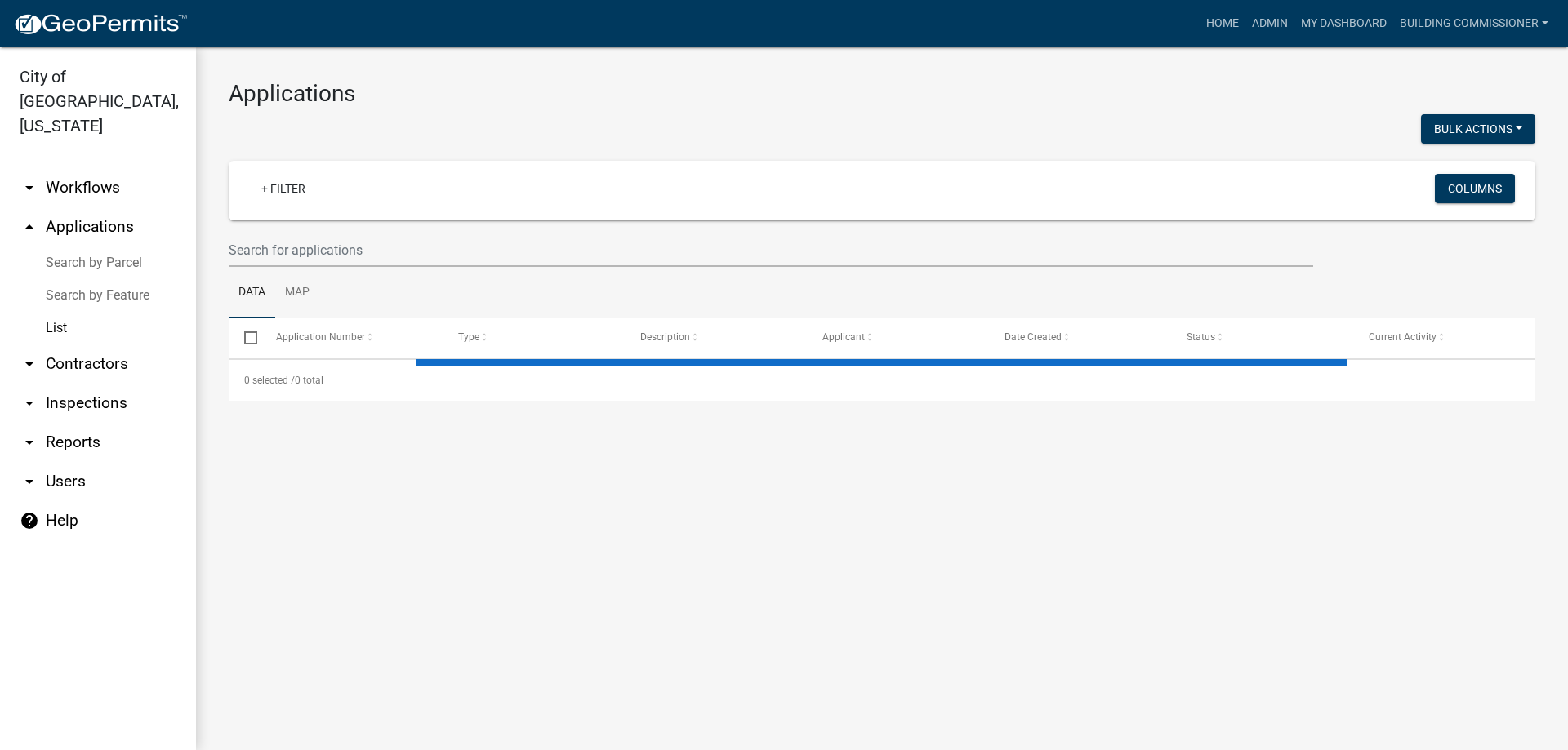
select select "3: 100"
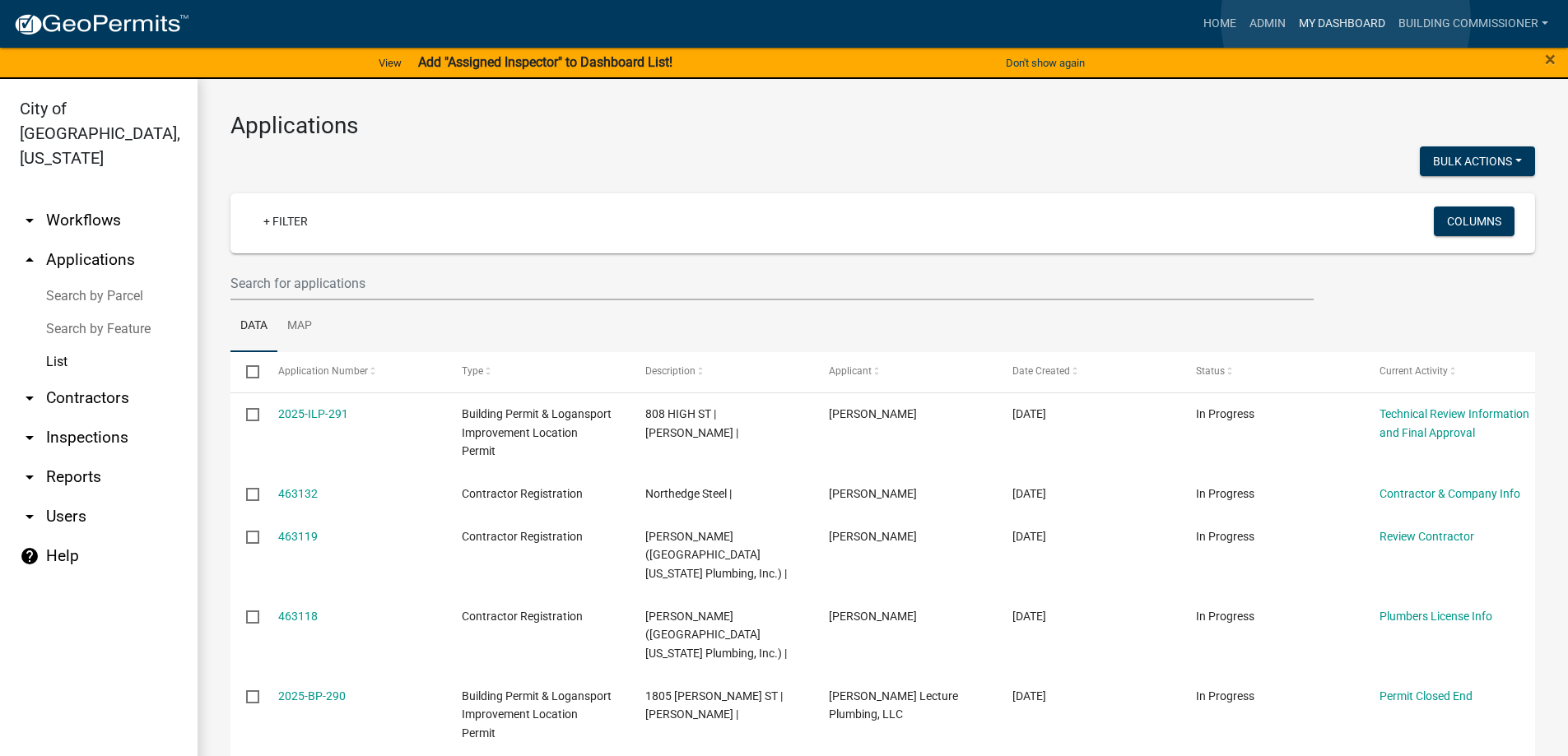
click at [1345, 20] on link "My Dashboard" at bounding box center [1342, 24] width 100 height 31
